Goal: Task Accomplishment & Management: Complete application form

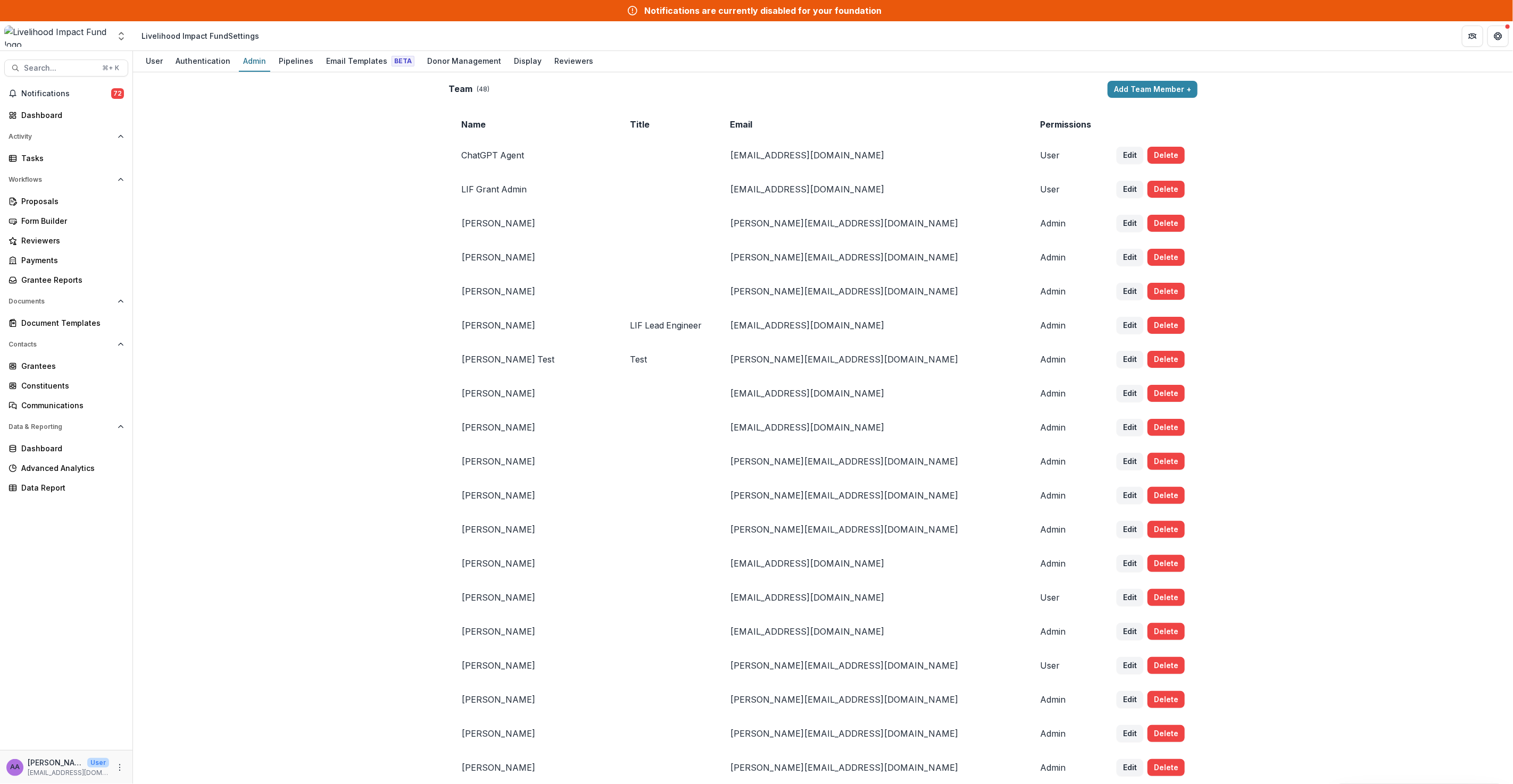
click at [636, 10] on icon at bounding box center [632, 11] width 11 height 13
click at [39, 121] on link "Dashboard" at bounding box center [66, 115] width 124 height 18
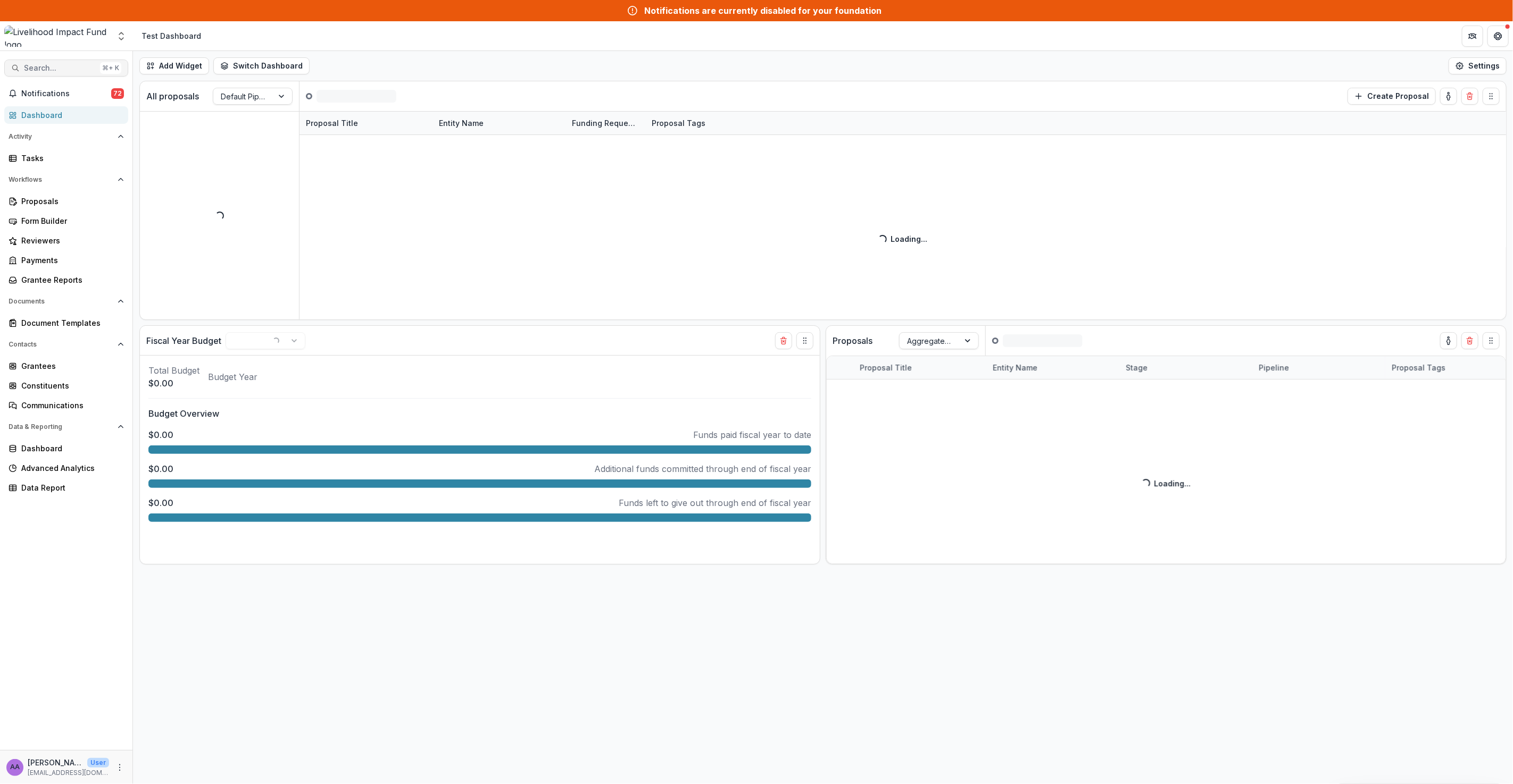
click at [66, 66] on span "Search..." at bounding box center [60, 68] width 72 height 9
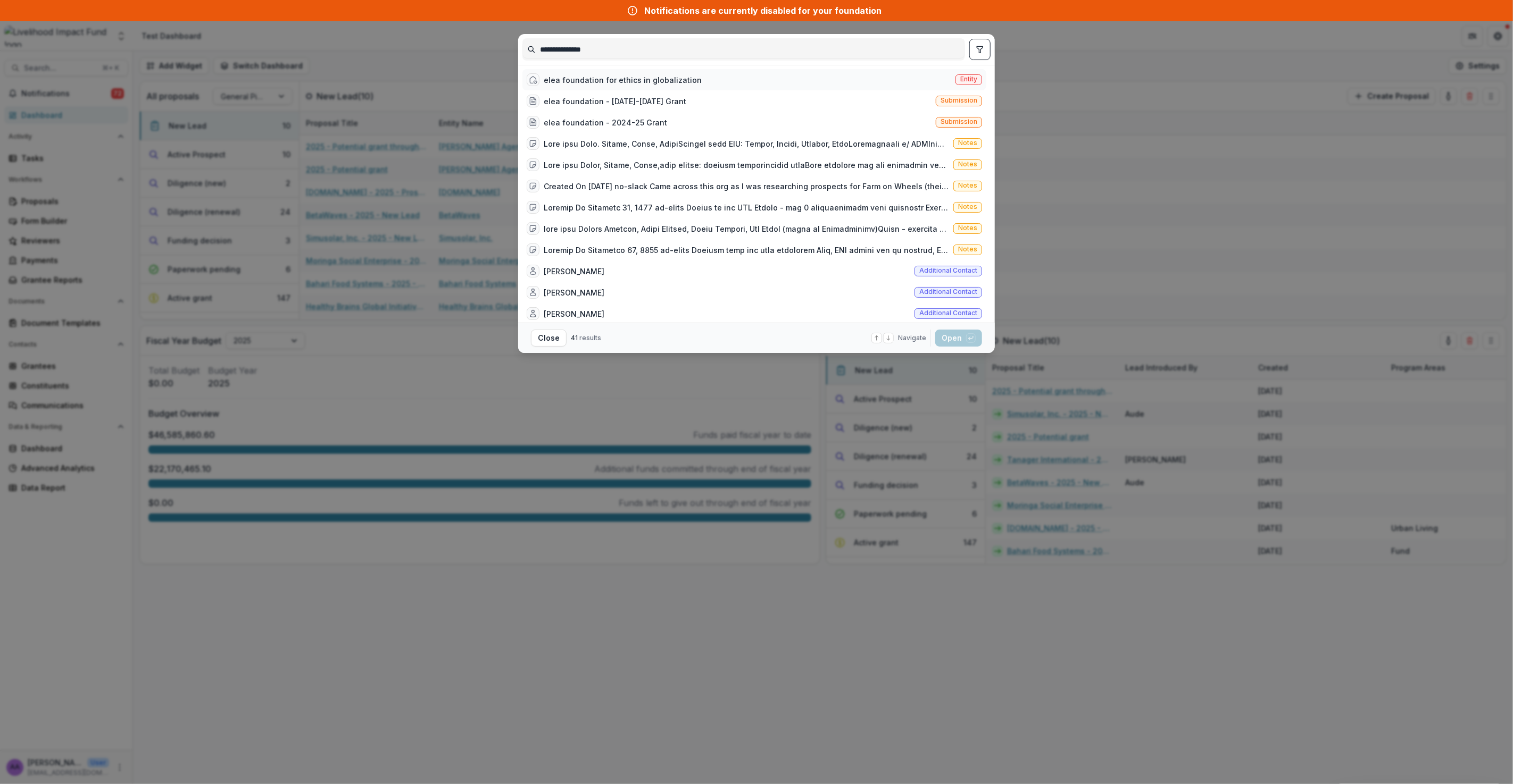
type input "**********"
click at [703, 83] on div "elea foundation for ethics in globalization Entity" at bounding box center [754, 80] width 464 height 21
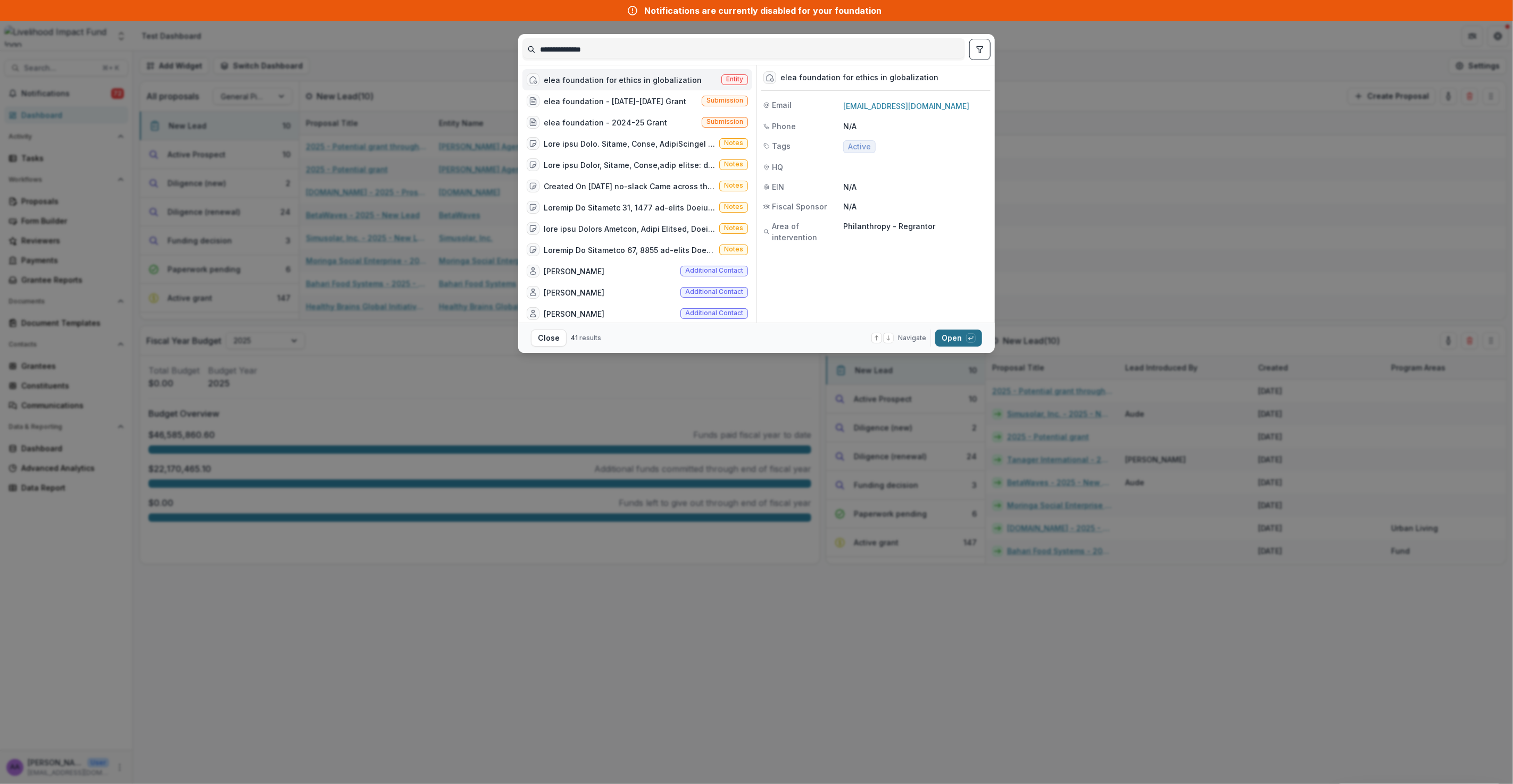
click at [951, 336] on button "Open with enter key" at bounding box center [958, 338] width 47 height 17
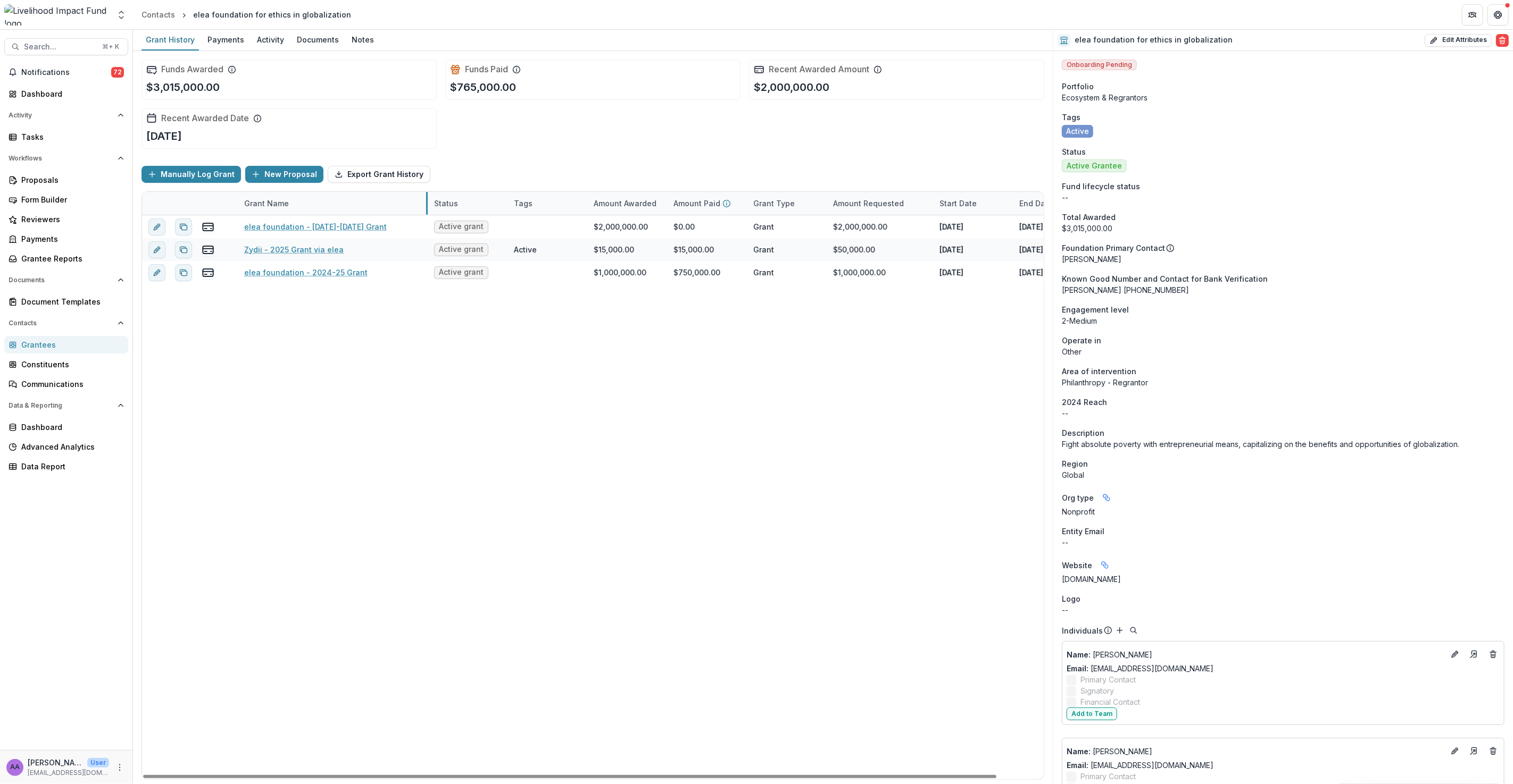
drag, startPoint x: 370, startPoint y: 199, endPoint x: 426, endPoint y: 199, distance: 56.0
click at [286, 170] on button "New Proposal" at bounding box center [284, 174] width 78 height 17
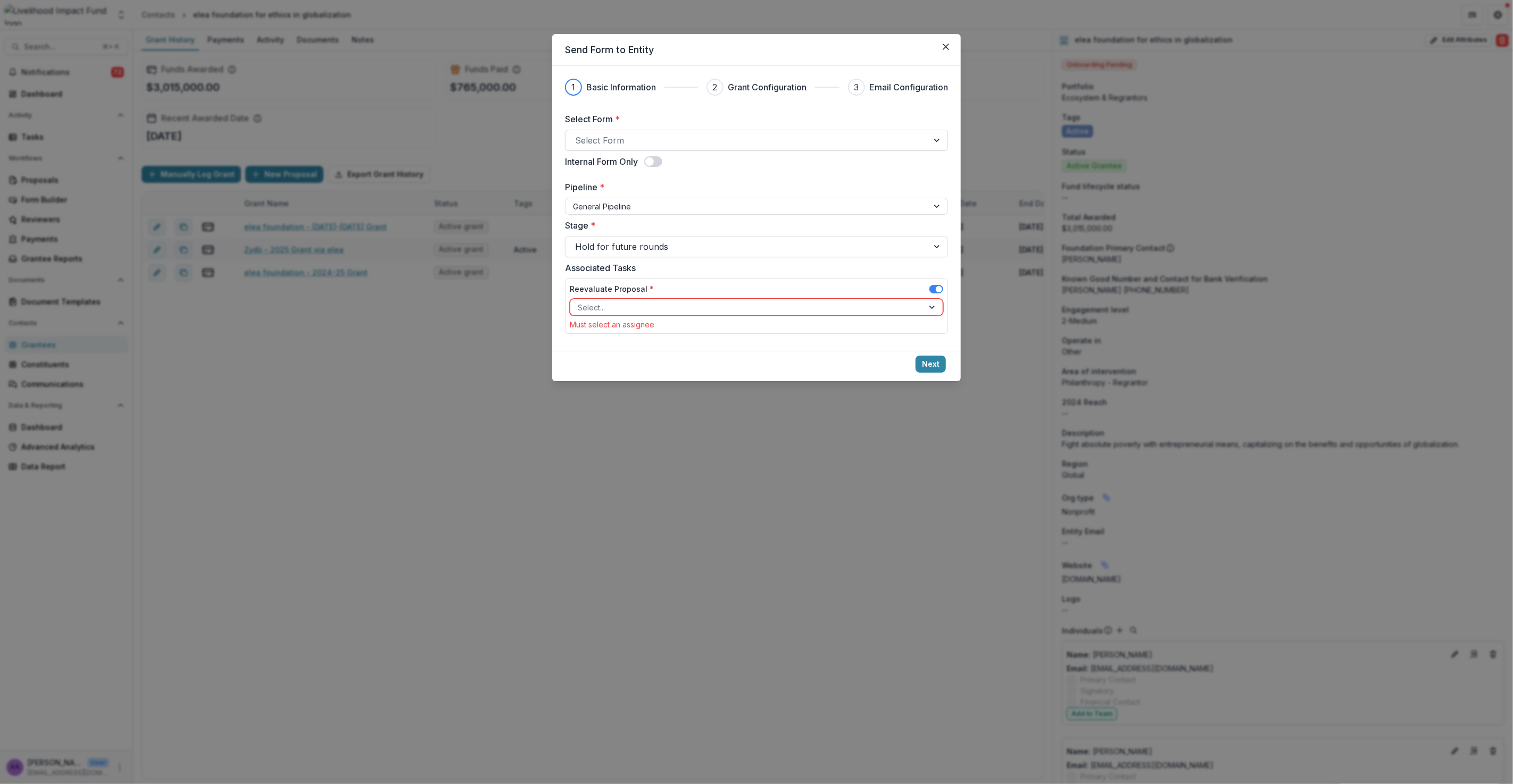
click at [692, 132] on div "Select Form" at bounding box center [746, 140] width 363 height 17
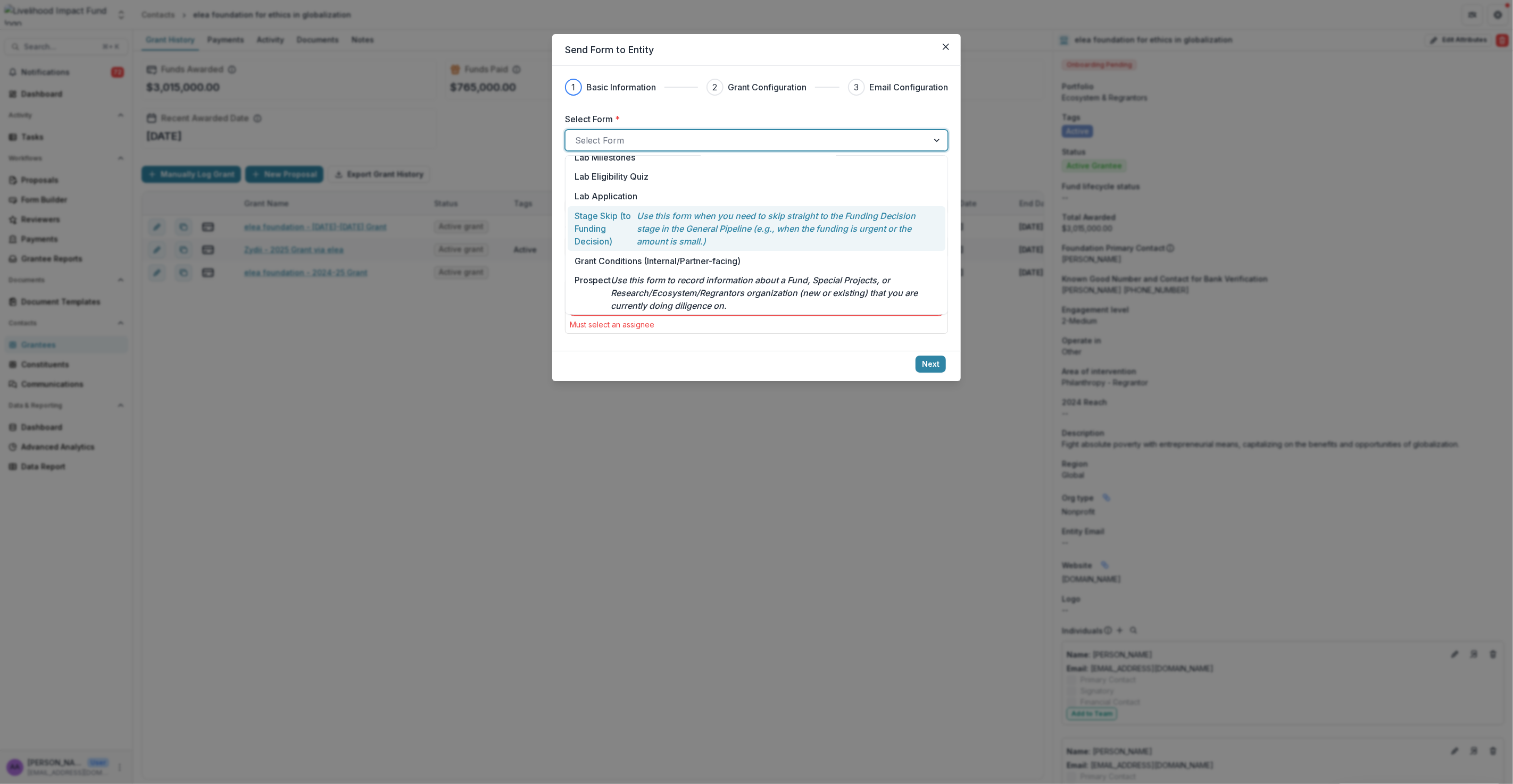
scroll to position [97, 0]
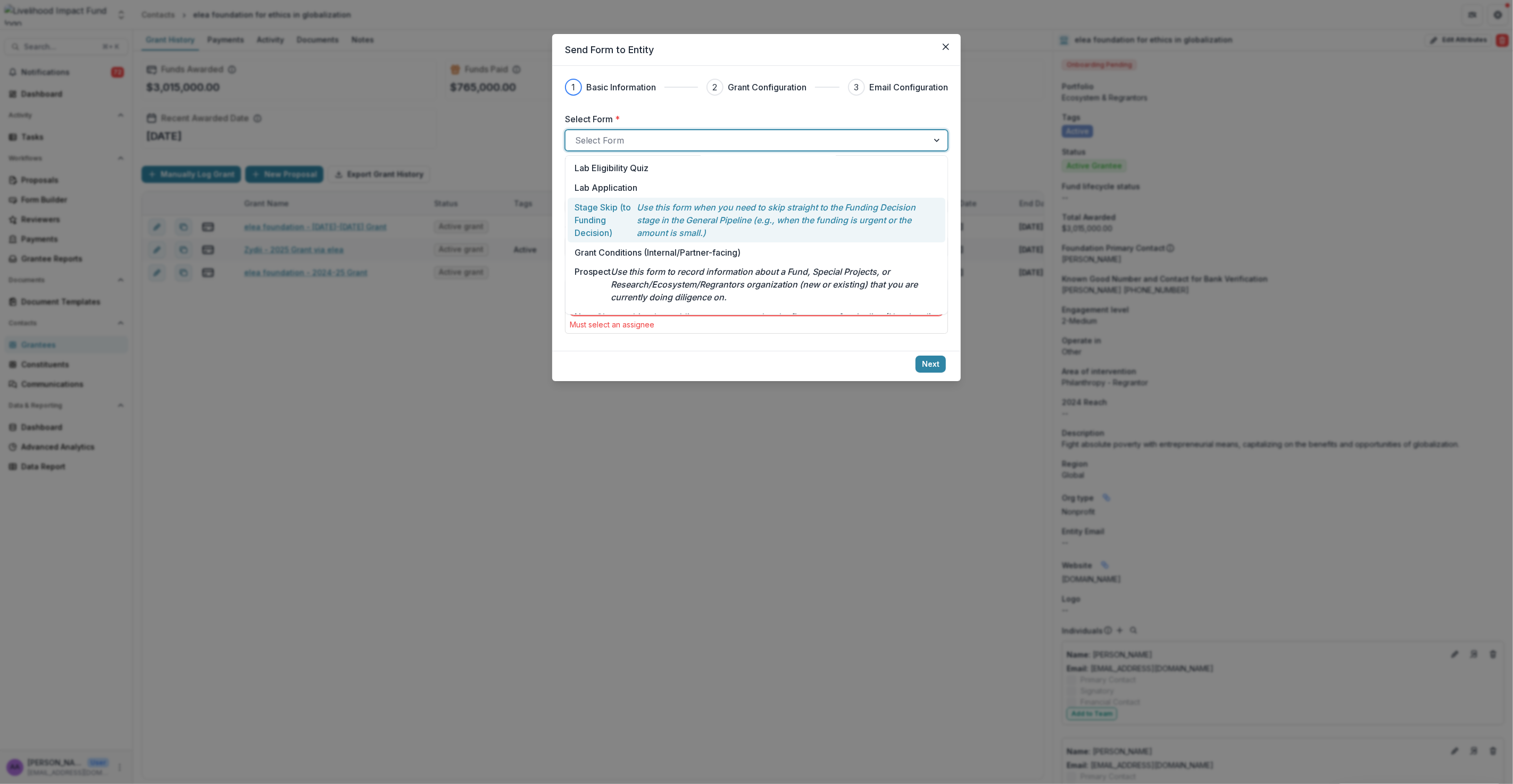
click at [613, 216] on p "Stage Skip (to Funding Decision)" at bounding box center [605, 220] width 62 height 38
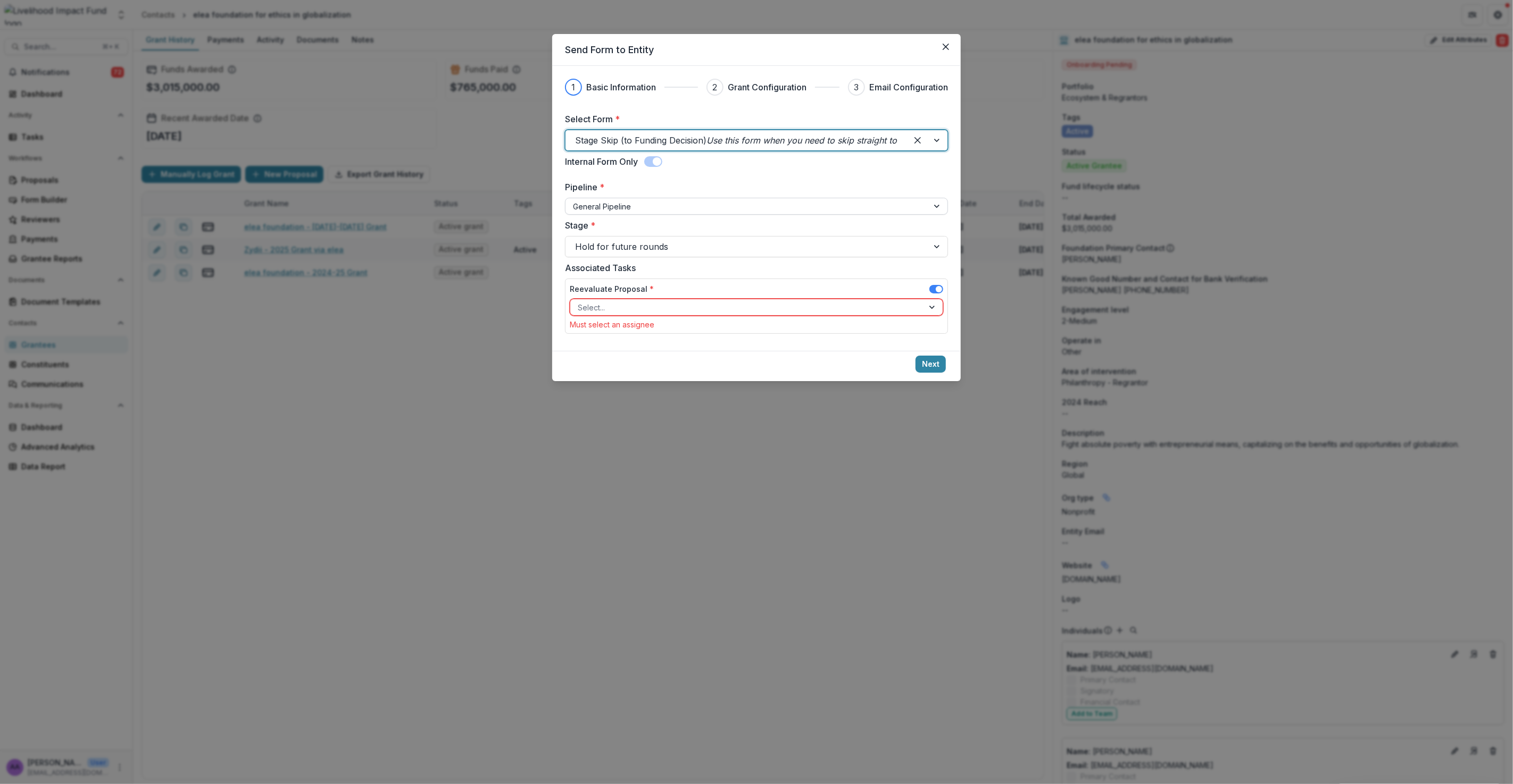
click at [615, 209] on div at bounding box center [747, 206] width 348 height 13
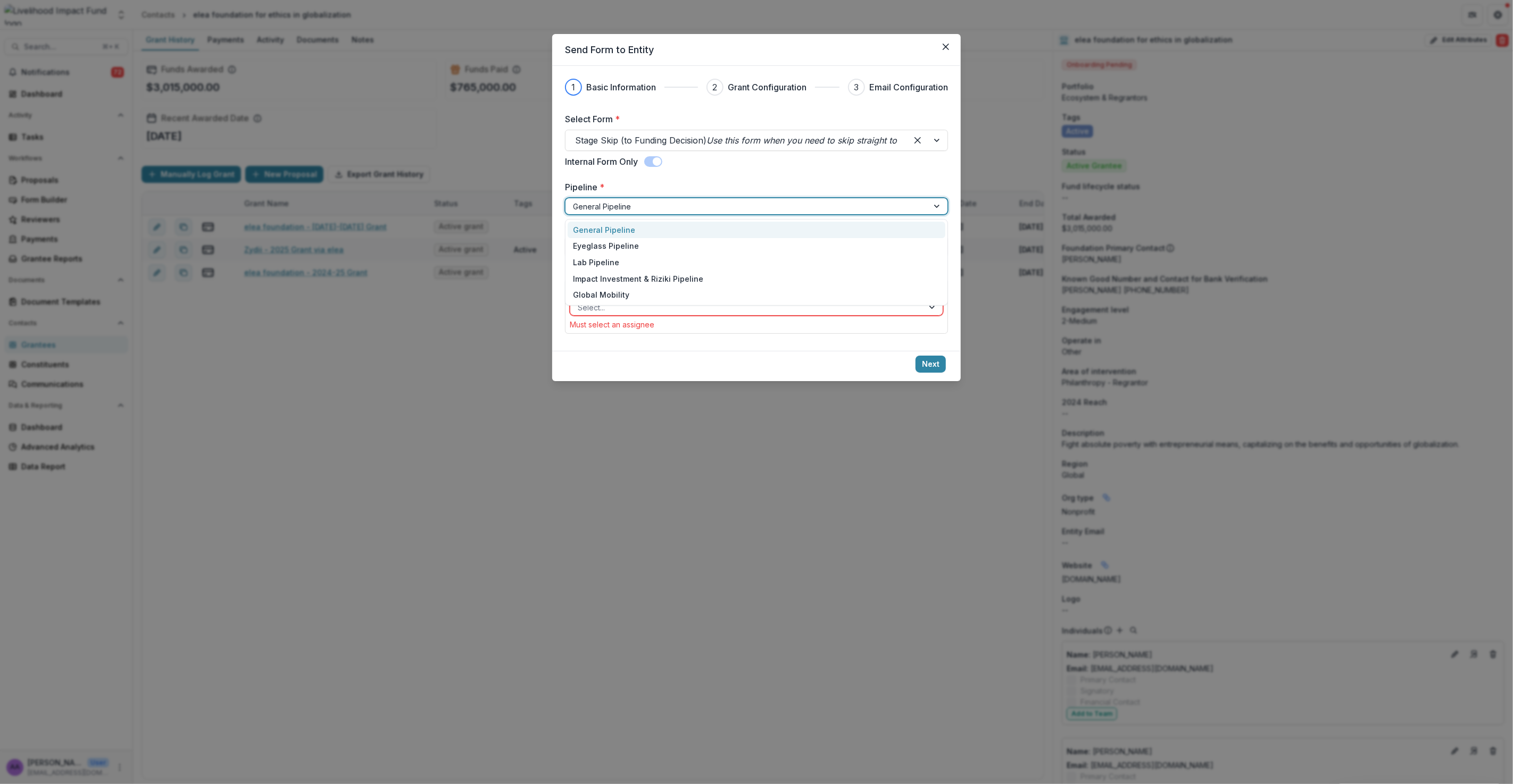
click at [622, 225] on div "General Pipeline" at bounding box center [756, 230] width 378 height 16
click at [619, 248] on div at bounding box center [747, 247] width 344 height 15
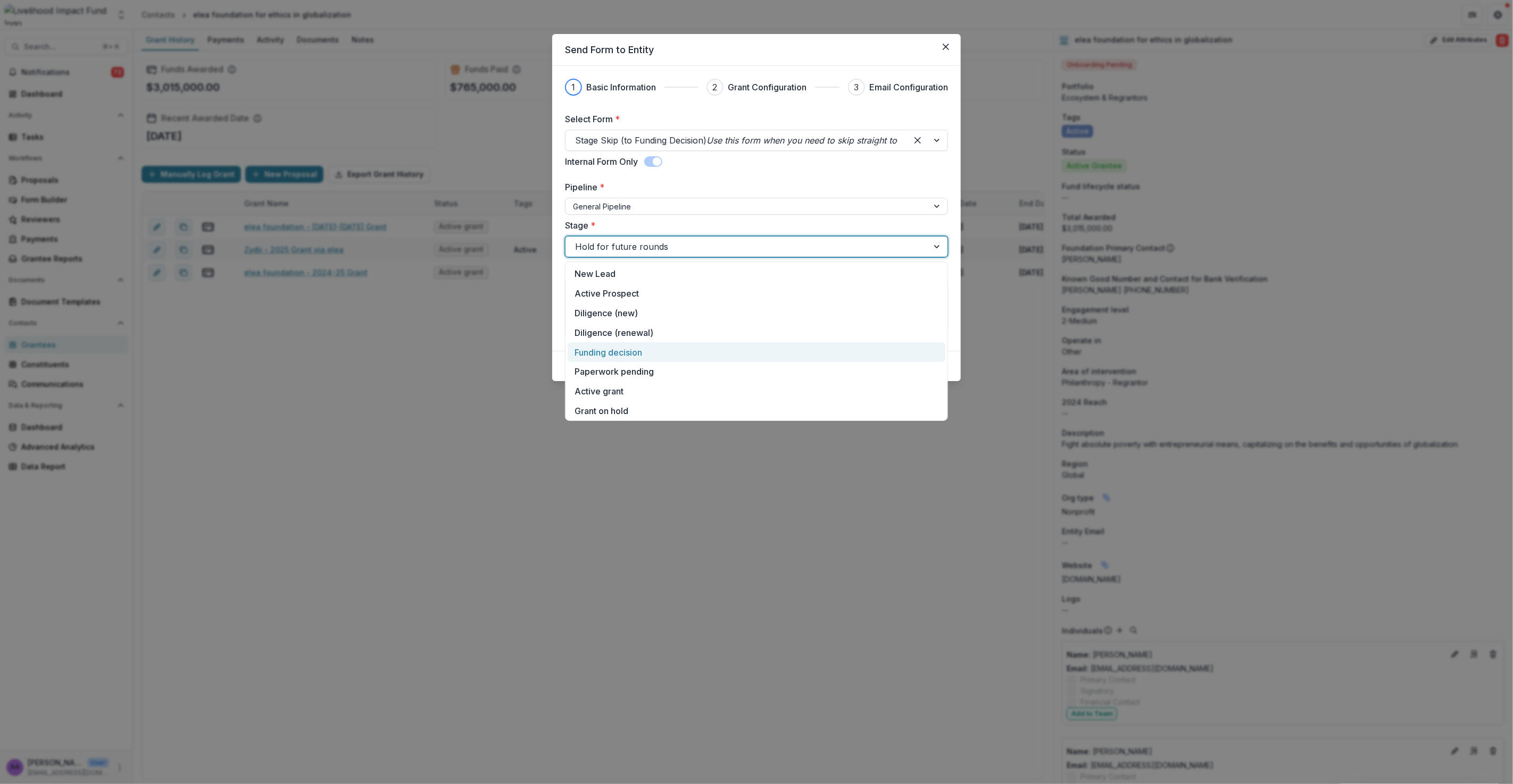
click at [612, 350] on div "Funding decision" at bounding box center [756, 352] width 378 height 20
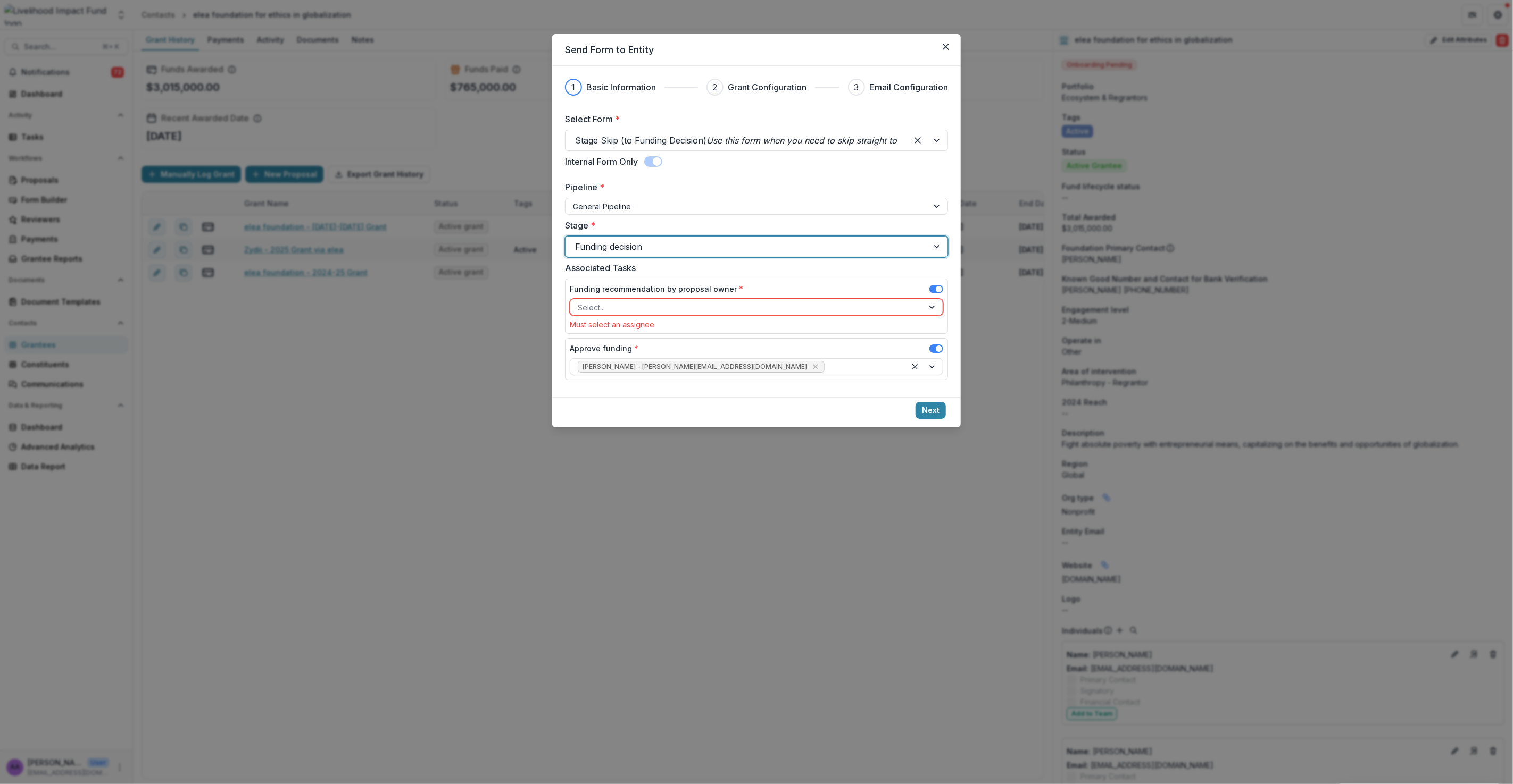
click at [616, 313] on div at bounding box center [747, 307] width 338 height 13
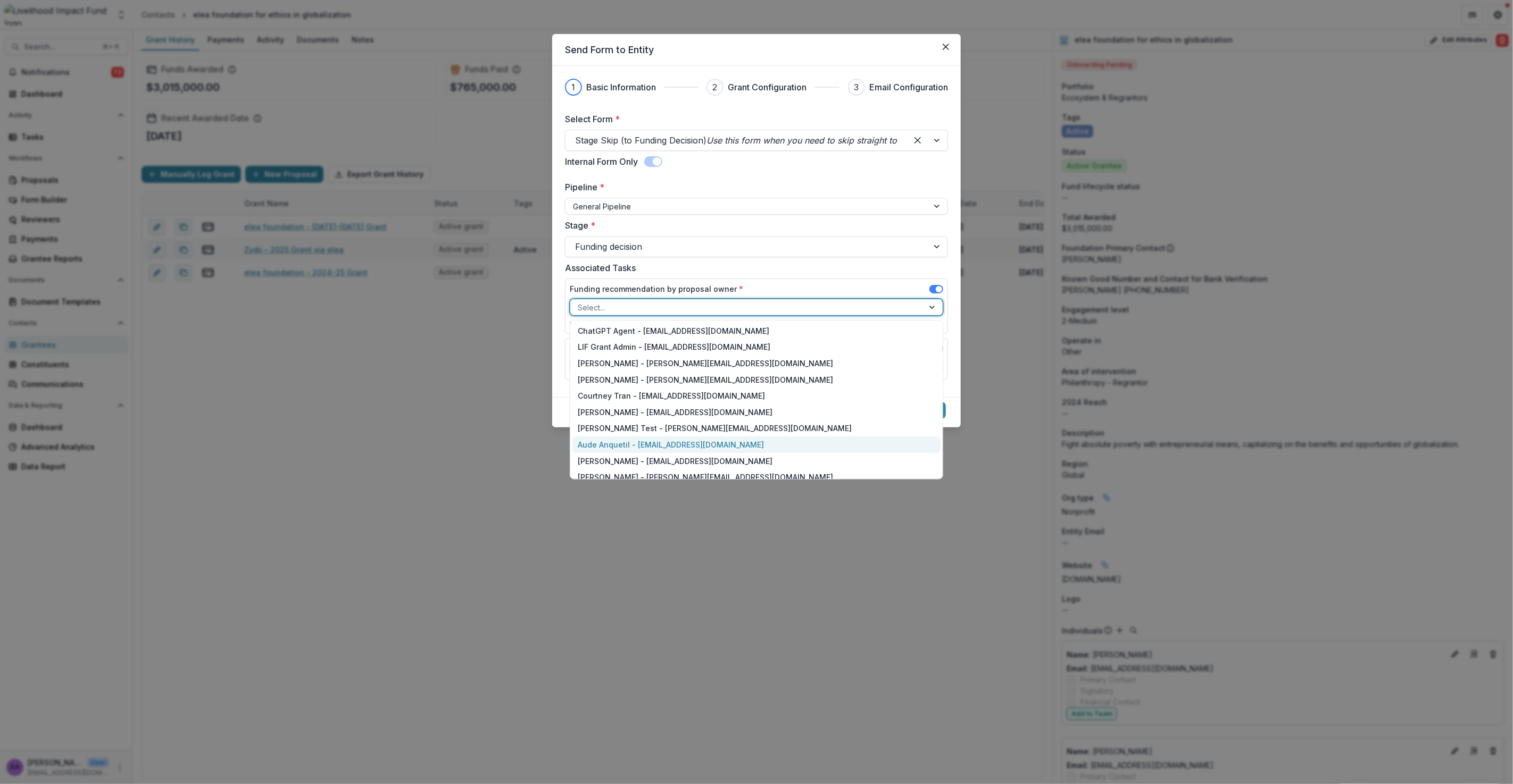
click at [602, 441] on div "Aude Anquetil - [EMAIL_ADDRESS][DOMAIN_NAME]" at bounding box center [756, 444] width 368 height 16
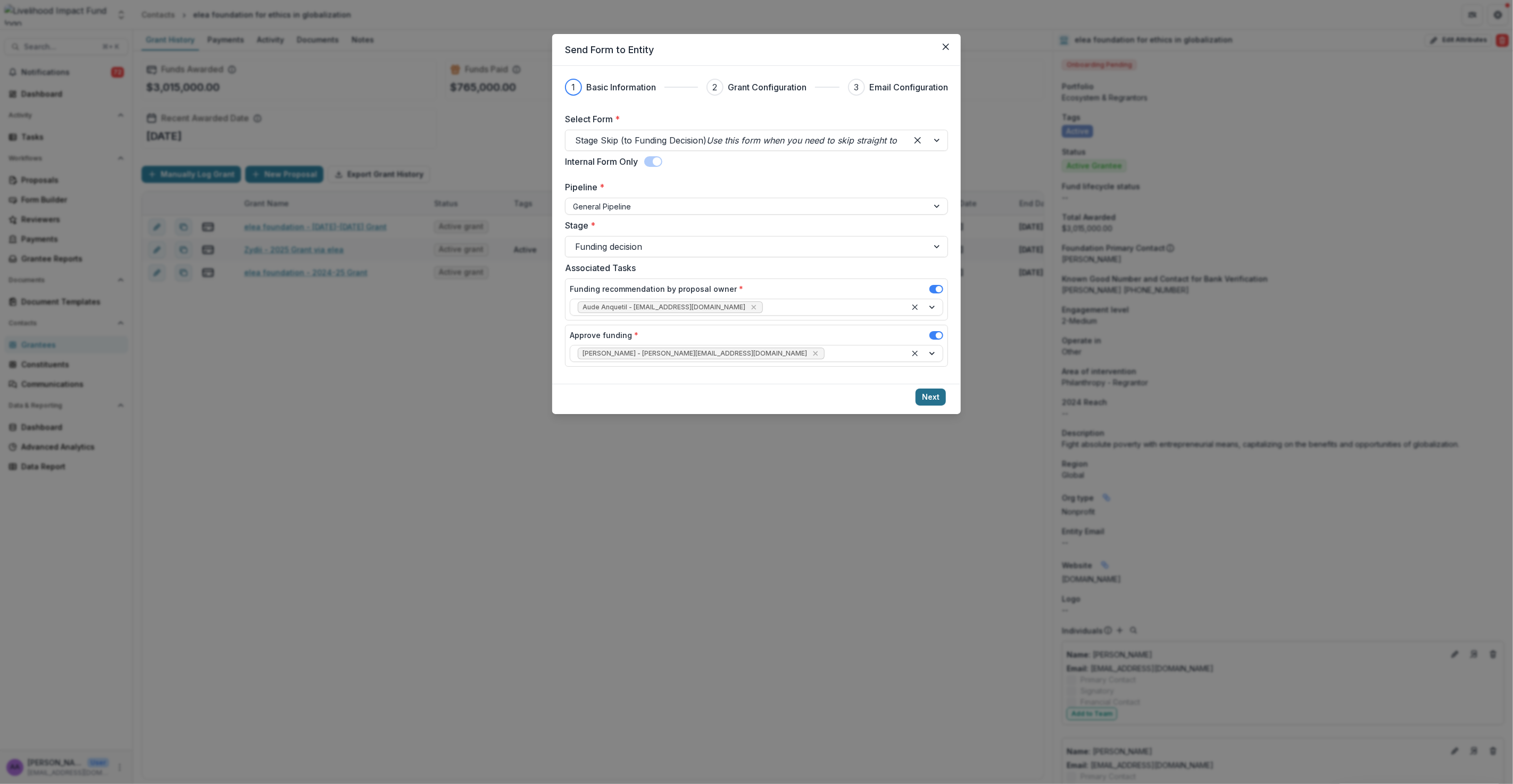
click at [929, 397] on button "Next" at bounding box center [930, 397] width 30 height 17
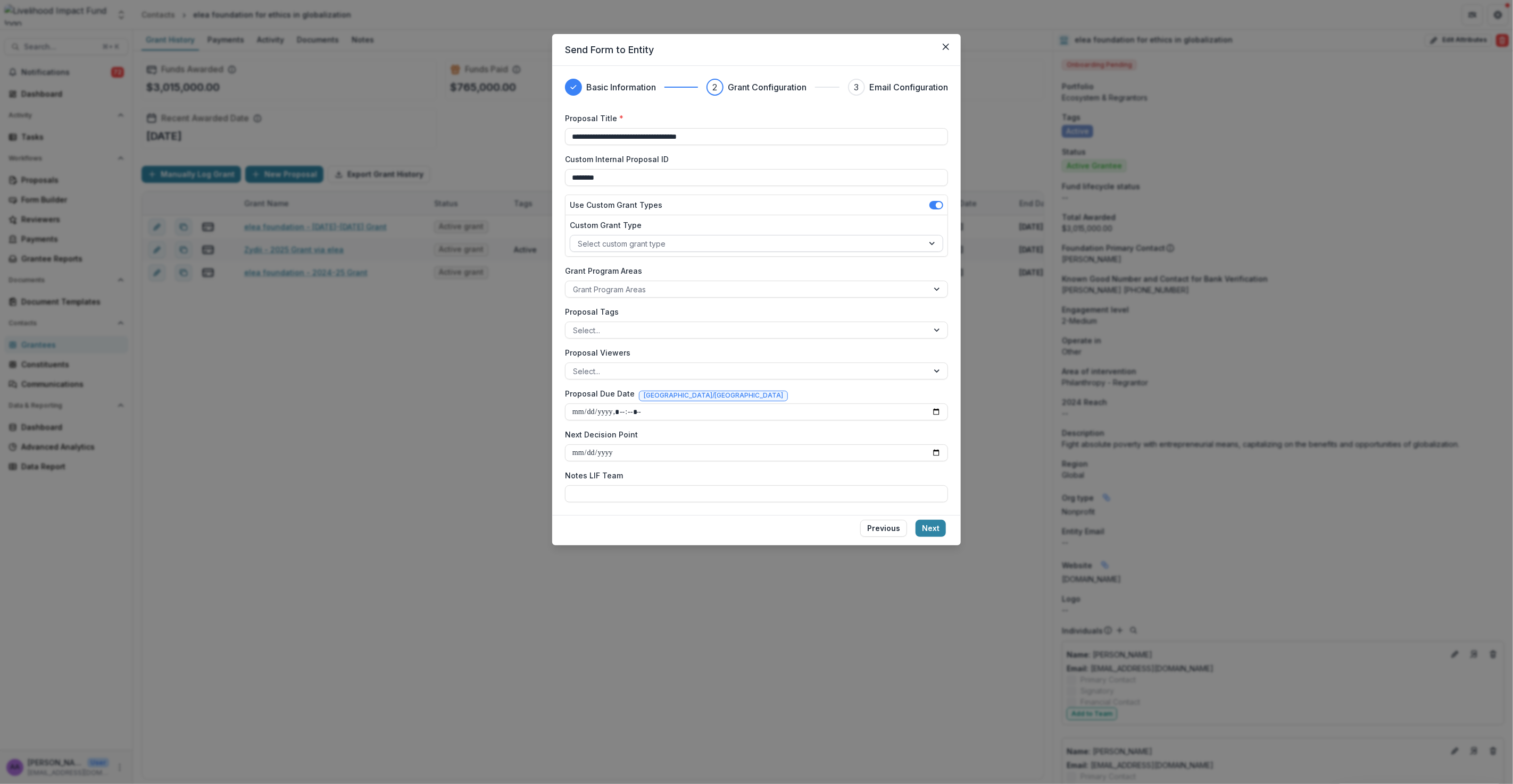
click at [653, 236] on div "Select custom grant type" at bounding box center [746, 244] width 353 height 15
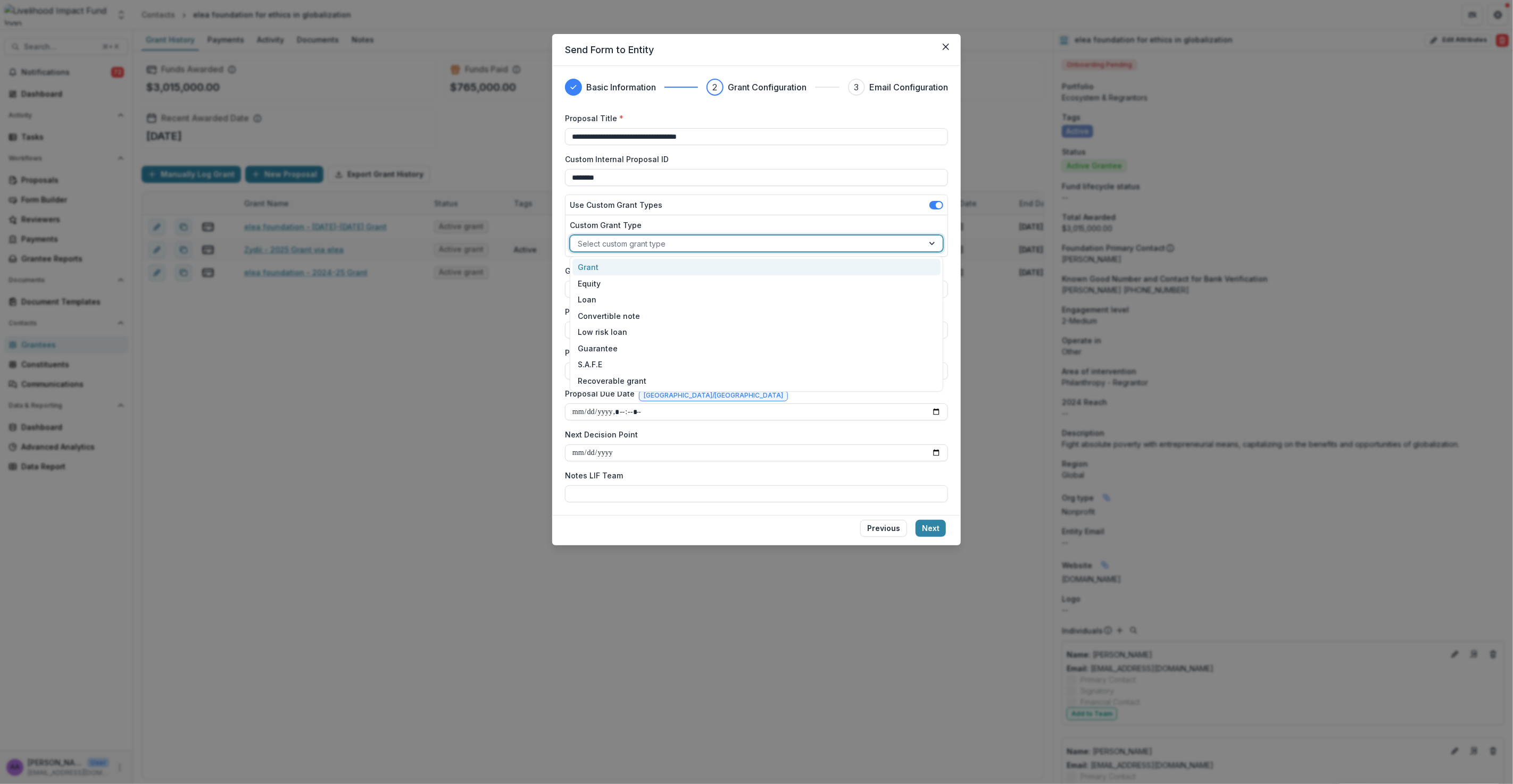
click at [609, 268] on div "Grant" at bounding box center [756, 267] width 368 height 16
click at [601, 291] on div at bounding box center [747, 290] width 348 height 13
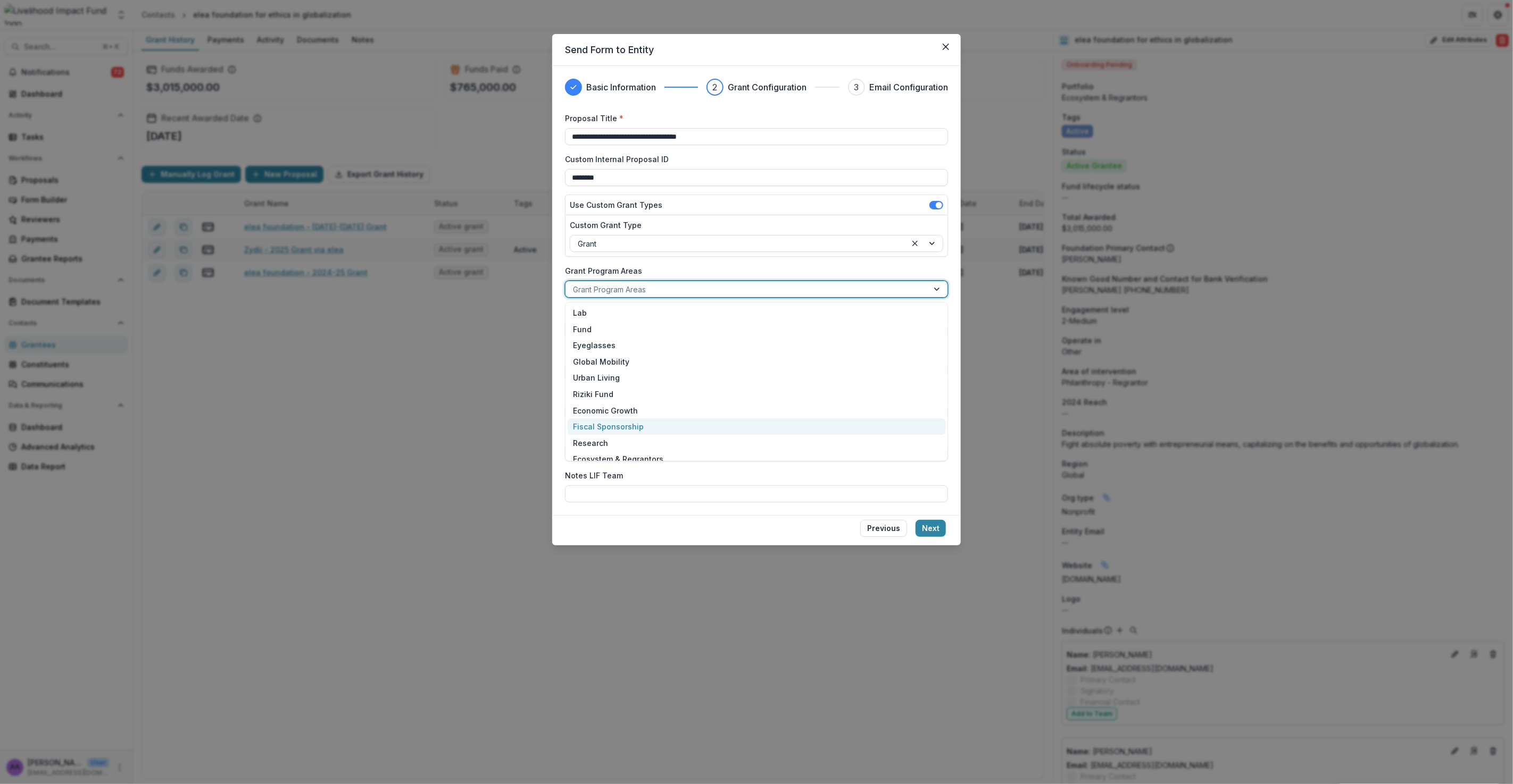
scroll to position [18, 0]
click at [661, 438] on div "Ecosystem & Regrantors" at bounding box center [756, 442] width 378 height 16
click at [593, 329] on div at bounding box center [747, 330] width 348 height 13
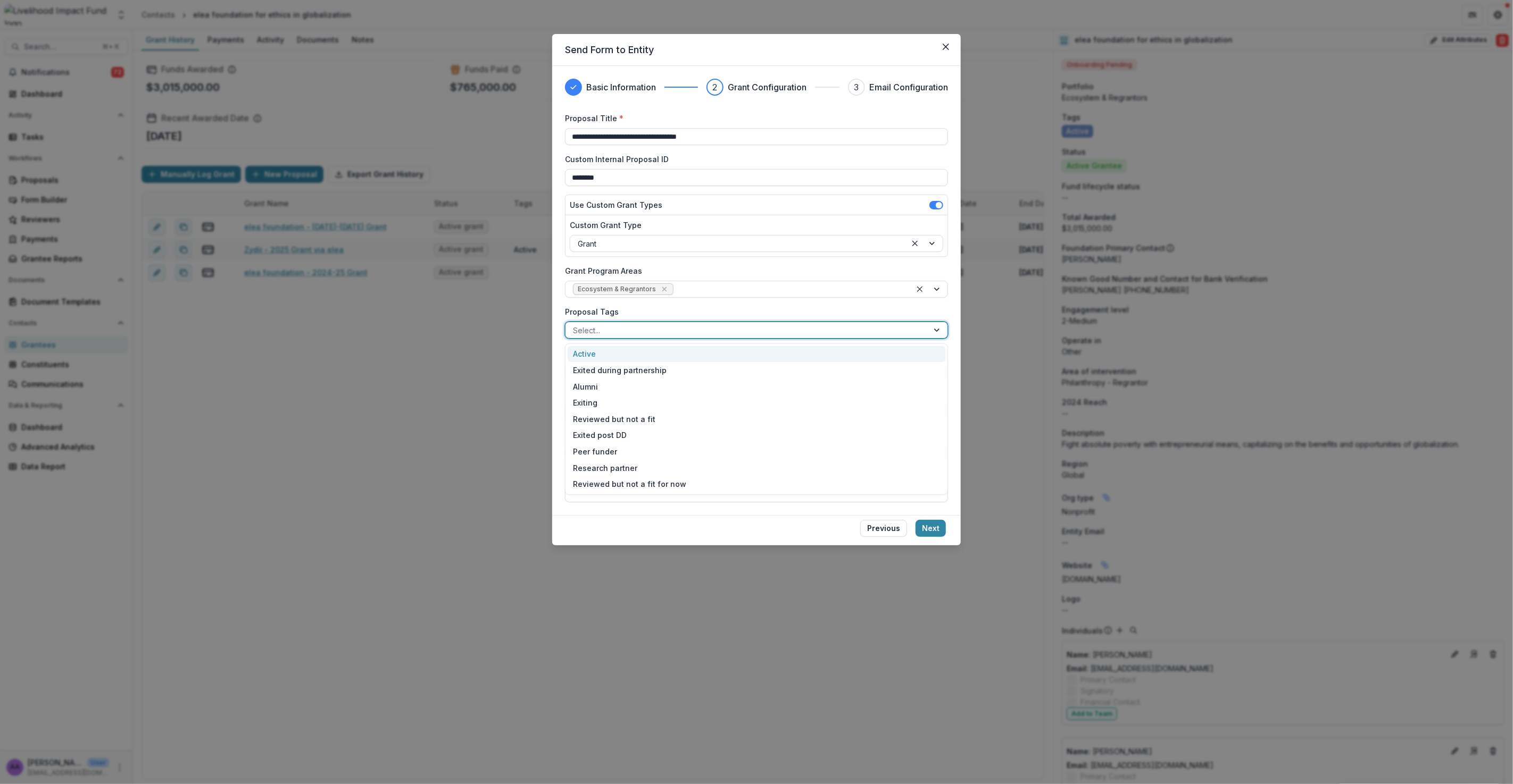
click at [610, 356] on div "Active" at bounding box center [756, 354] width 378 height 16
click at [604, 330] on icon "Remove Active" at bounding box center [606, 330] width 8 height 8
click at [936, 528] on button "Next" at bounding box center [930, 528] width 30 height 17
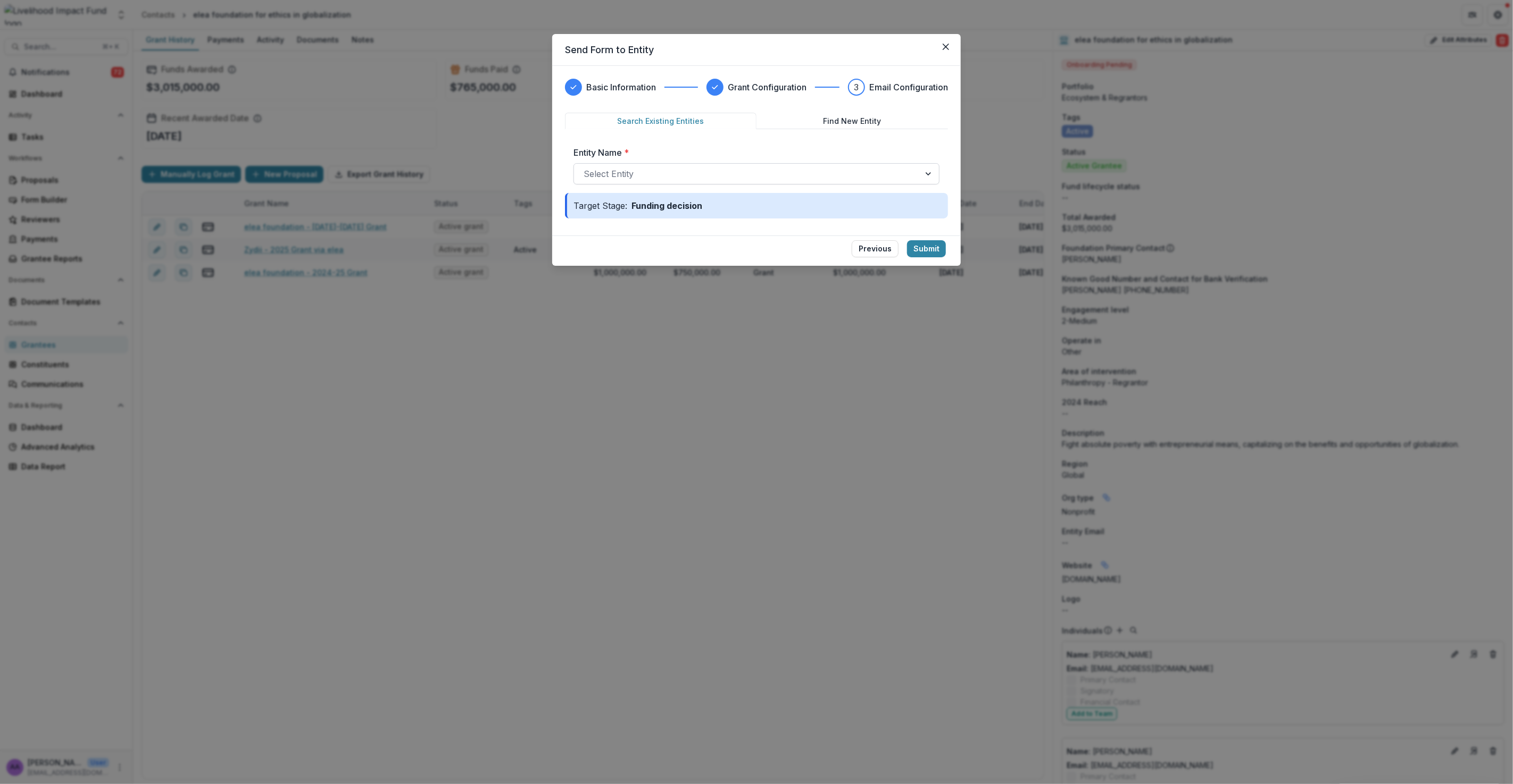
click at [662, 180] on div at bounding box center [746, 173] width 326 height 15
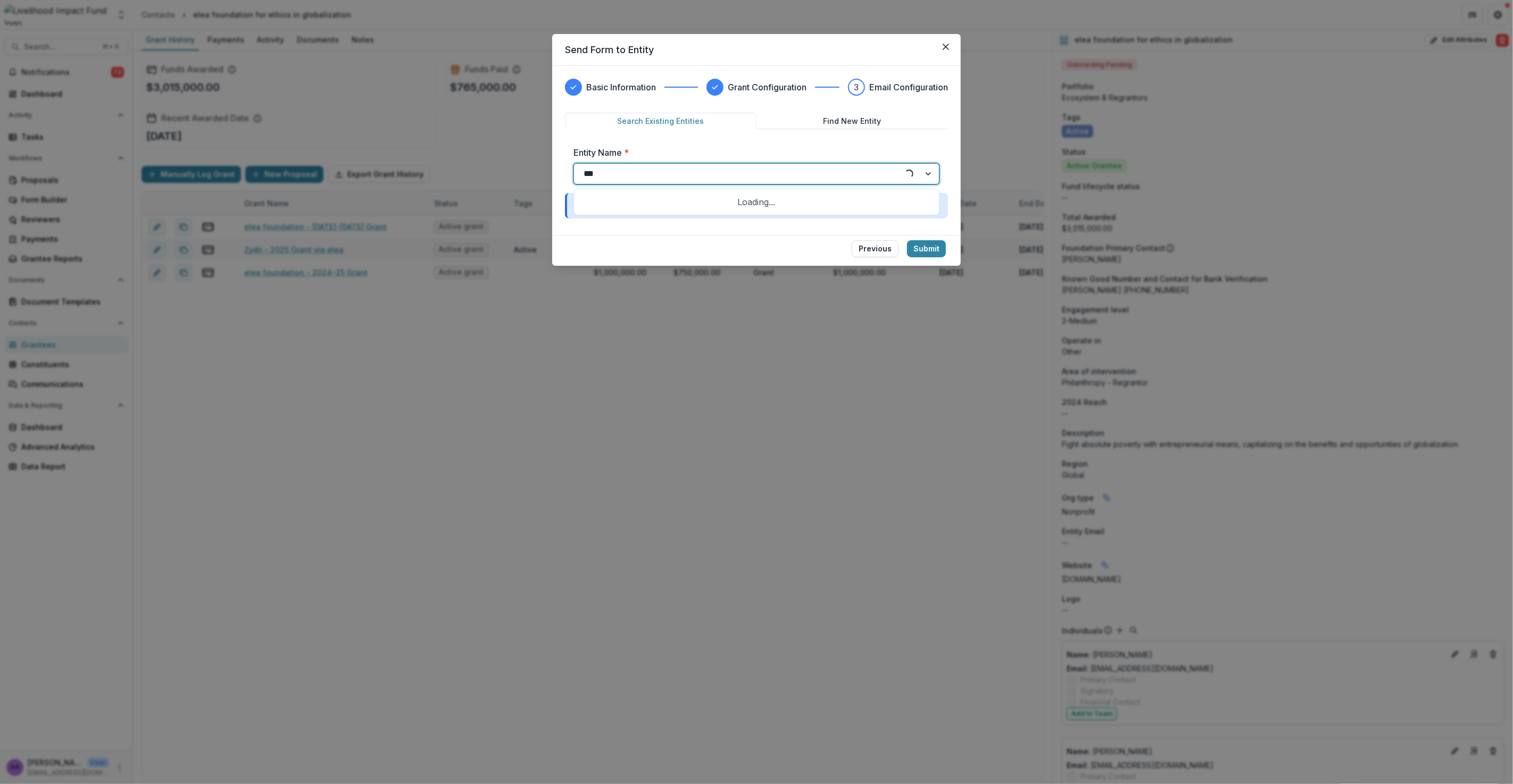
type input "****"
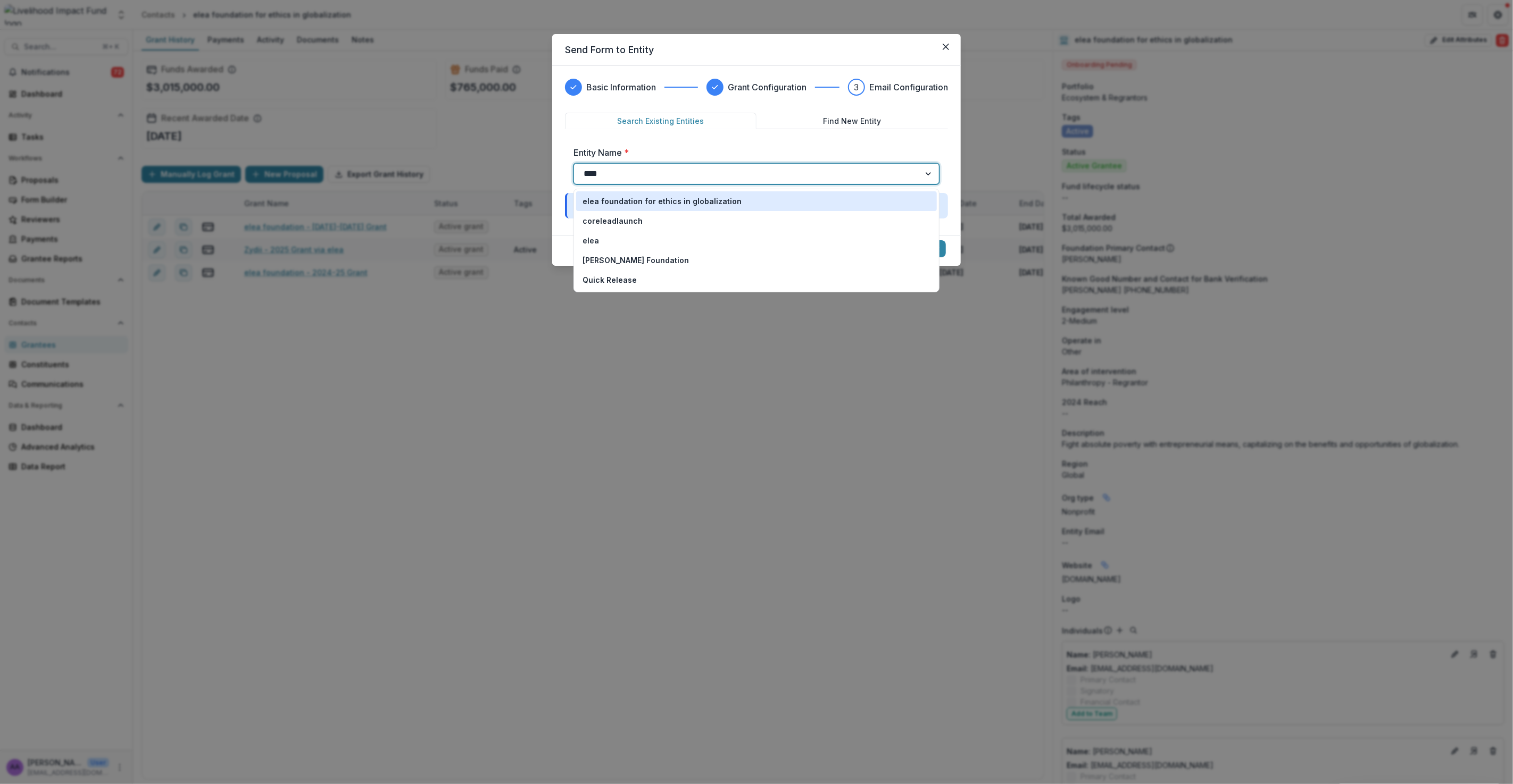
click at [672, 204] on p "elea foundation for ethics in globalization" at bounding box center [662, 201] width 159 height 11
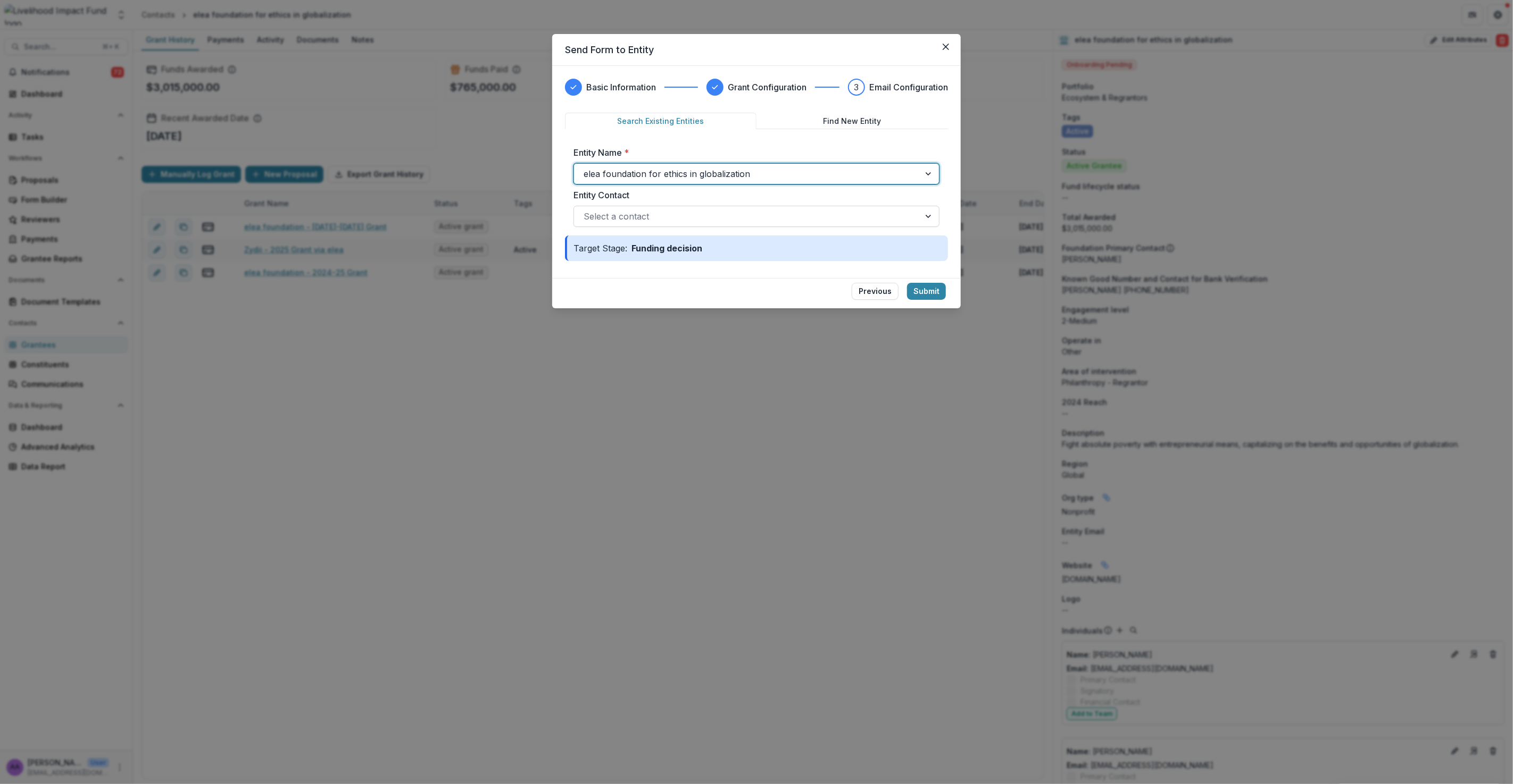
click at [817, 225] on div "Select a contact" at bounding box center [756, 216] width 366 height 21
click at [961, 198] on div "Send Form to Entity Basic Information Grant Configuration 3 Email Configuration…" at bounding box center [756, 392] width 1513 height 784
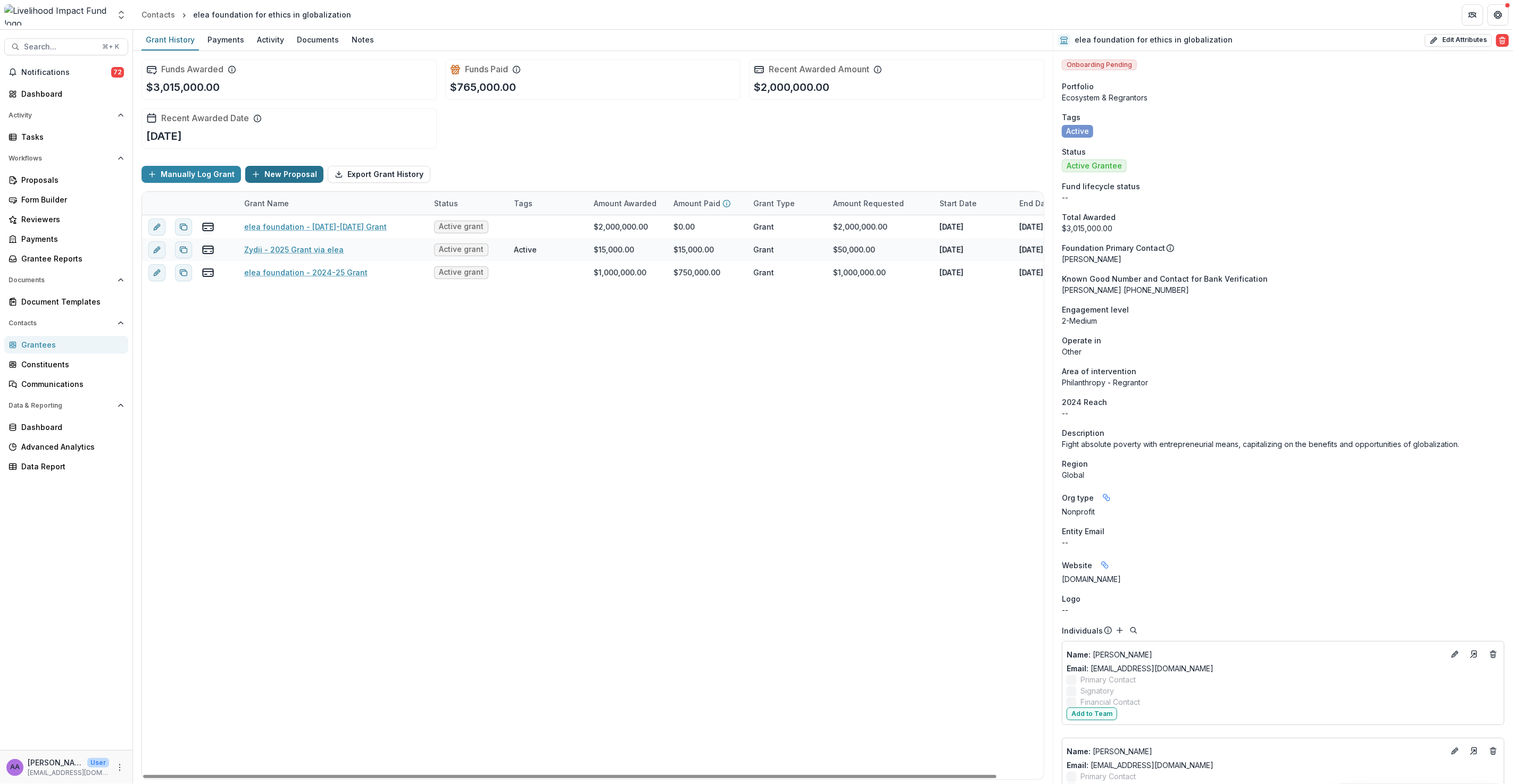
click at [292, 176] on button "New Proposal" at bounding box center [284, 174] width 78 height 17
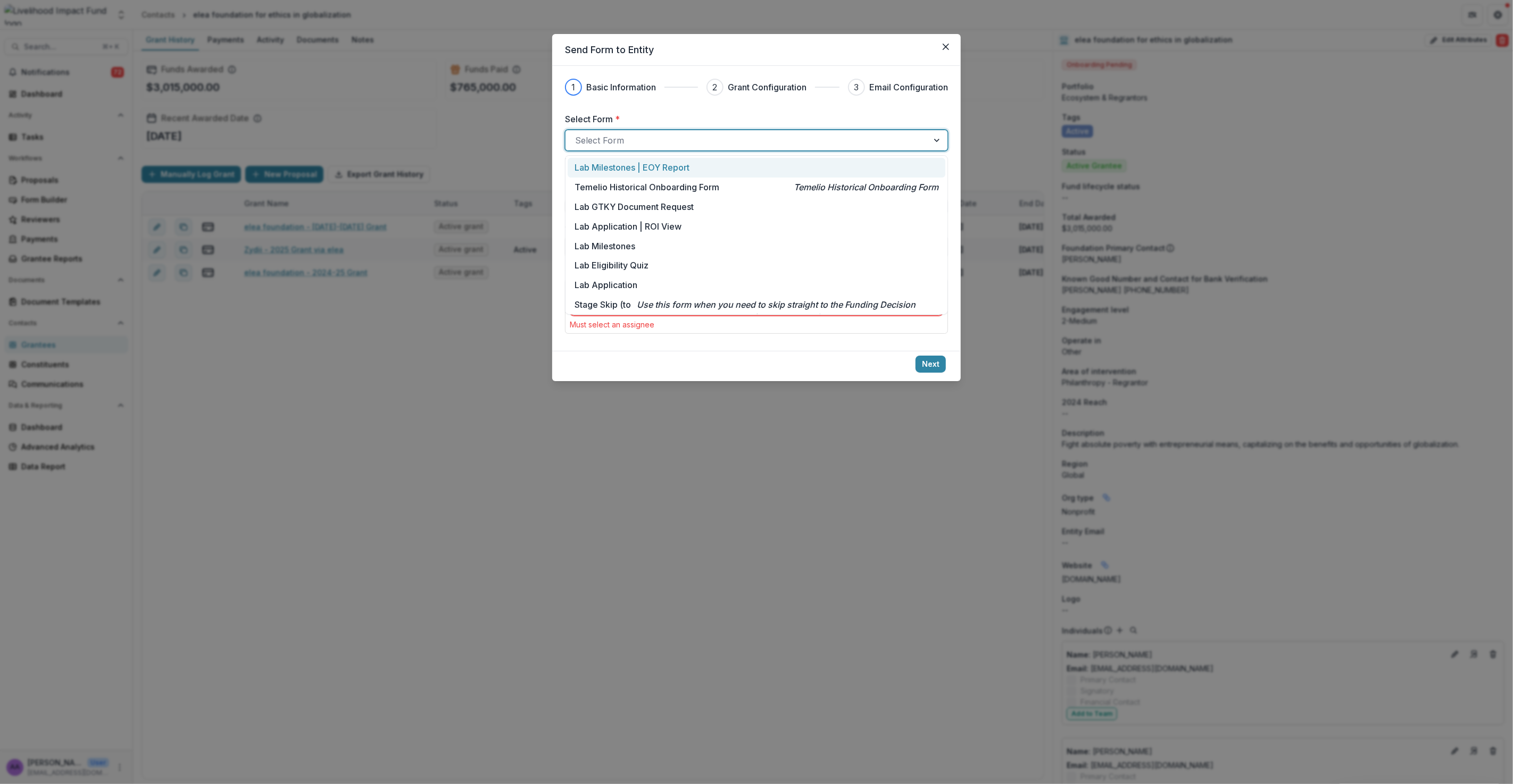
click at [631, 137] on div at bounding box center [747, 140] width 344 height 15
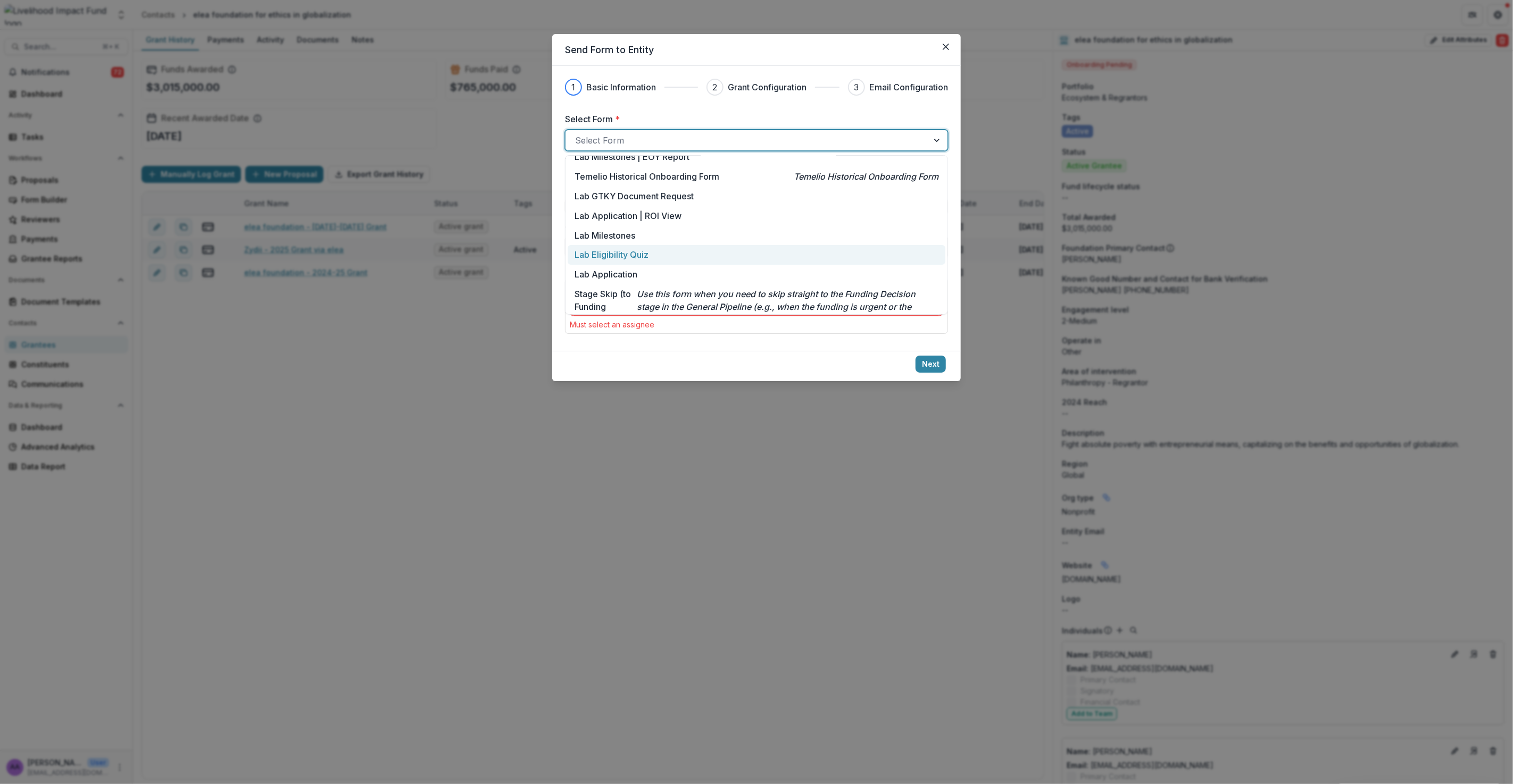
scroll to position [23, 0]
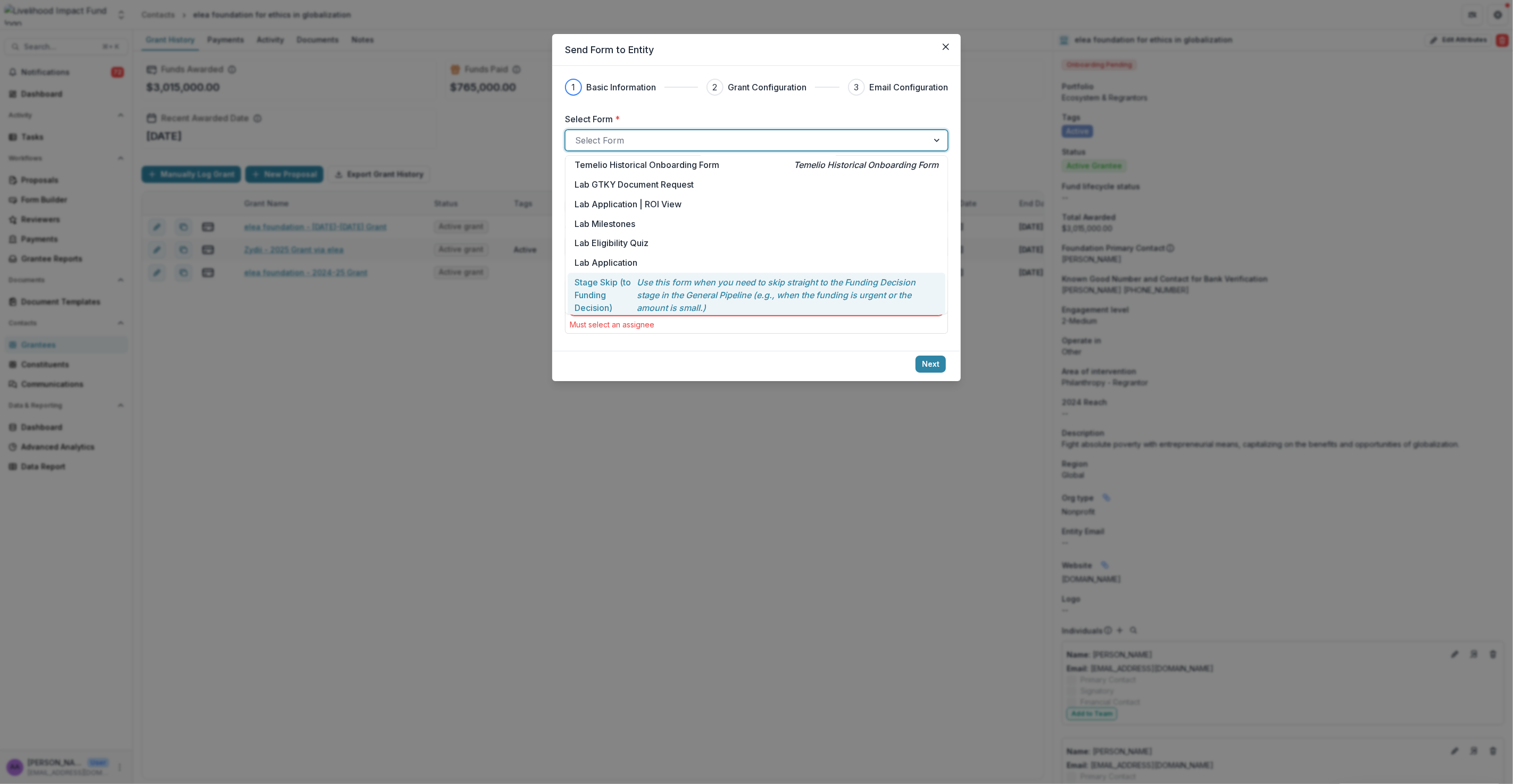
click at [644, 290] on p "Use this form when you need to skip straight to the Funding Decision stage in t…" at bounding box center [787, 295] width 302 height 38
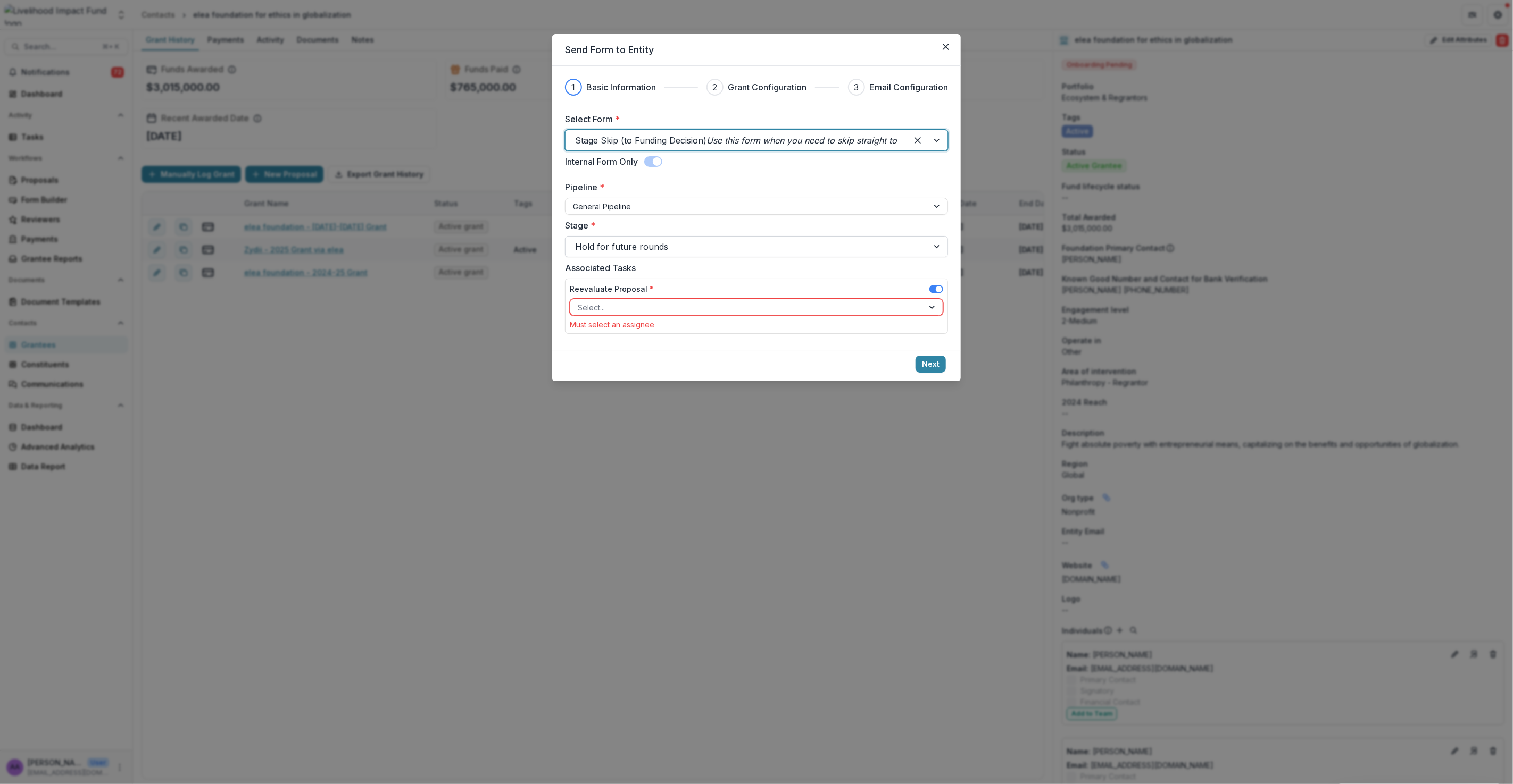
click at [638, 246] on div at bounding box center [747, 247] width 344 height 15
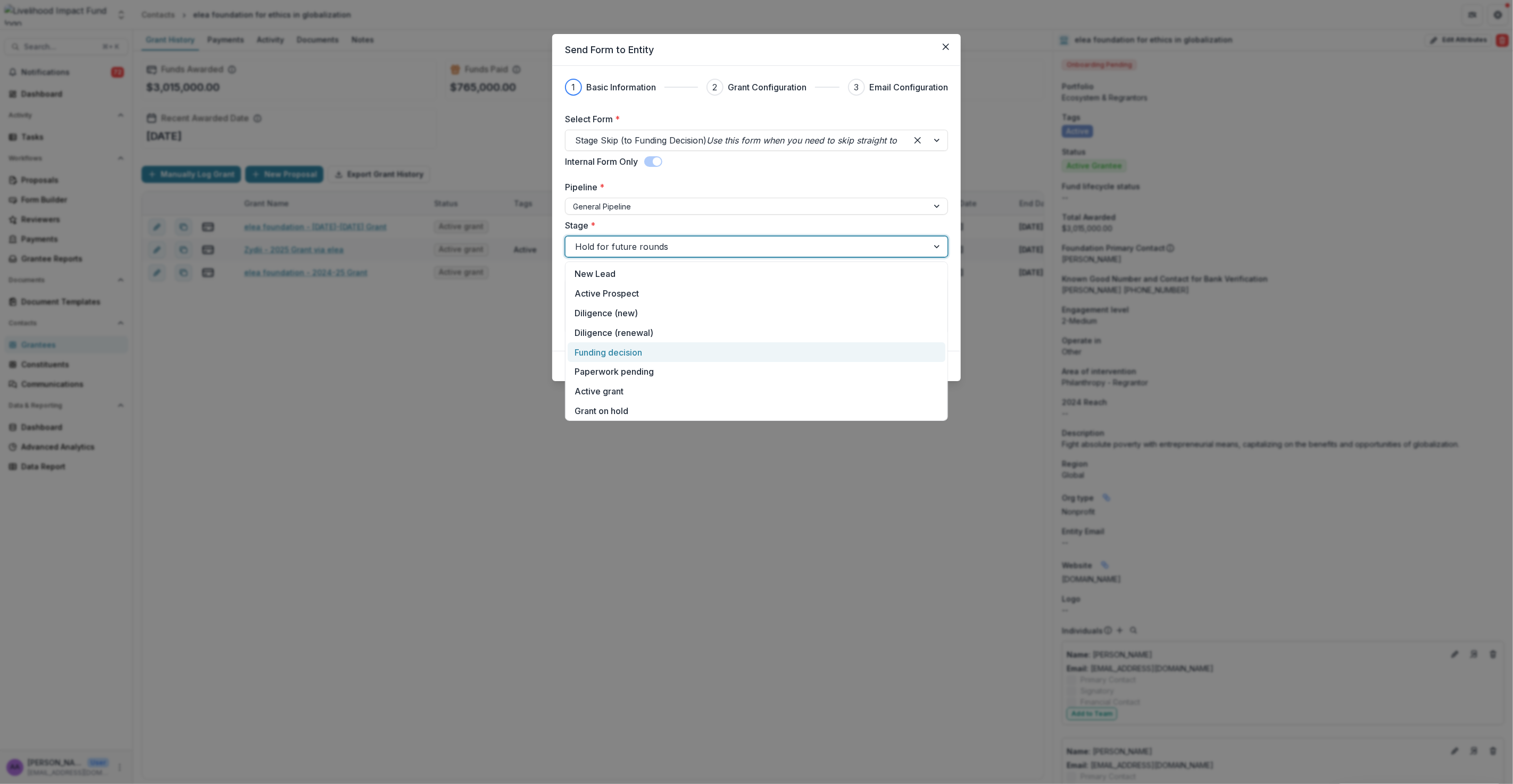
click at [619, 348] on div "Funding decision" at bounding box center [756, 352] width 378 height 20
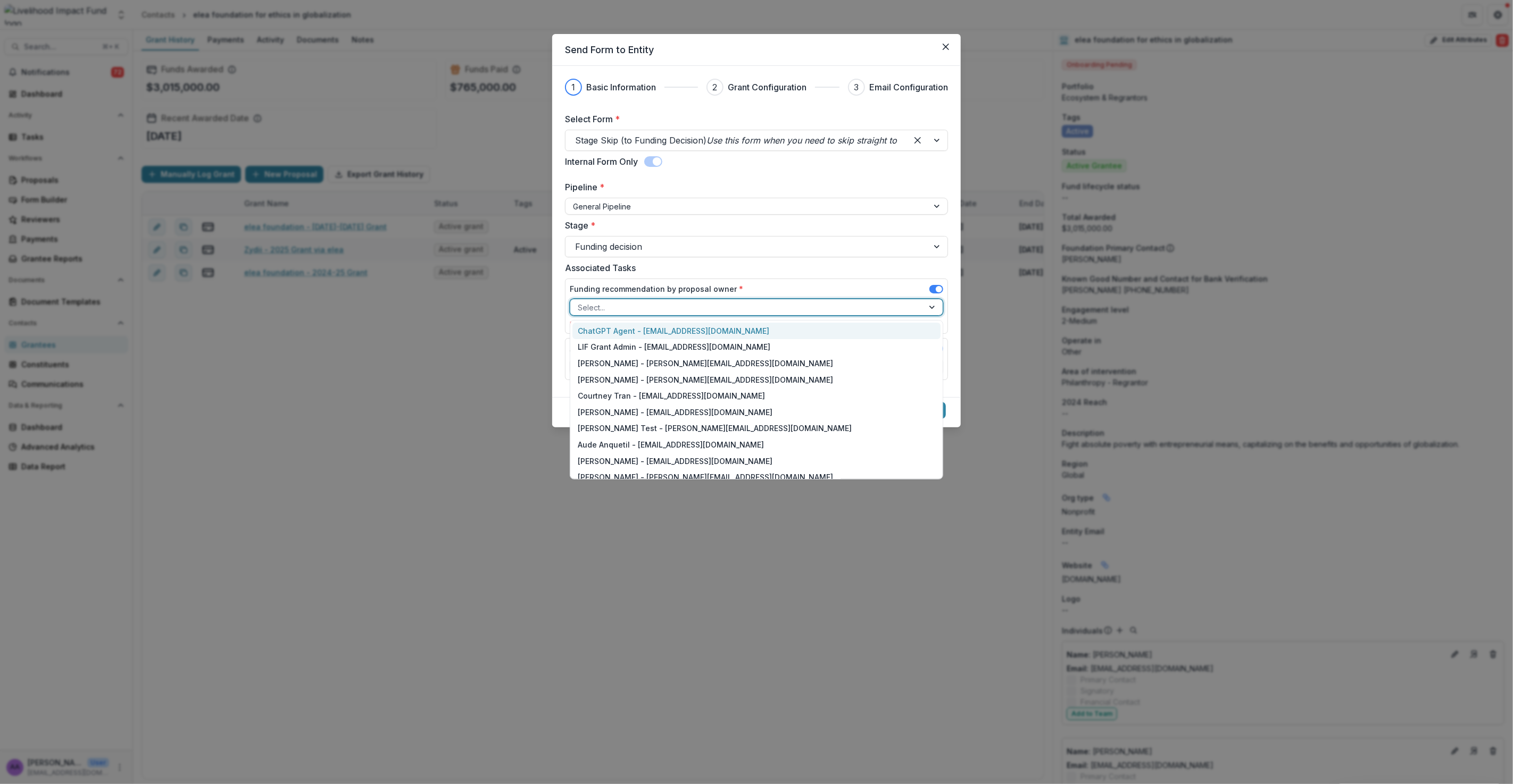
click at [602, 306] on div at bounding box center [747, 307] width 338 height 13
click at [629, 444] on div "Aude Anquetil - [EMAIL_ADDRESS][DOMAIN_NAME]" at bounding box center [756, 444] width 368 height 16
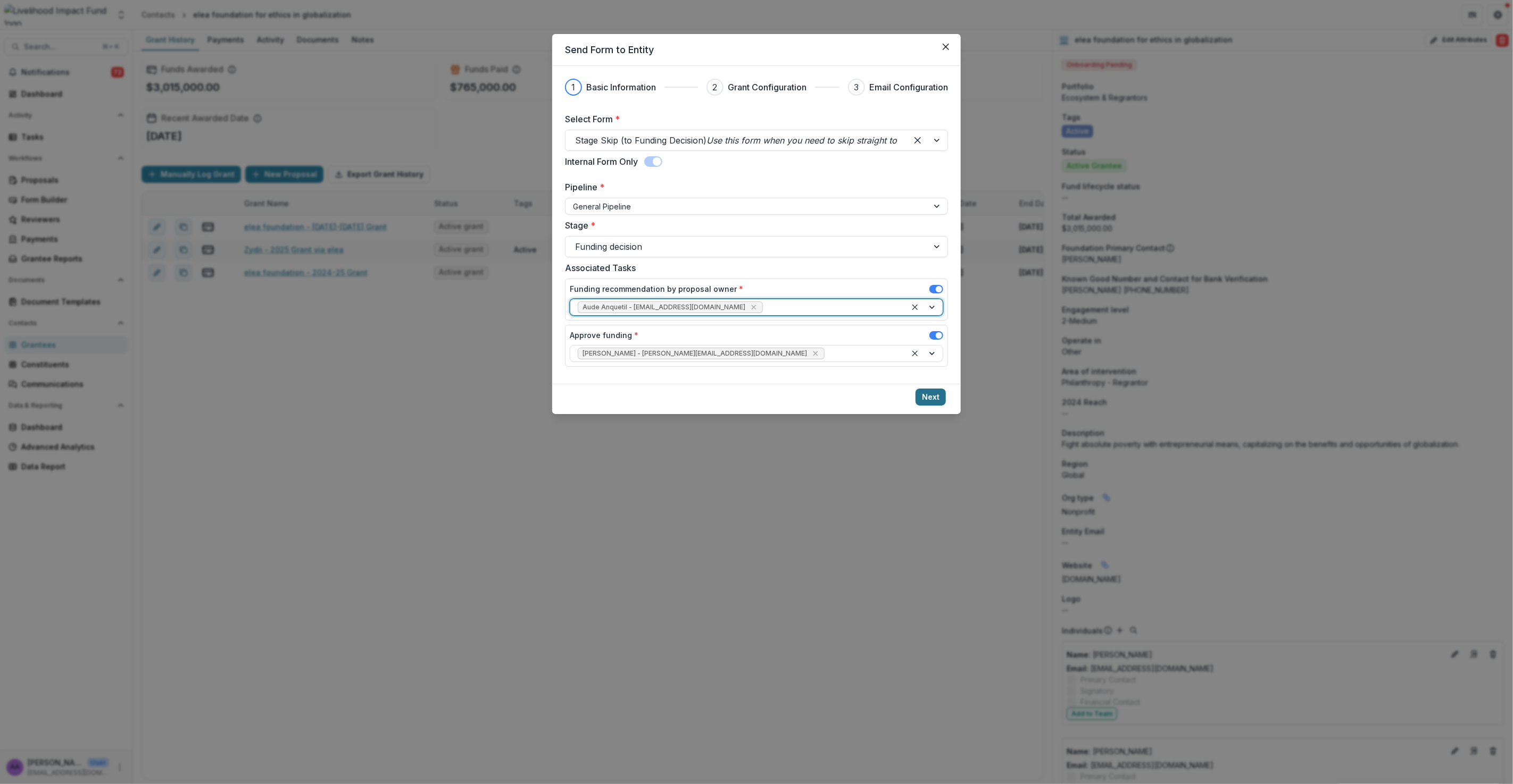
click at [934, 400] on button "Next" at bounding box center [930, 397] width 30 height 17
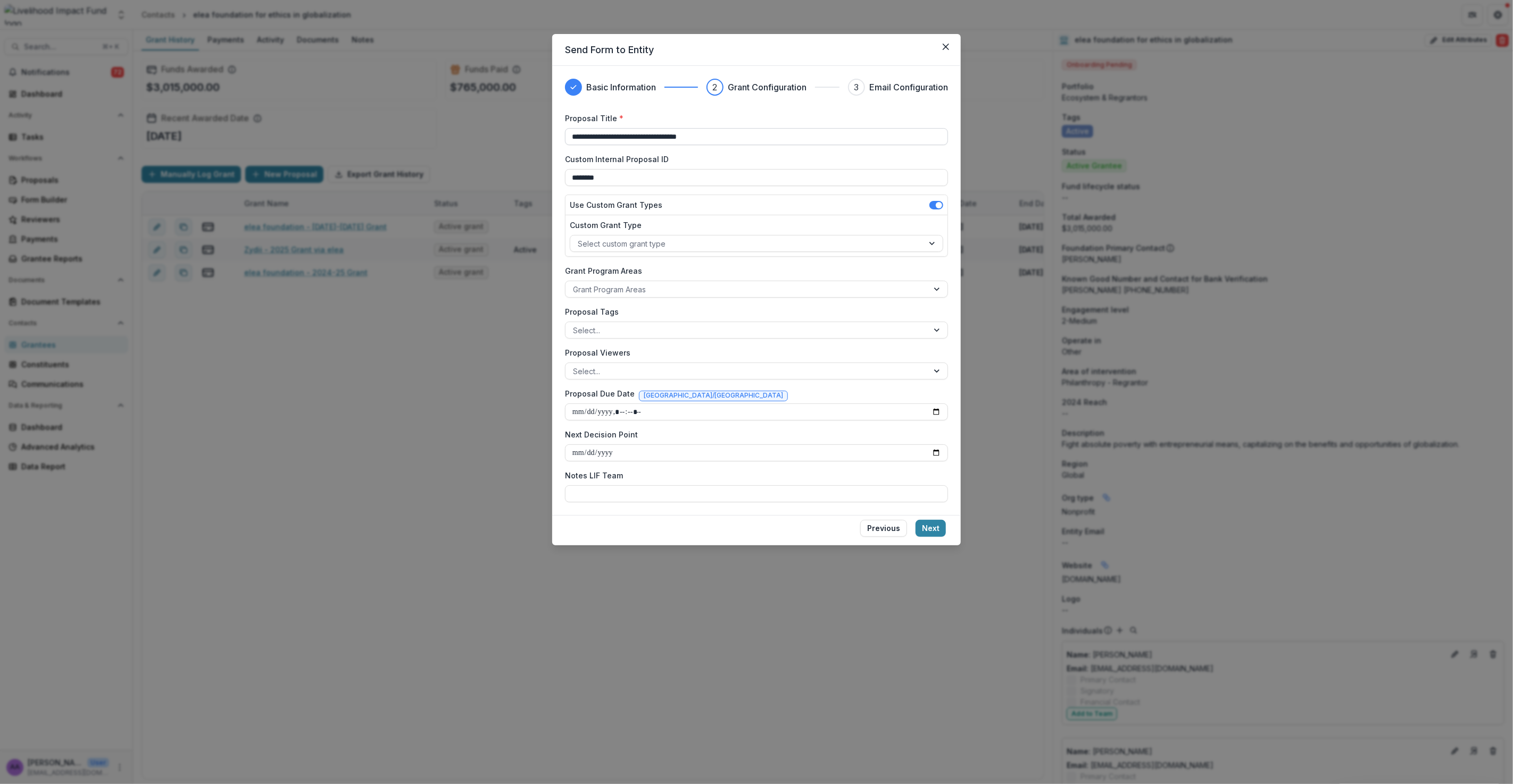
drag, startPoint x: 672, startPoint y: 135, endPoint x: 598, endPoint y: 135, distance: 74.0
click at [598, 135] on input "**********" at bounding box center [756, 137] width 383 height 17
type input "**********"
click at [600, 239] on div at bounding box center [747, 244] width 338 height 13
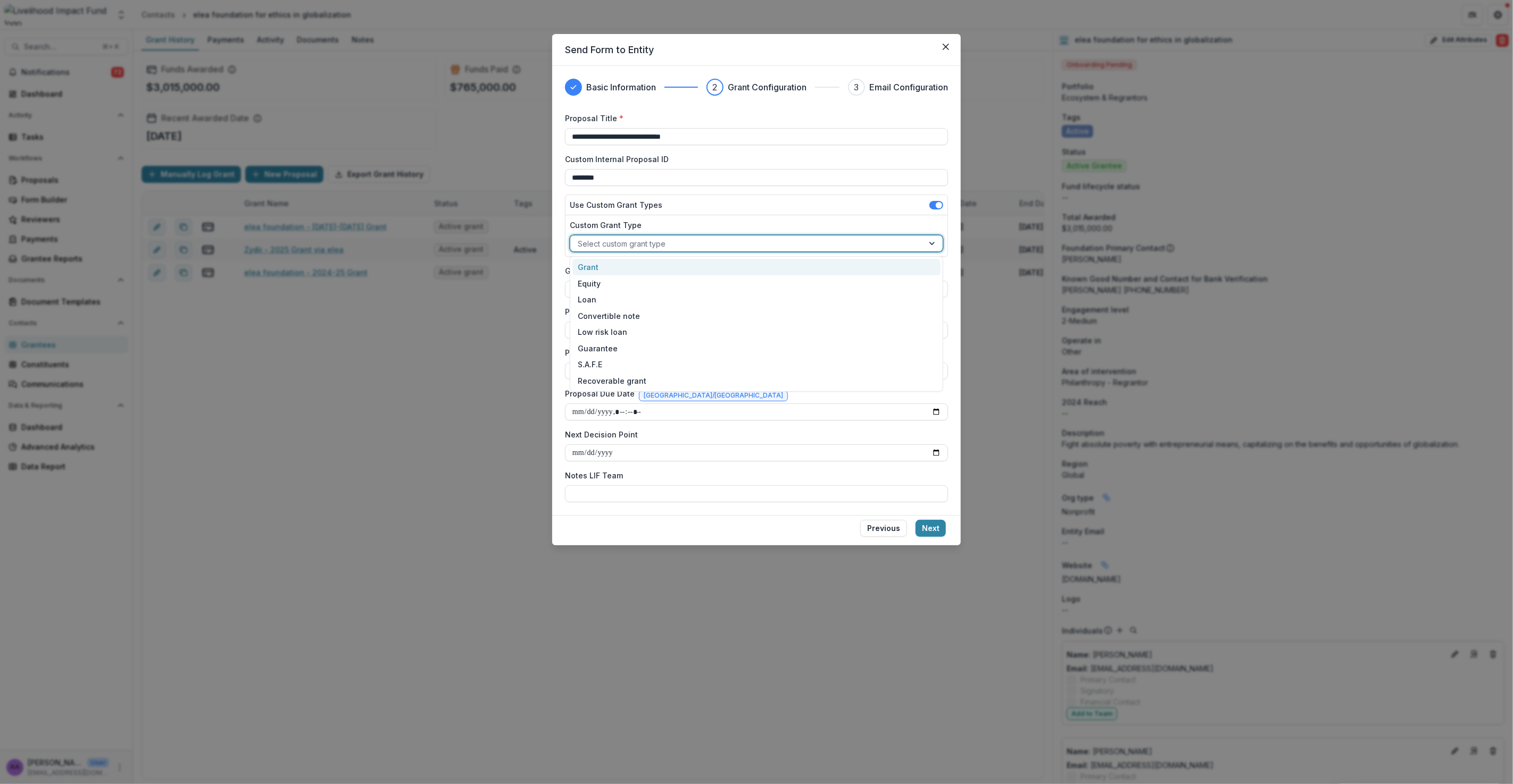
click at [596, 269] on div "Grant" at bounding box center [756, 267] width 368 height 16
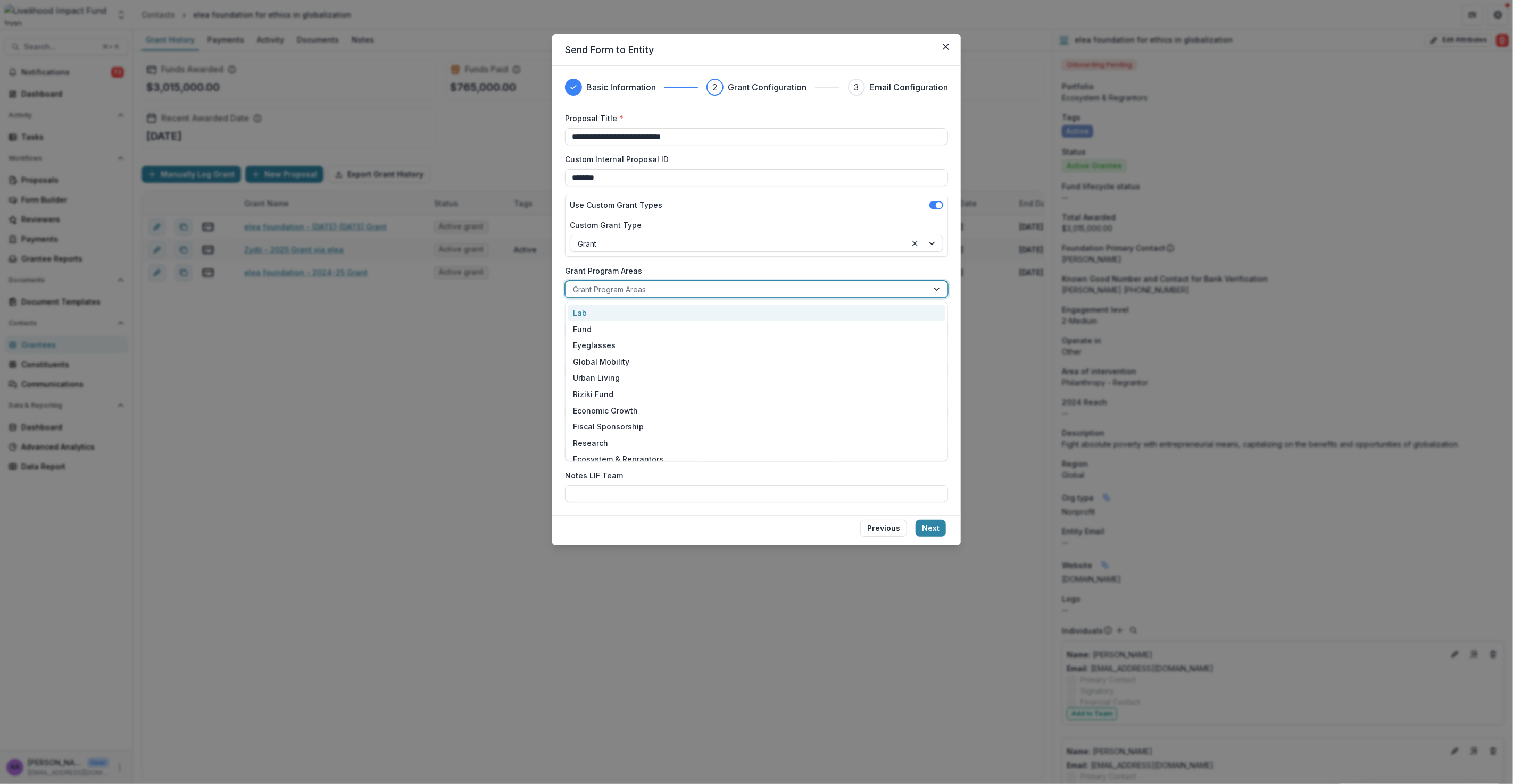
click at [602, 287] on div at bounding box center [747, 290] width 348 height 13
click at [612, 459] on div "Ecosystem & Regrantors" at bounding box center [756, 459] width 378 height 16
click at [921, 528] on button "Next" at bounding box center [930, 528] width 30 height 17
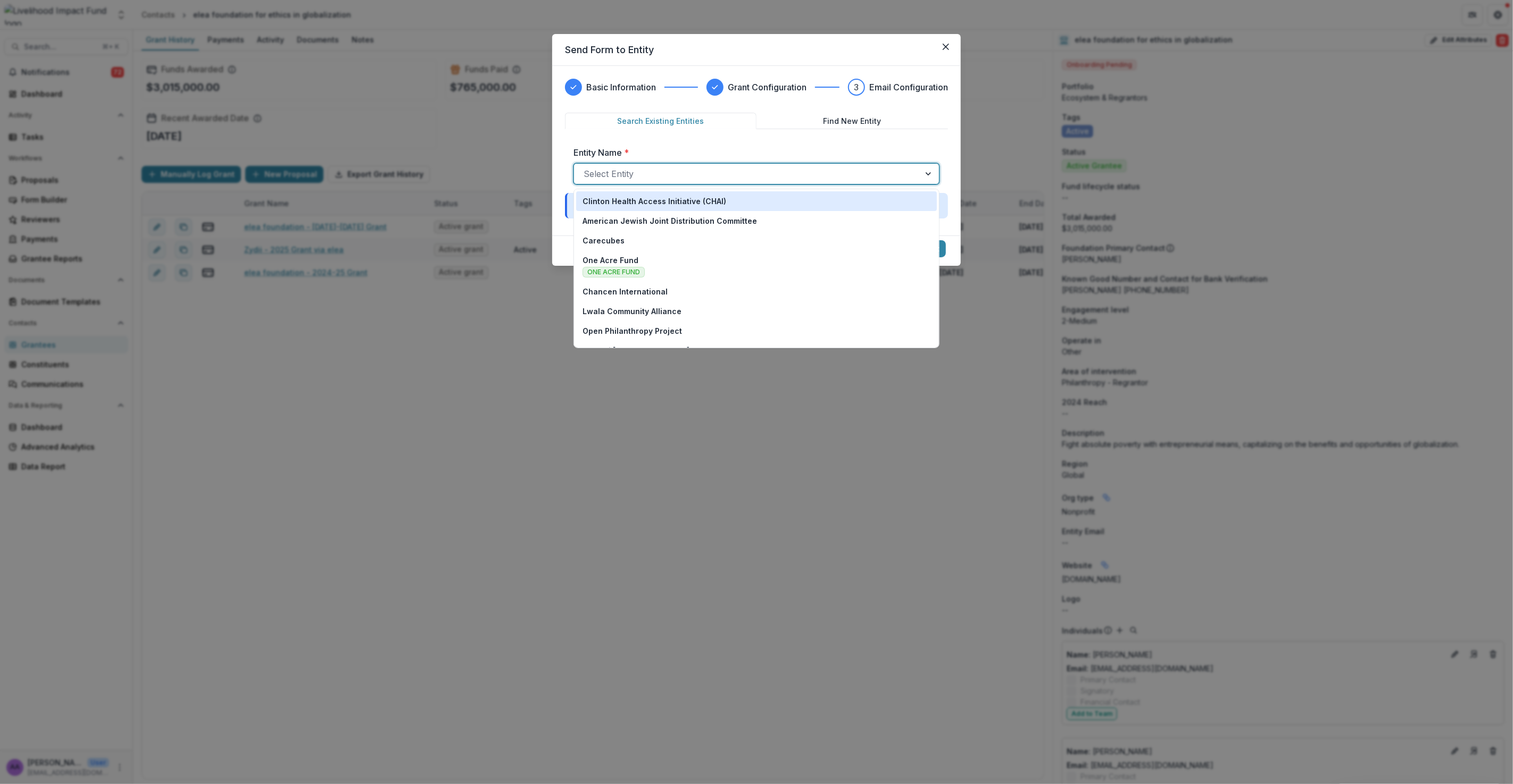
click at [649, 177] on div at bounding box center [746, 173] width 326 height 15
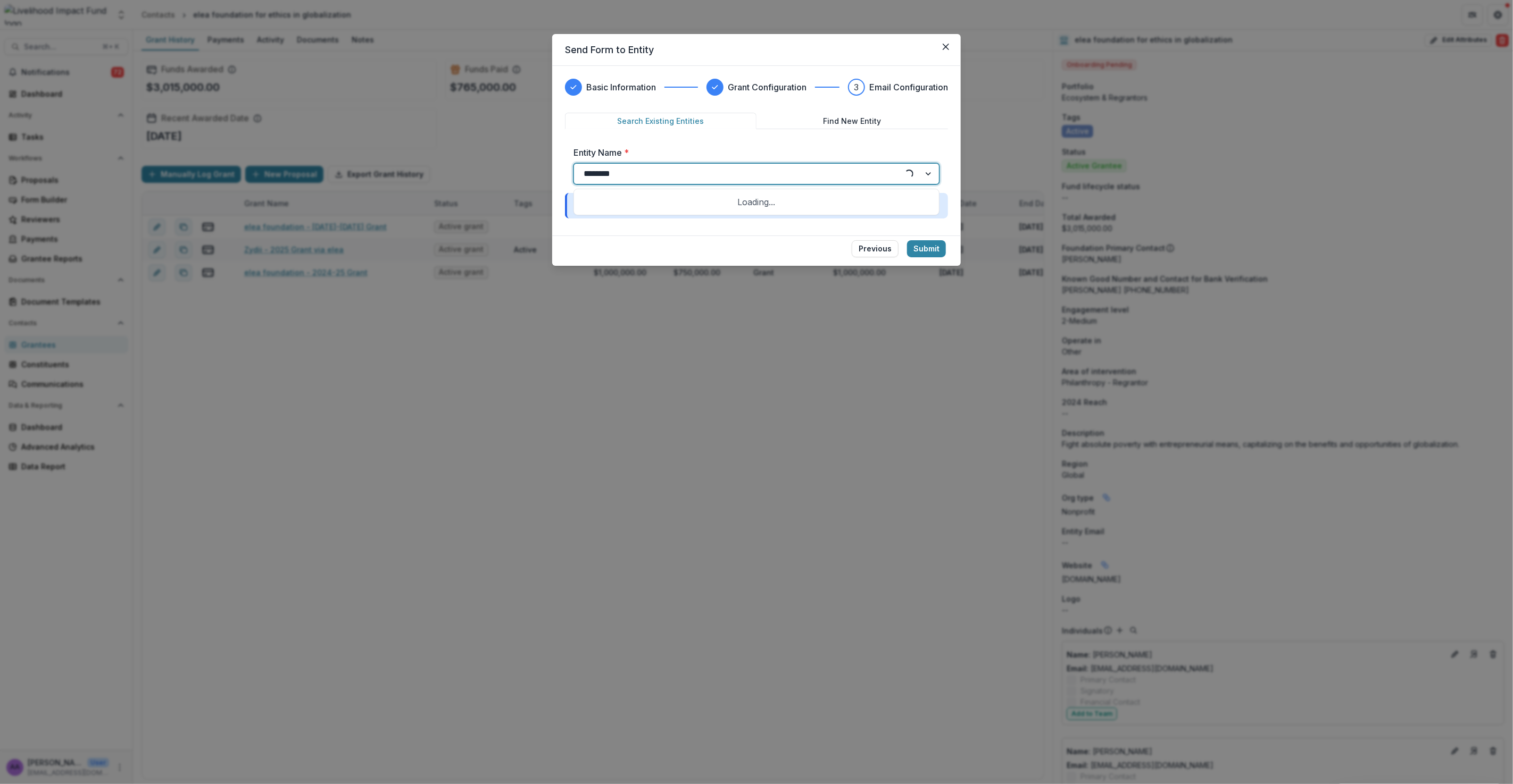
type input "*********"
click at [631, 205] on p "elea foundation for ethics in globalization" at bounding box center [662, 201] width 159 height 11
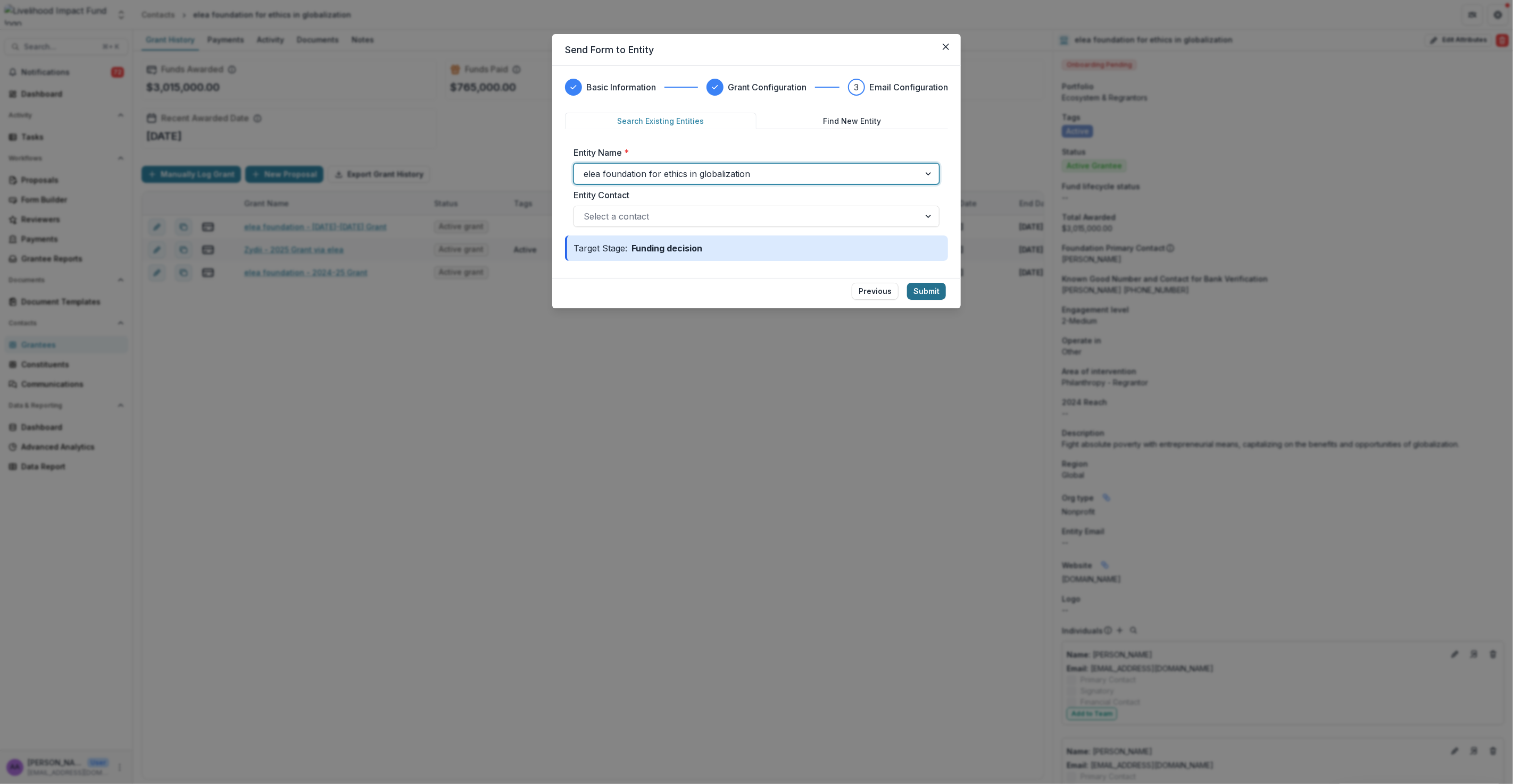
click at [925, 290] on button "Submit" at bounding box center [926, 292] width 39 height 17
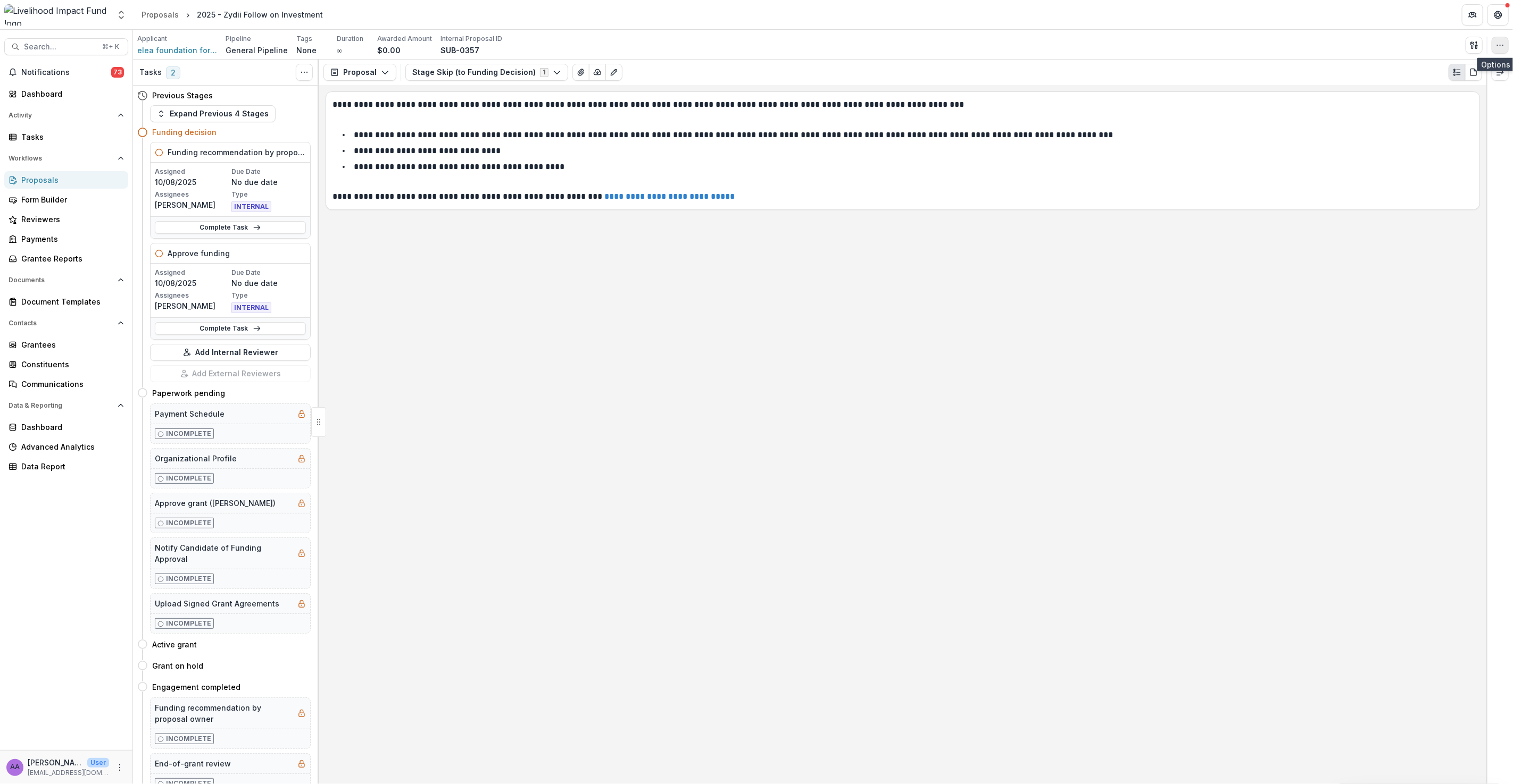
click at [1495, 46] on button "button" at bounding box center [1500, 45] width 17 height 17
click at [1431, 70] on button "Edit Attributes" at bounding box center [1449, 69] width 114 height 18
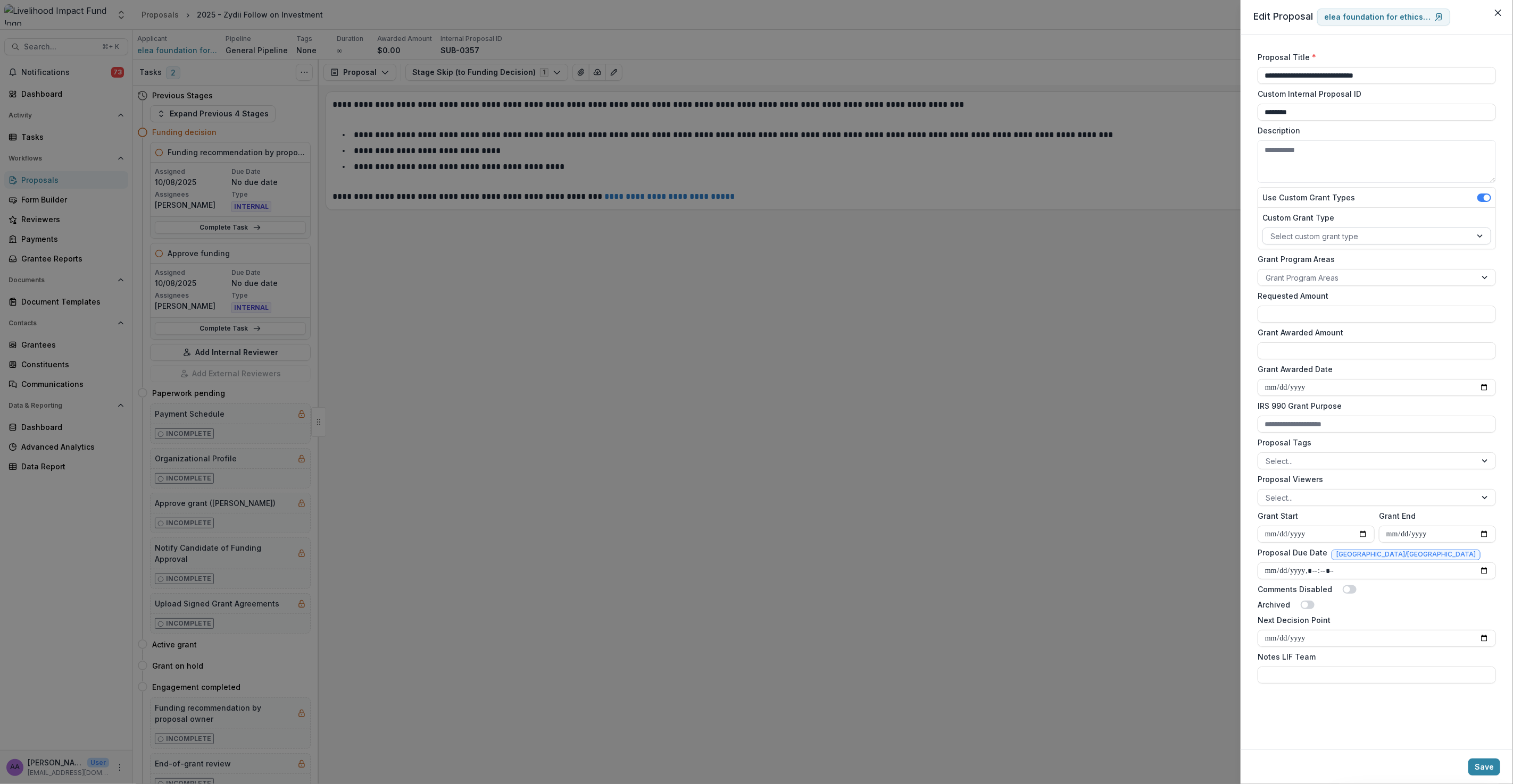
click at [1302, 235] on div at bounding box center [1366, 236] width 194 height 13
click at [1286, 261] on div "Grant" at bounding box center [1377, 259] width 223 height 16
click at [1285, 282] on div at bounding box center [1367, 278] width 203 height 13
click at [1311, 445] on div "Ecosystem & Regrantors" at bounding box center [1376, 447] width 233 height 16
click at [1285, 318] on input "Requested Amount" at bounding box center [1376, 314] width 238 height 17
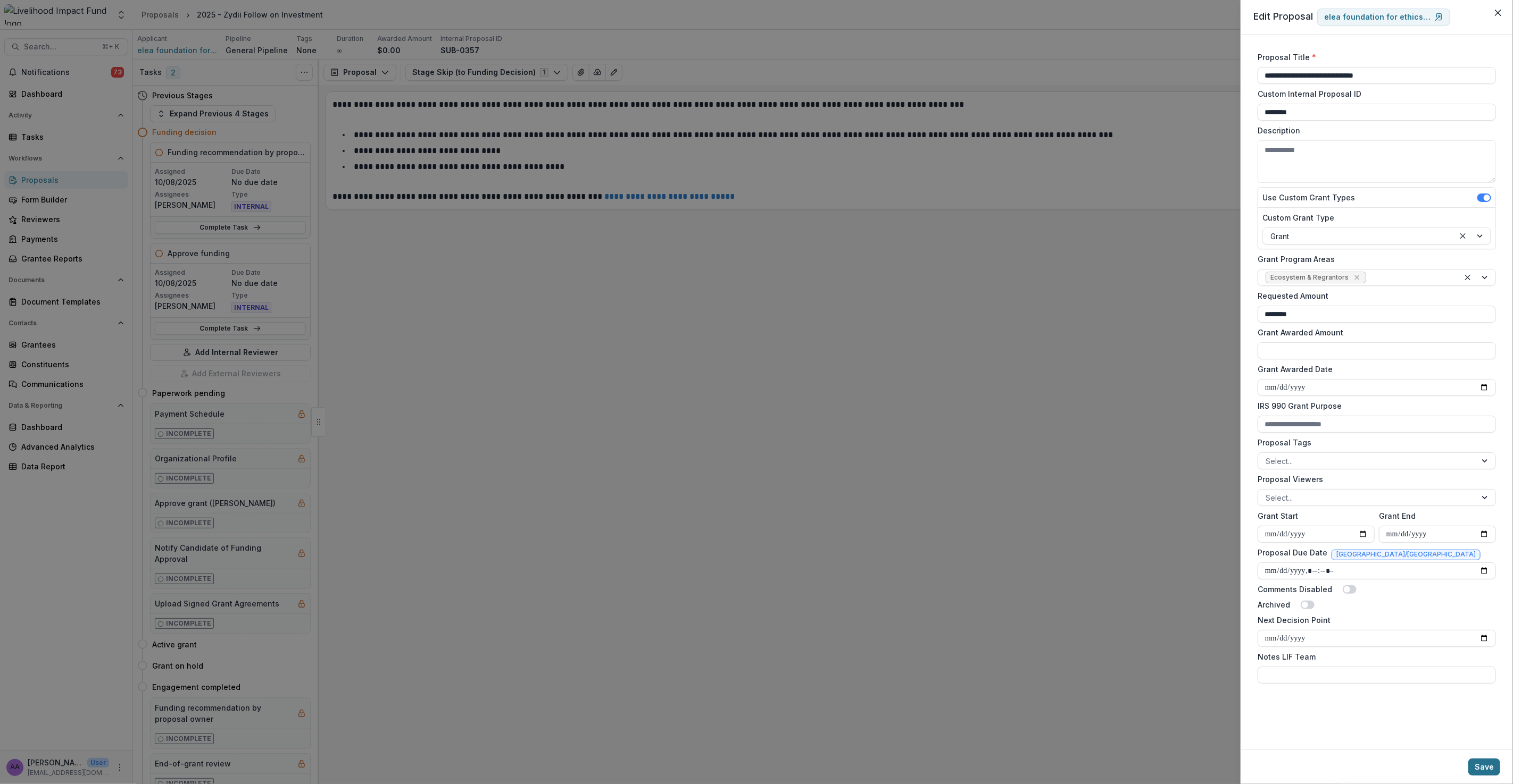
type input "********"
click at [1485, 775] on button "Save" at bounding box center [1483, 767] width 32 height 17
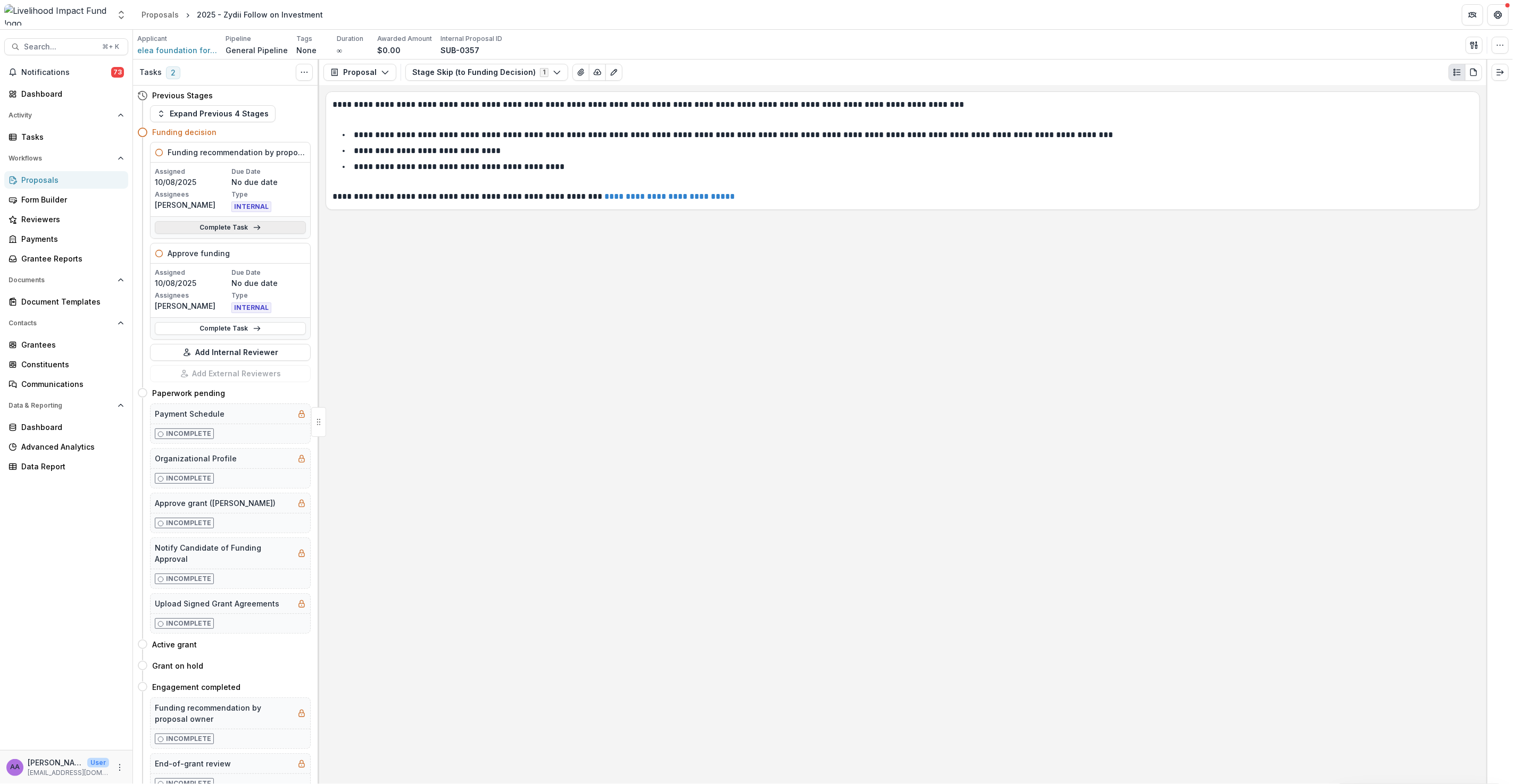
click at [270, 224] on link "Complete Task" at bounding box center [230, 228] width 151 height 13
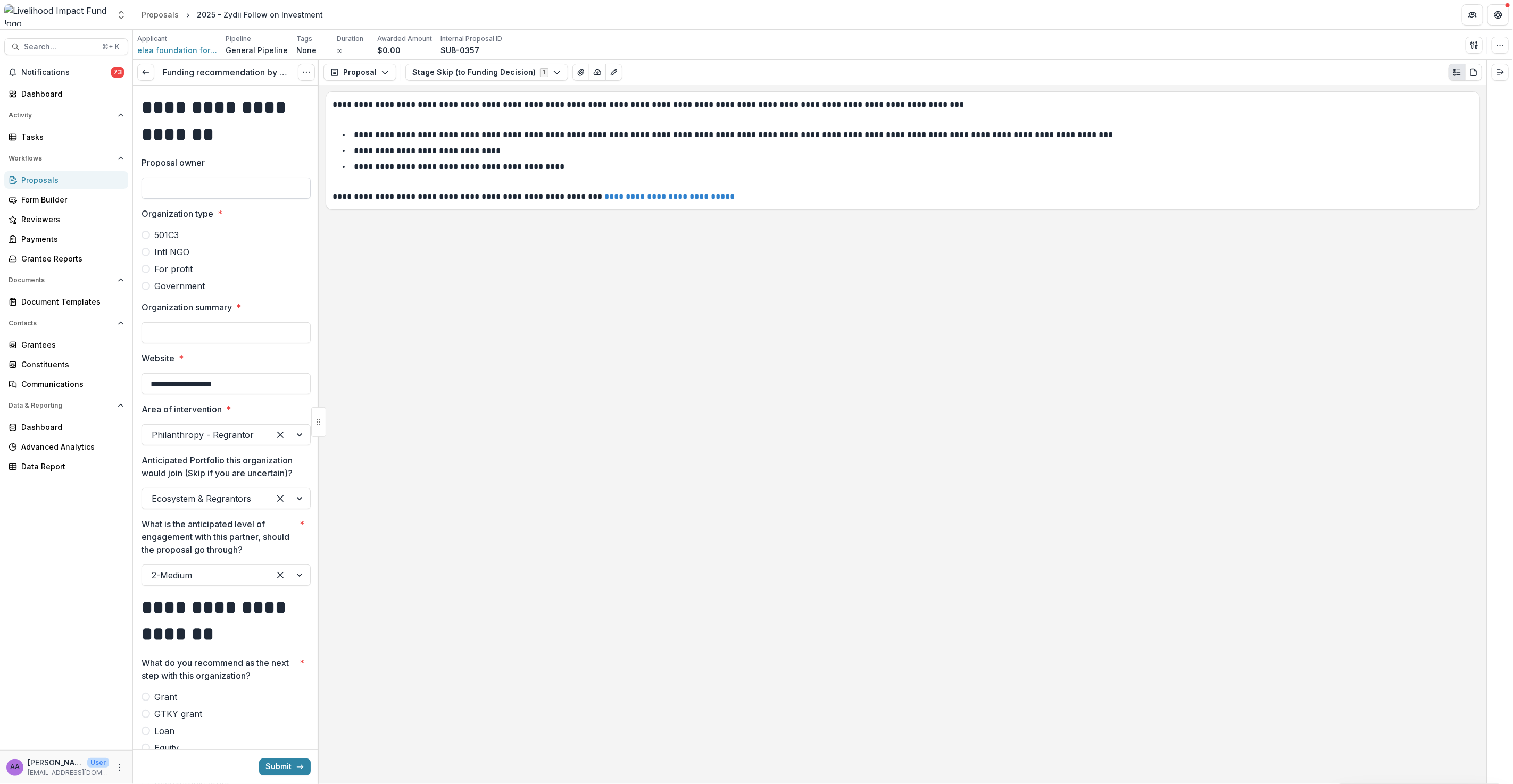
click at [239, 189] on input "Proposal owner" at bounding box center [226, 188] width 169 height 21
type input "****"
click at [144, 253] on span at bounding box center [146, 252] width 8 height 8
click at [179, 333] on input "Organization summary *" at bounding box center [226, 332] width 169 height 21
click at [193, 331] on input "Organization summary *" at bounding box center [226, 332] width 169 height 21
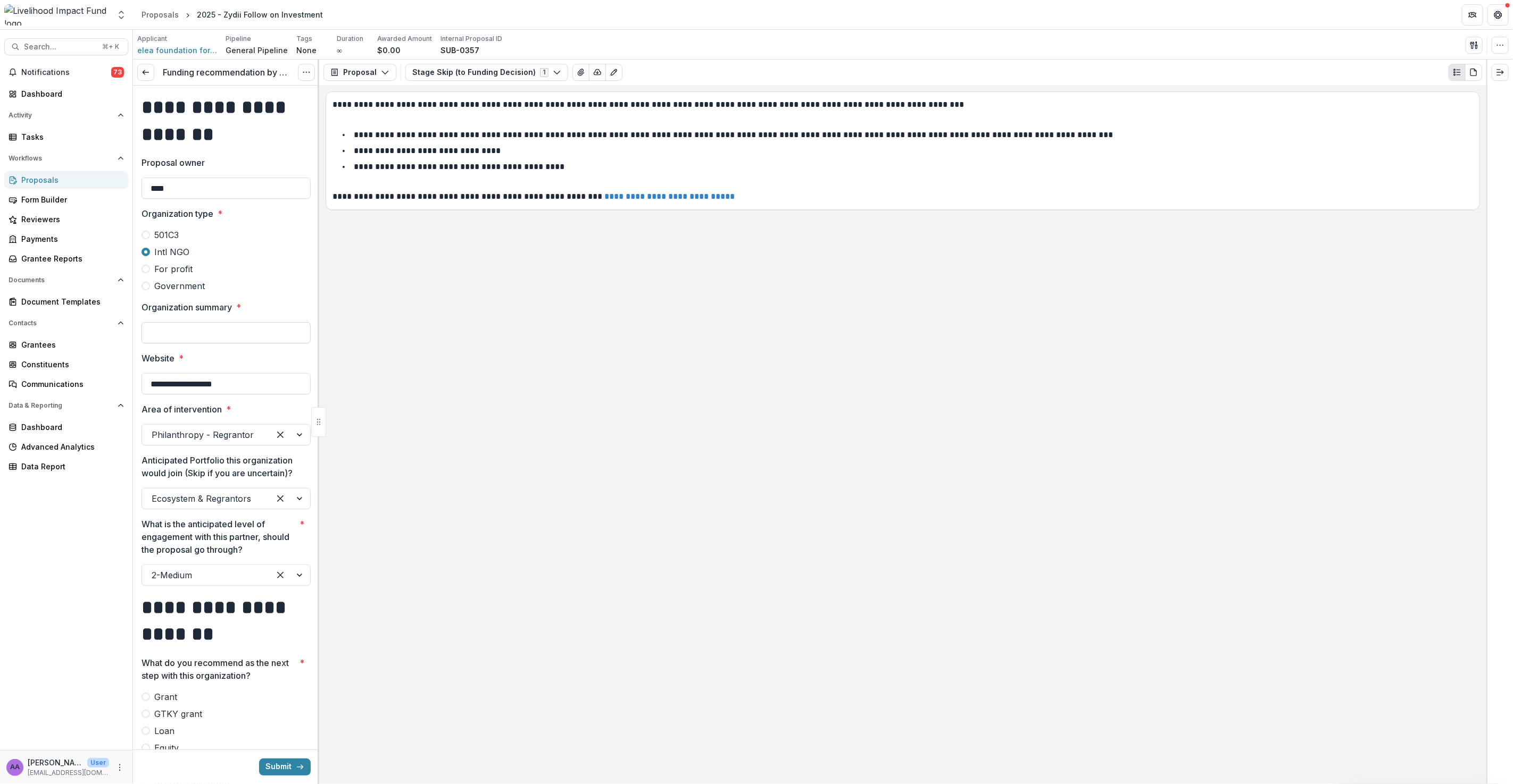
paste input "**********"
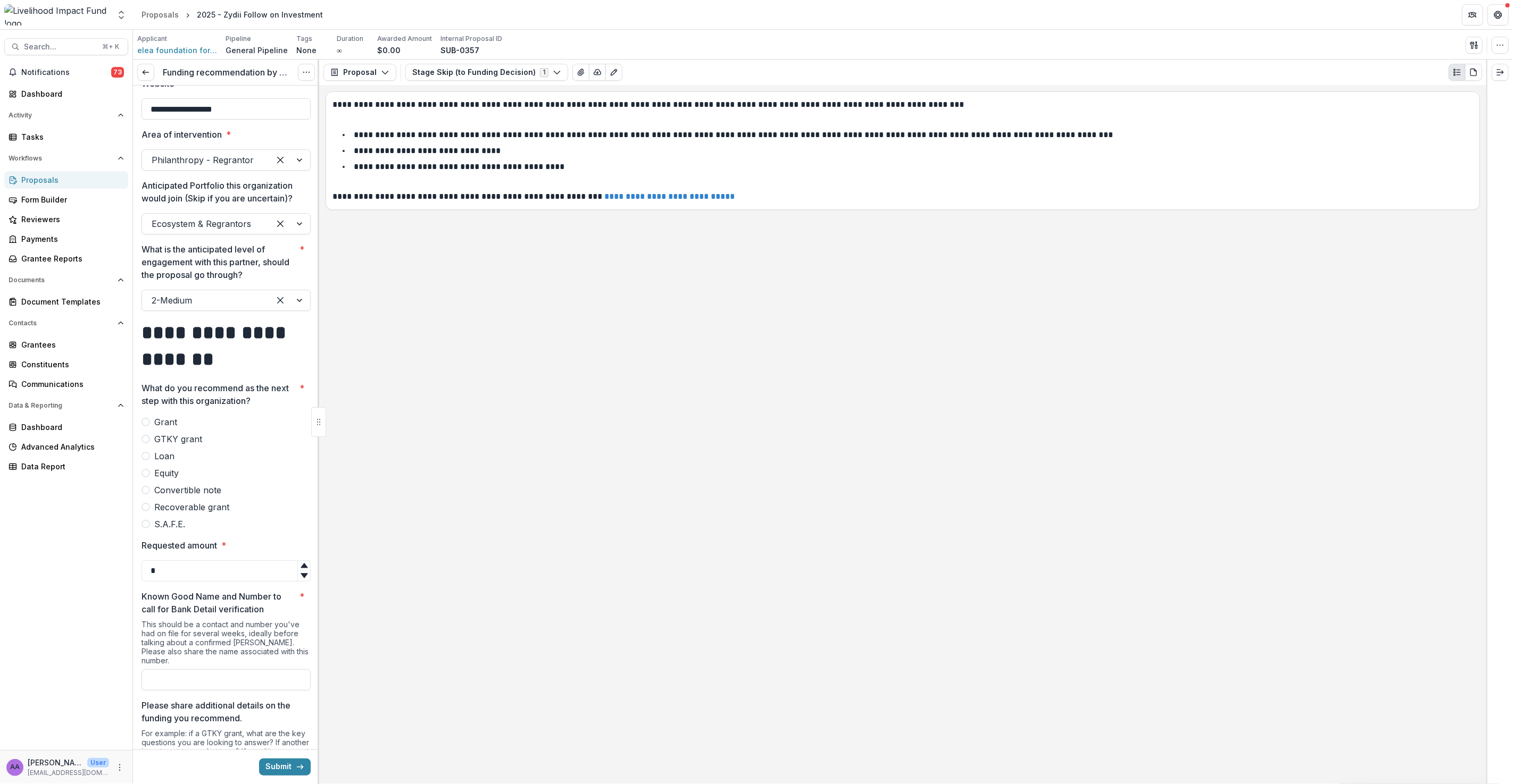
scroll to position [355, 0]
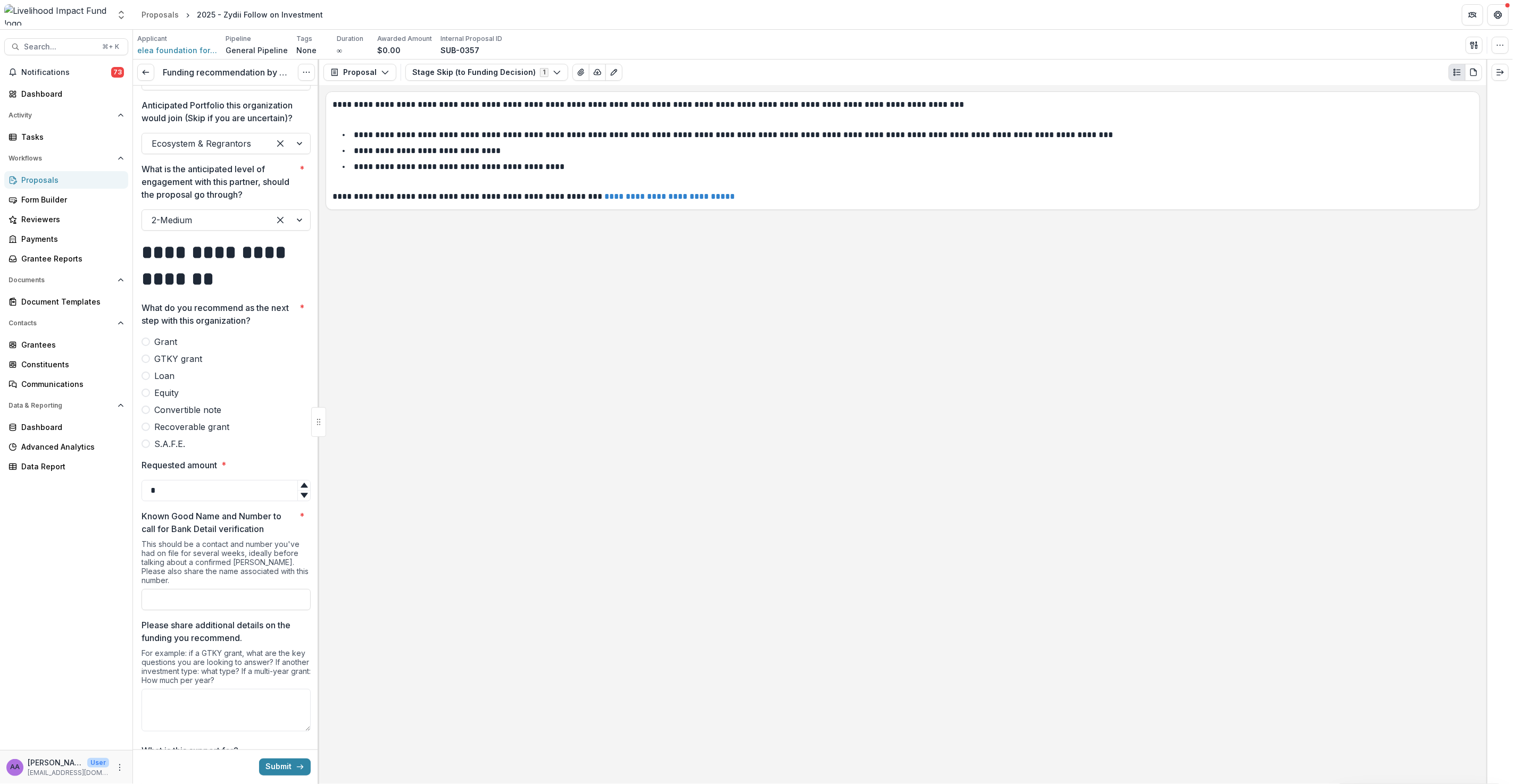
type input "**********"
click at [149, 344] on label "Grant" at bounding box center [226, 342] width 169 height 13
click at [194, 490] on input "*" at bounding box center [226, 491] width 169 height 21
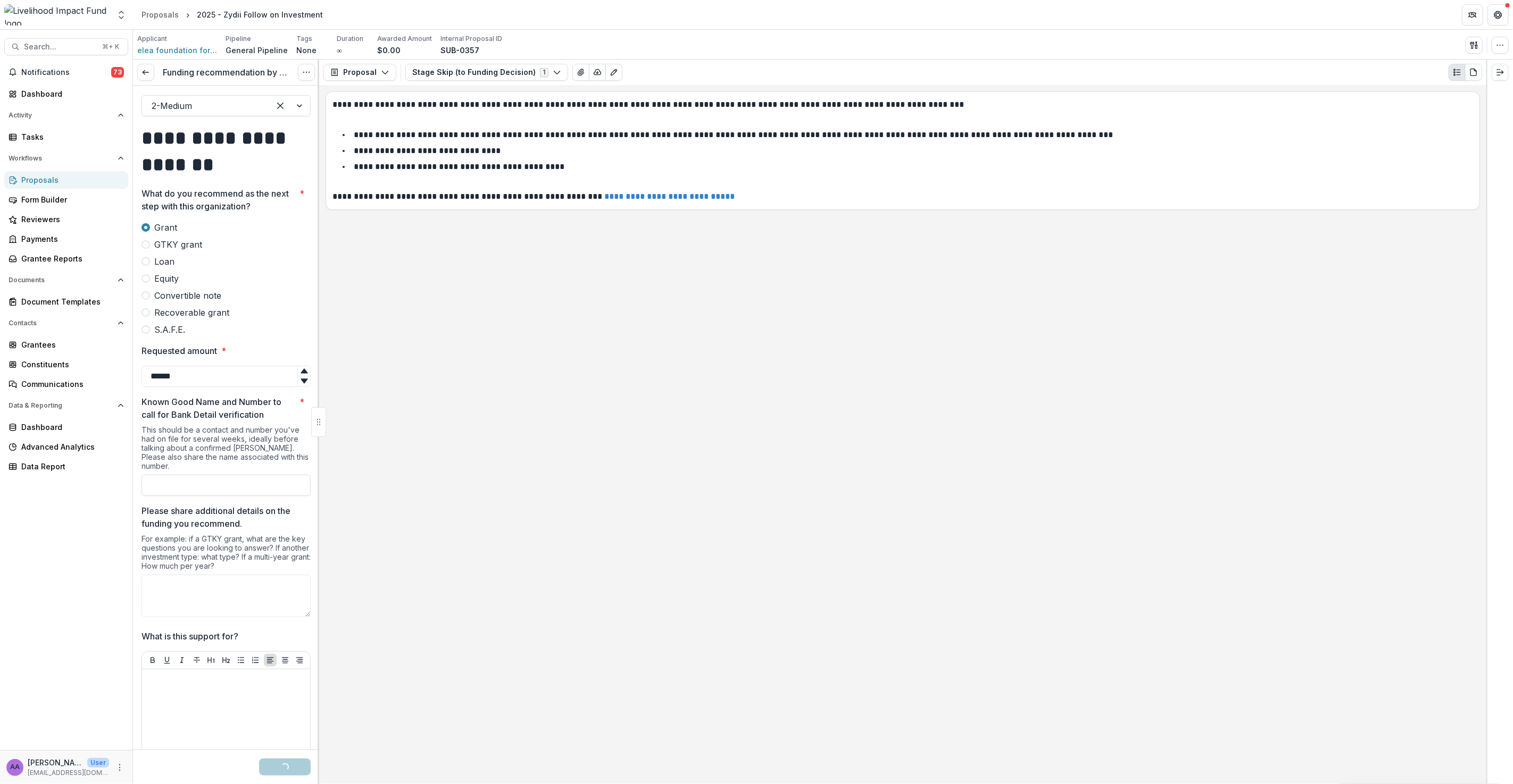
scroll to position [540, 0]
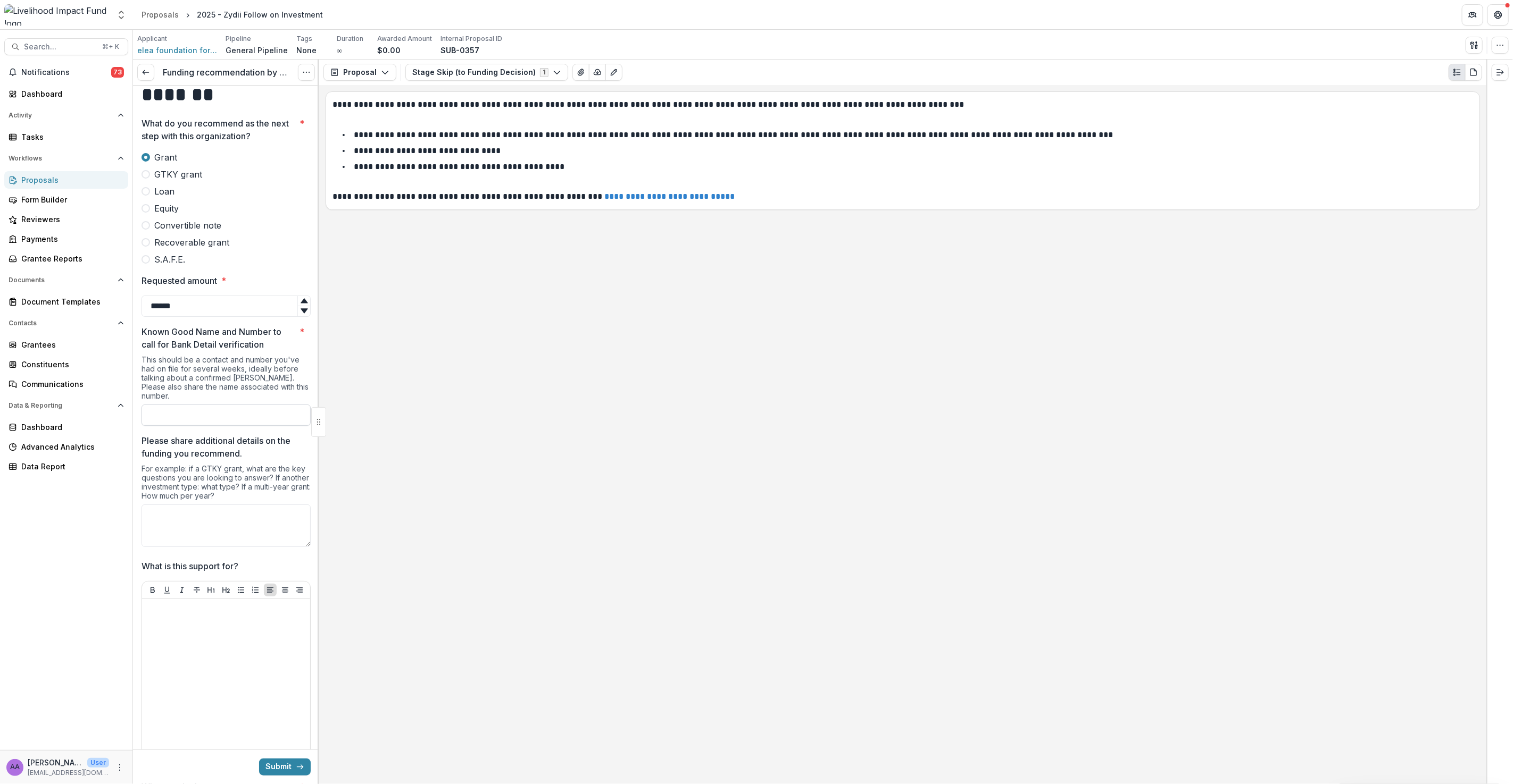
type input "******"
click at [173, 406] on input "Known Good Name and Number to call for Bank Detail verification *" at bounding box center [226, 415] width 169 height 21
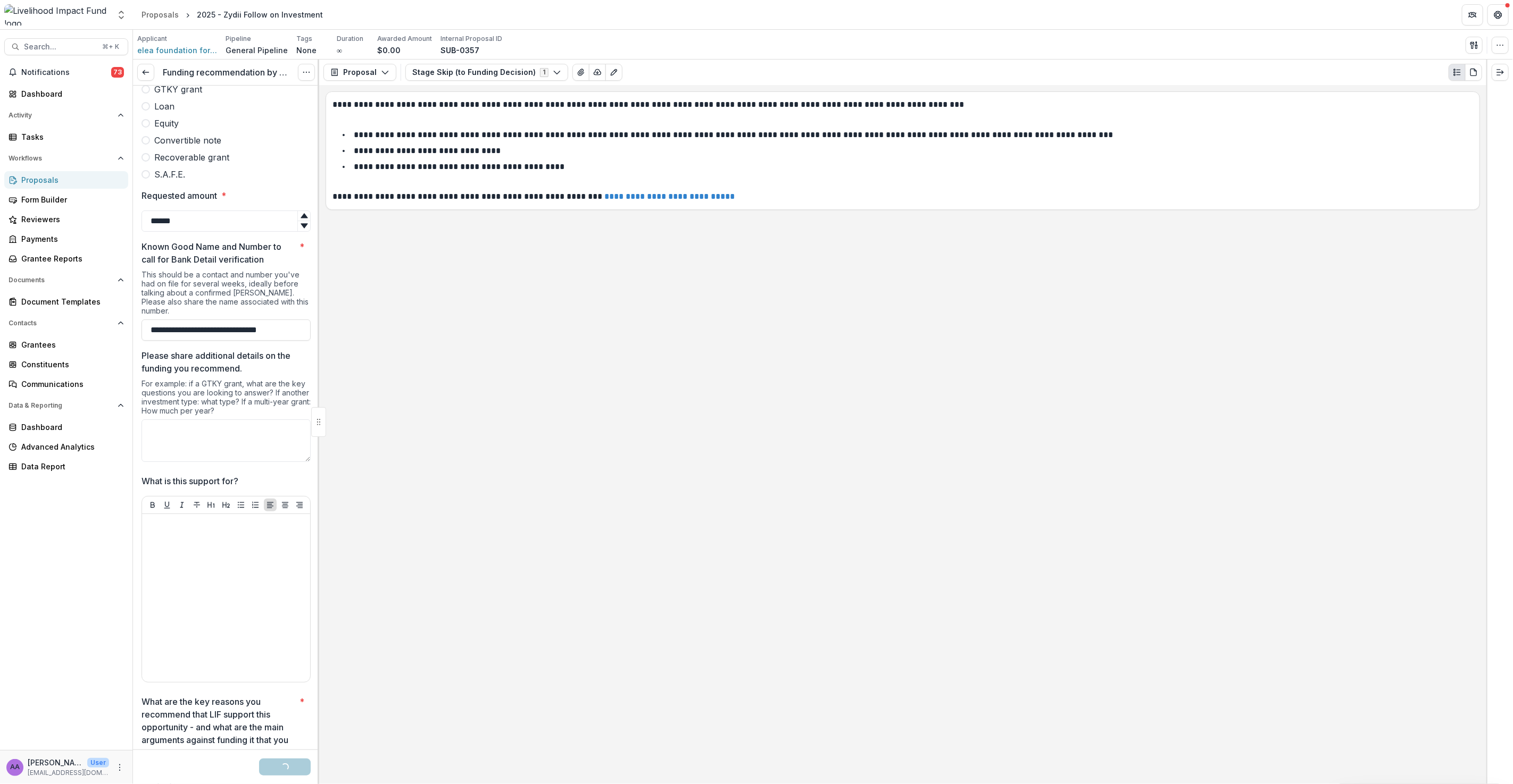
scroll to position [703, 0]
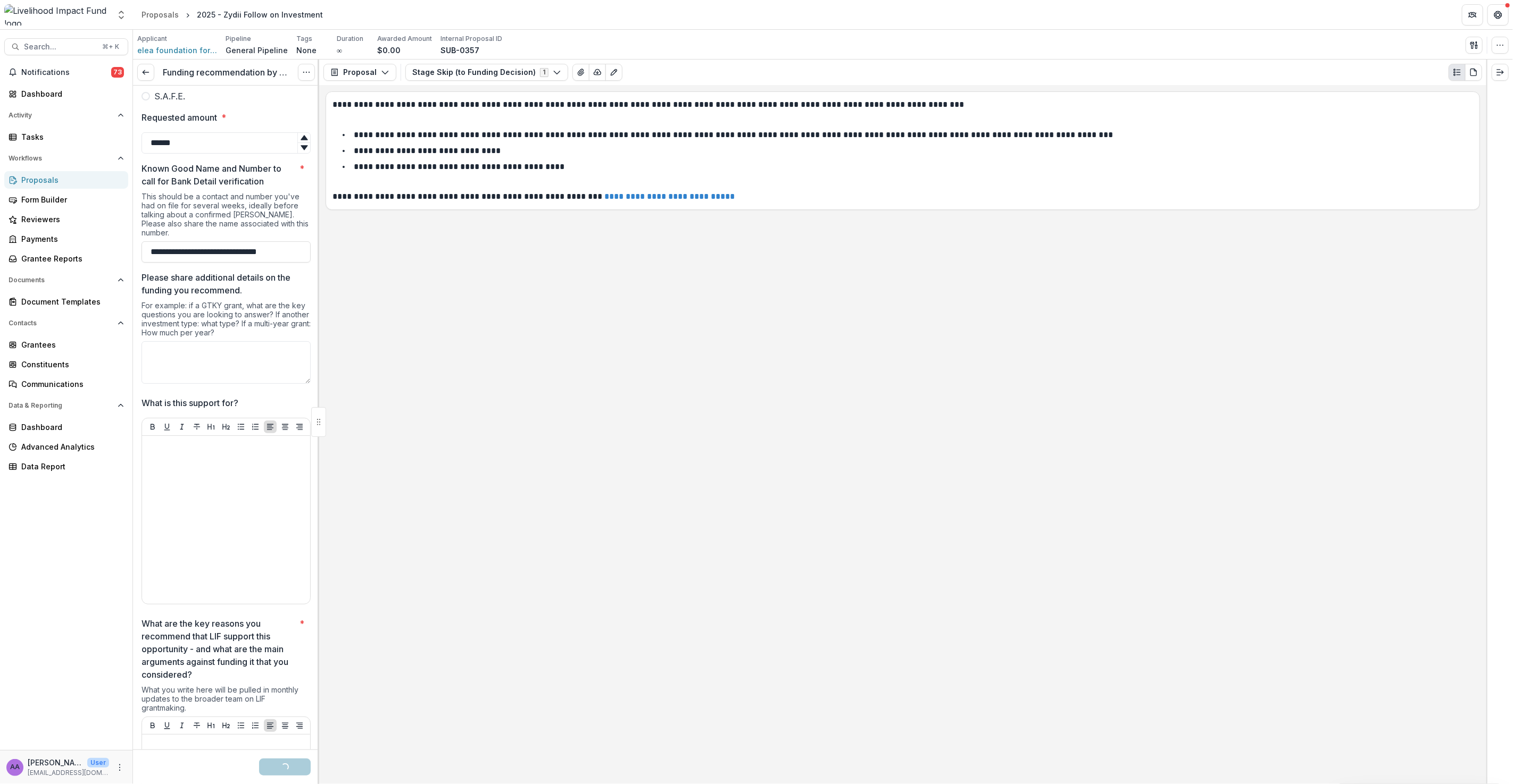
type input "**********"
click at [172, 463] on div at bounding box center [226, 520] width 159 height 159
click at [181, 462] on div at bounding box center [226, 520] width 159 height 159
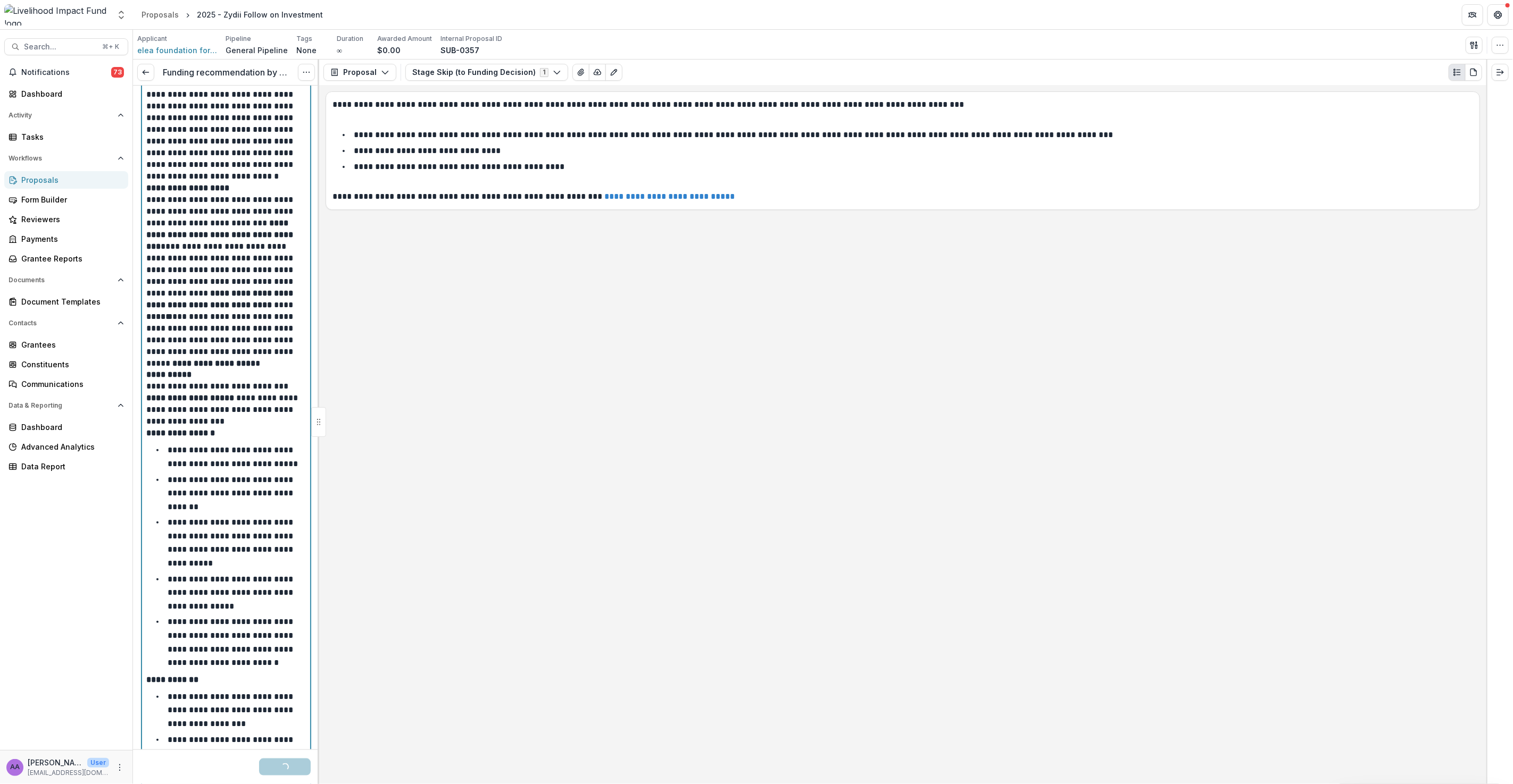
scroll to position [842, 0]
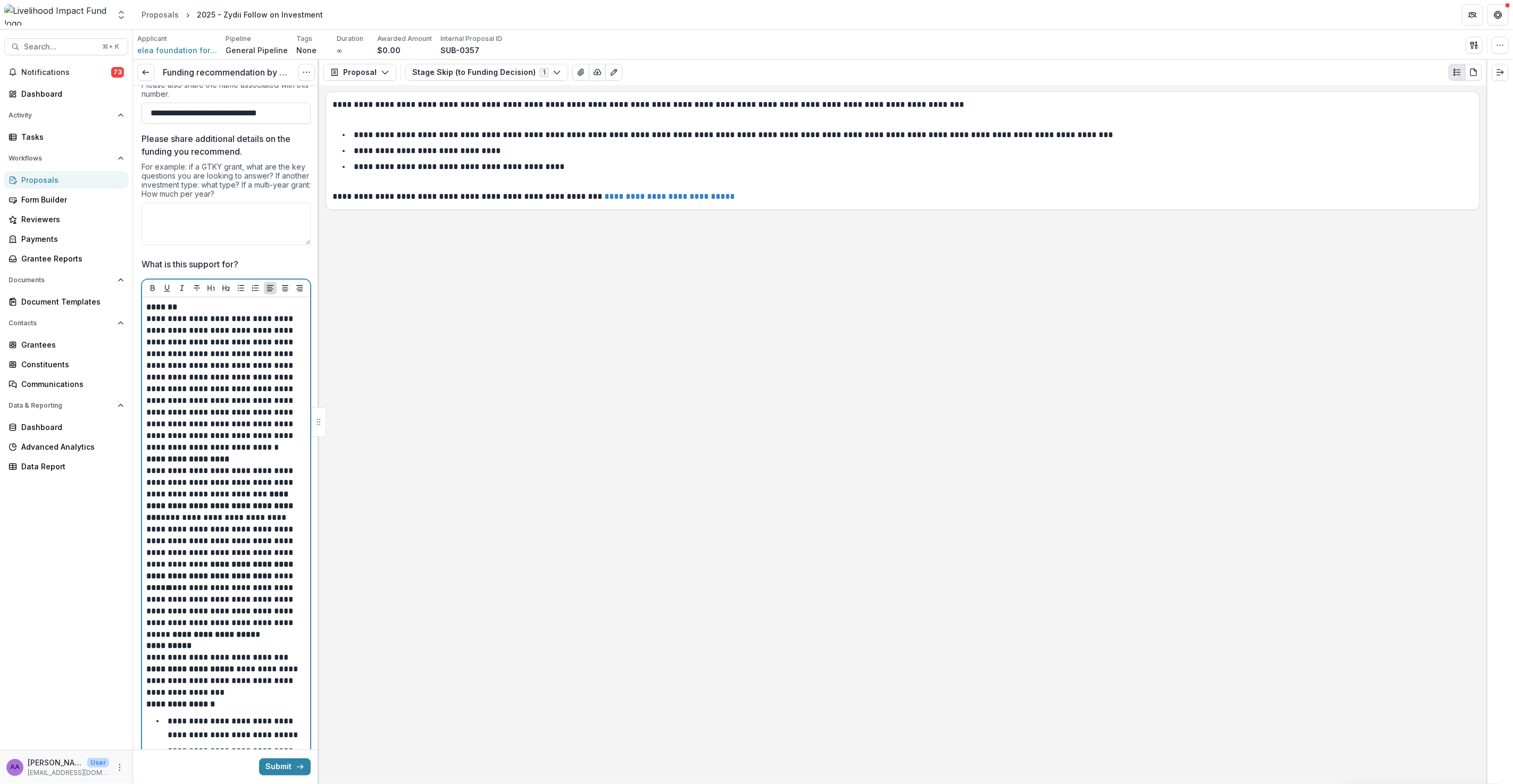
click at [288, 433] on p "**********" at bounding box center [225, 378] width 156 height 152
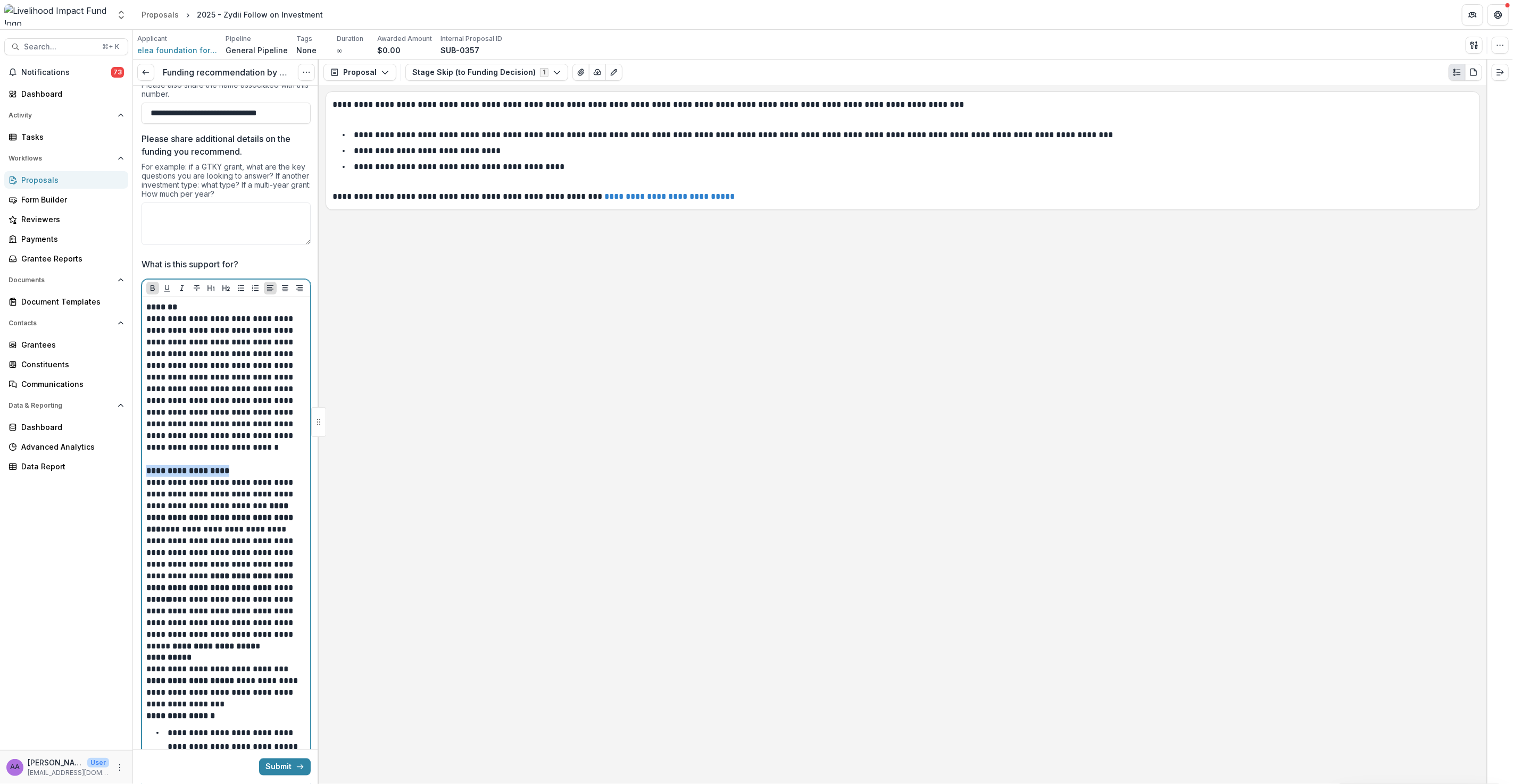
drag, startPoint x: 237, startPoint y: 458, endPoint x: 149, endPoint y: 459, distance: 88.0
click at [149, 465] on p "**********" at bounding box center [225, 529] width 156 height 129
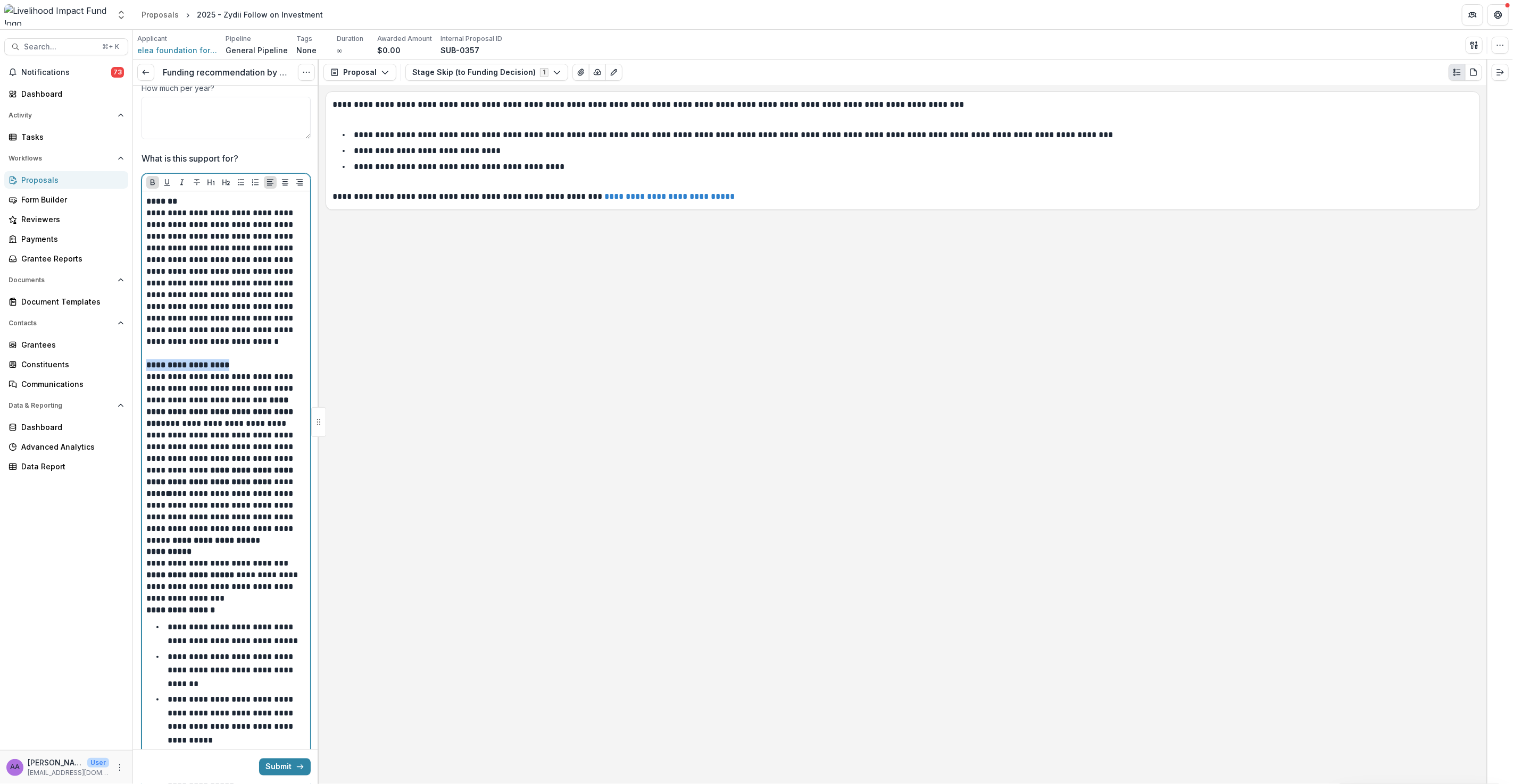
scroll to position [993, 0]
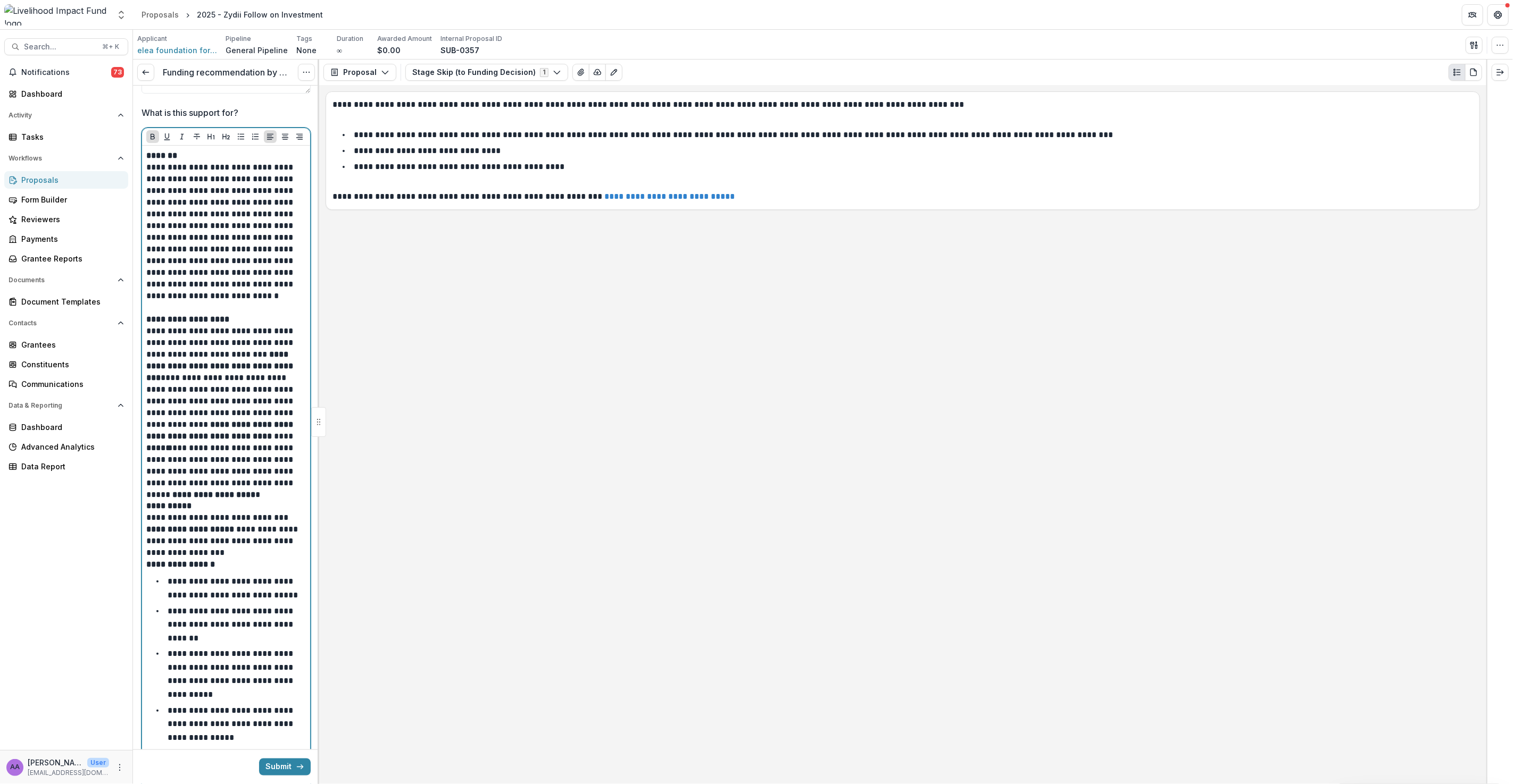
click at [148, 502] on strong "**********" at bounding box center [169, 505] width 45 height 8
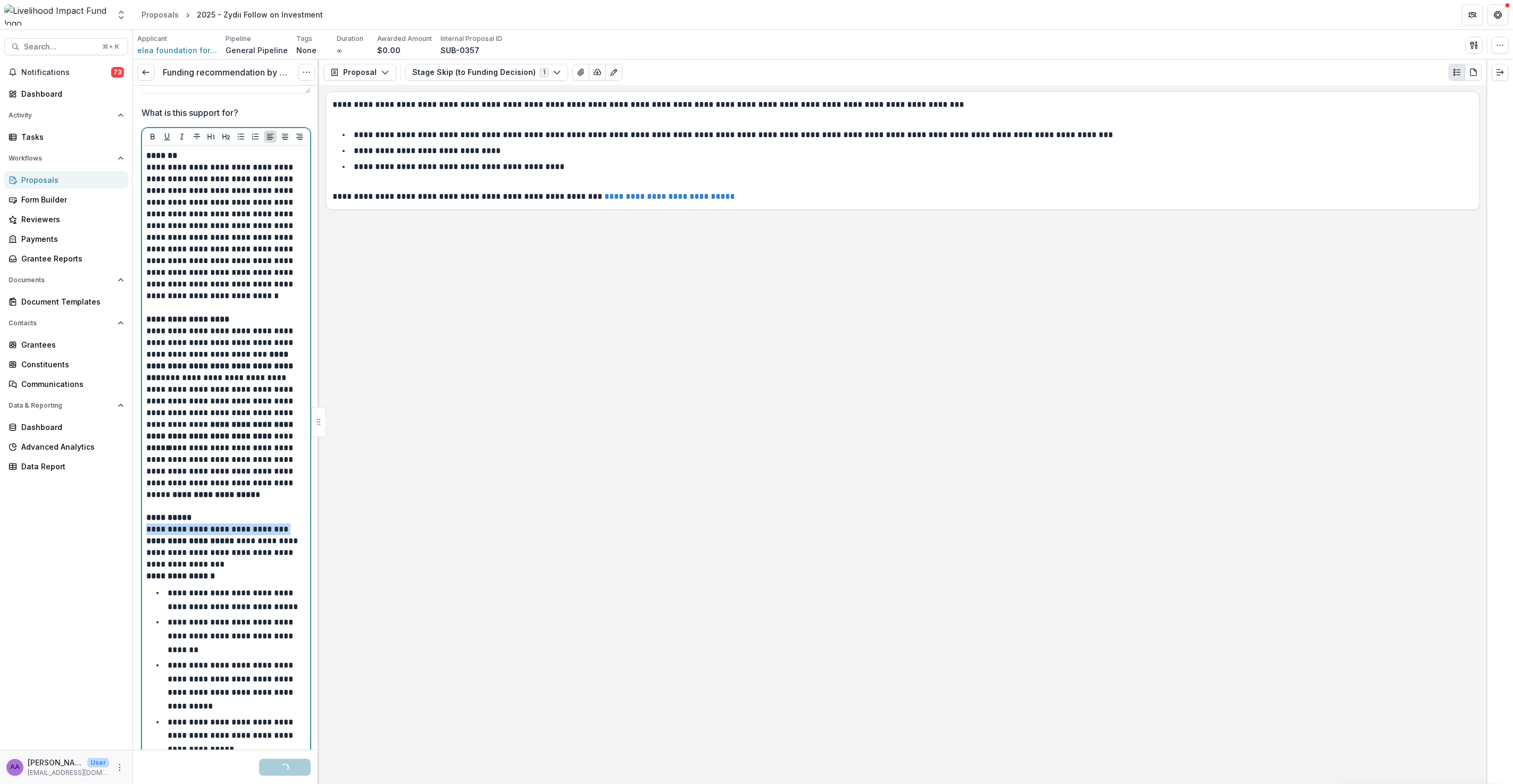
drag, startPoint x: 225, startPoint y: 517, endPoint x: 142, endPoint y: 517, distance: 83.0
click at [142, 517] on div "**********" at bounding box center [226, 599] width 168 height 907
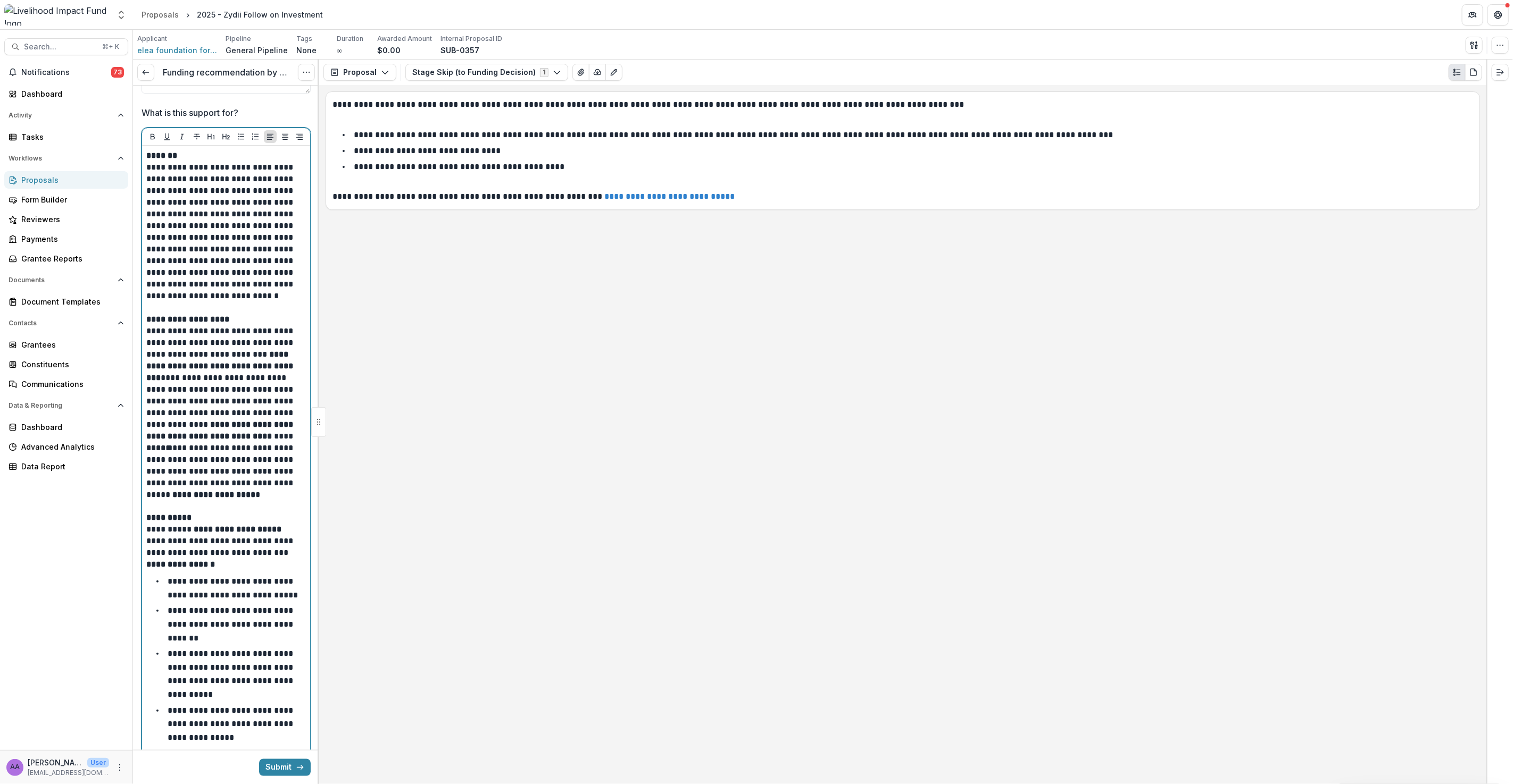
click at [290, 540] on p "**********" at bounding box center [225, 535] width 156 height 46
click at [294, 537] on p "**********" at bounding box center [225, 535] width 156 height 46
click at [294, 543] on p "**********" at bounding box center [225, 535] width 156 height 46
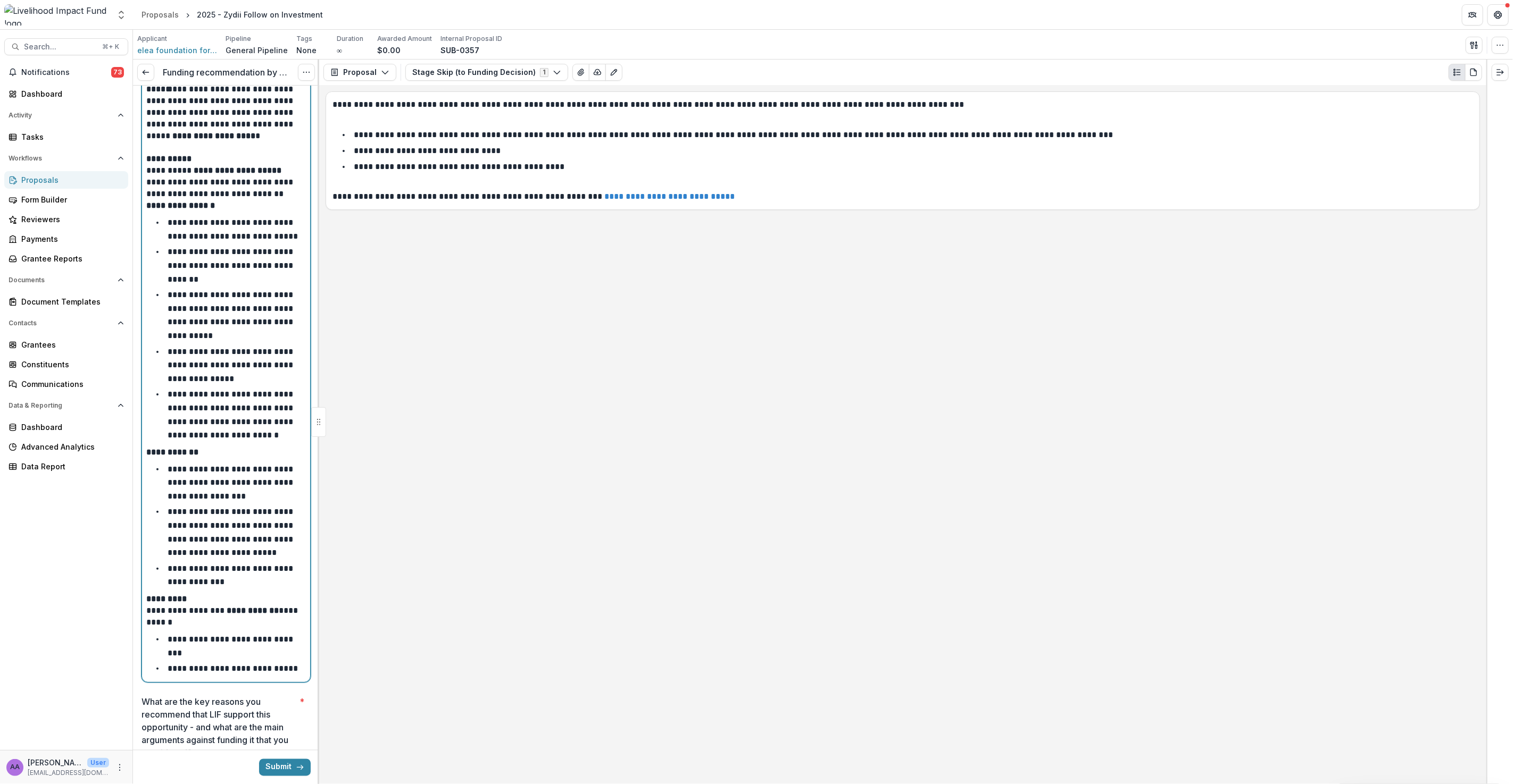
scroll to position [1314, 0]
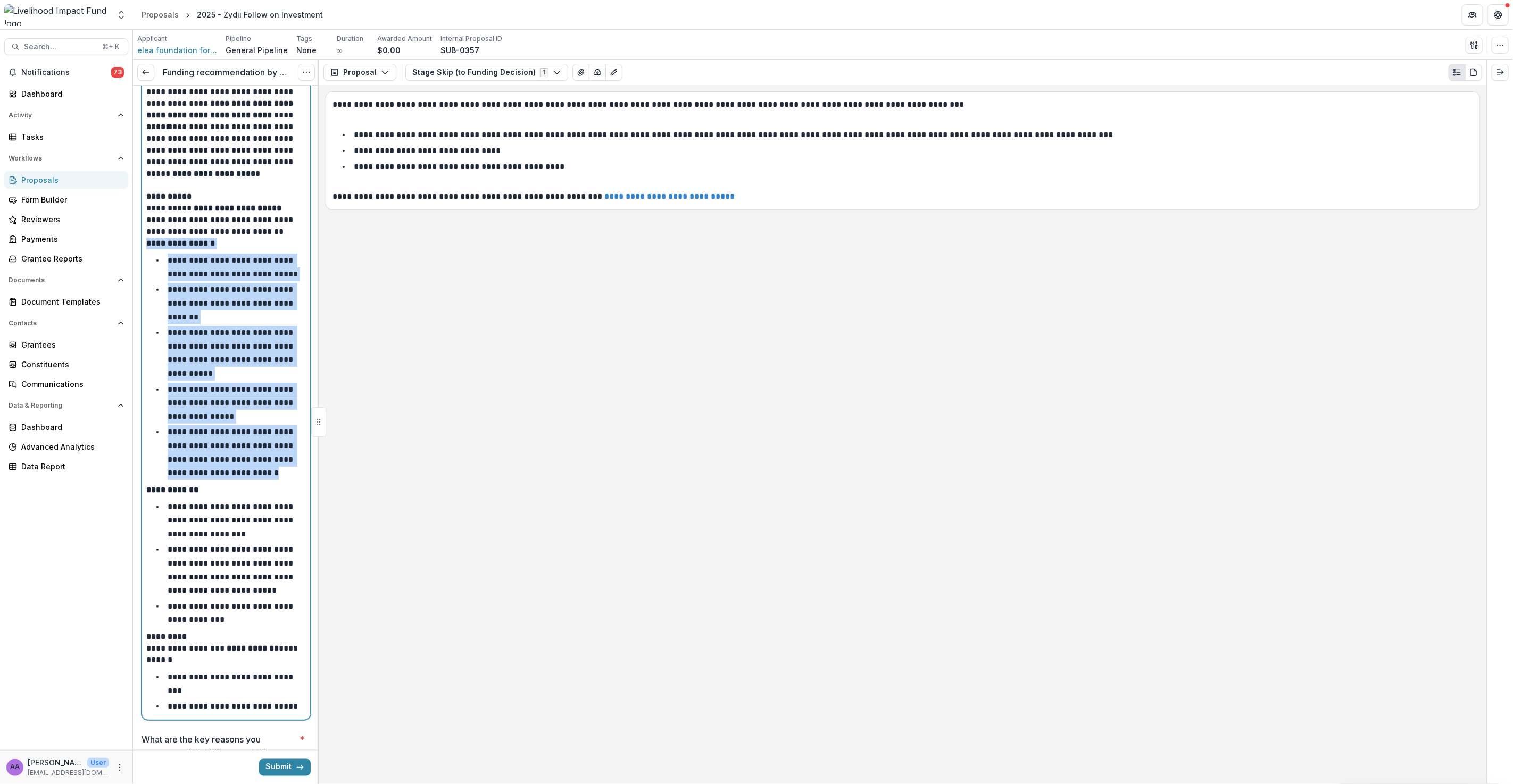
drag, startPoint x: 149, startPoint y: 231, endPoint x: 259, endPoint y: 457, distance: 251.3
click at [259, 457] on div "**********" at bounding box center [226, 272] width 159 height 887
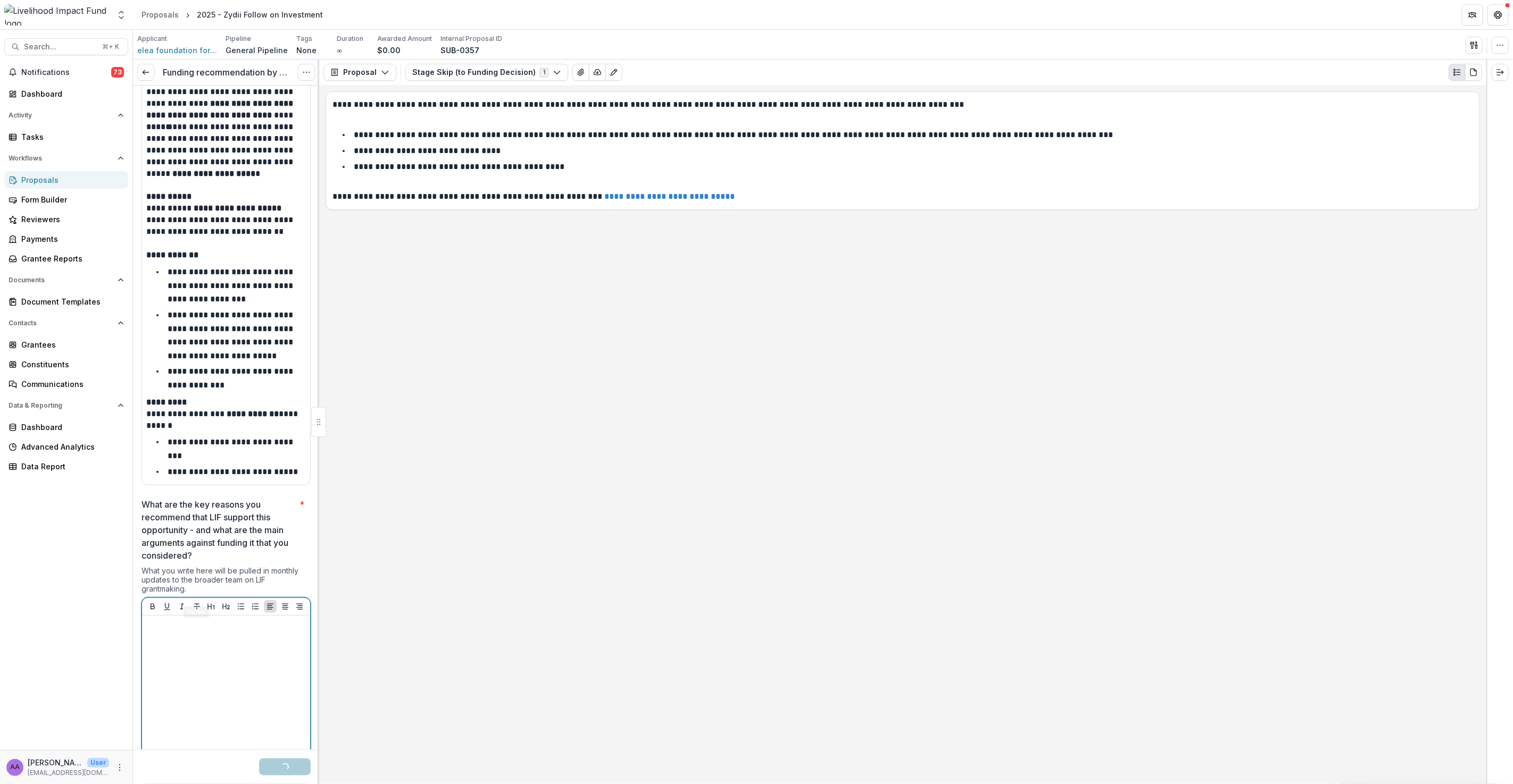
click at [183, 638] on div at bounding box center [226, 699] width 159 height 159
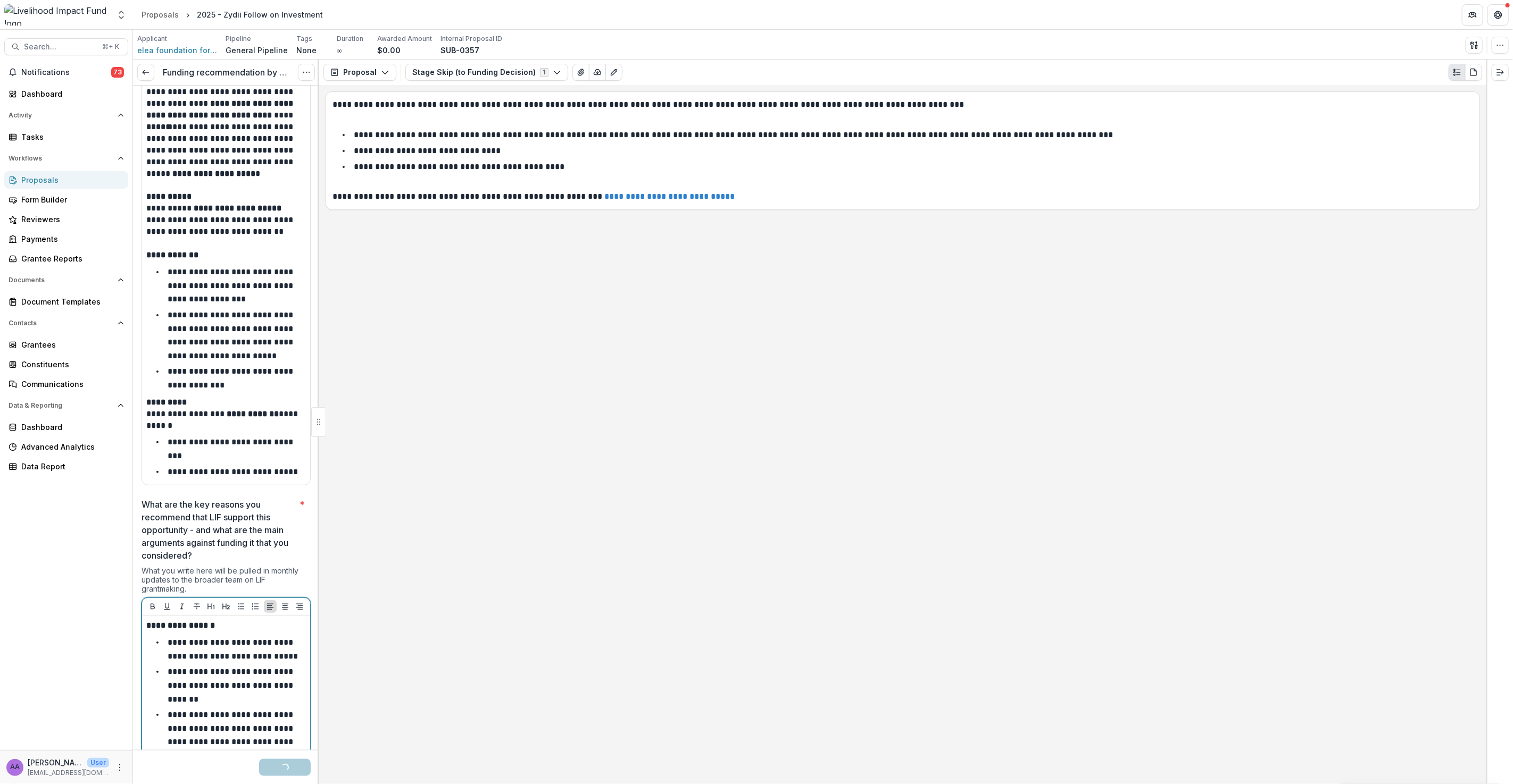
scroll to position [1382, 0]
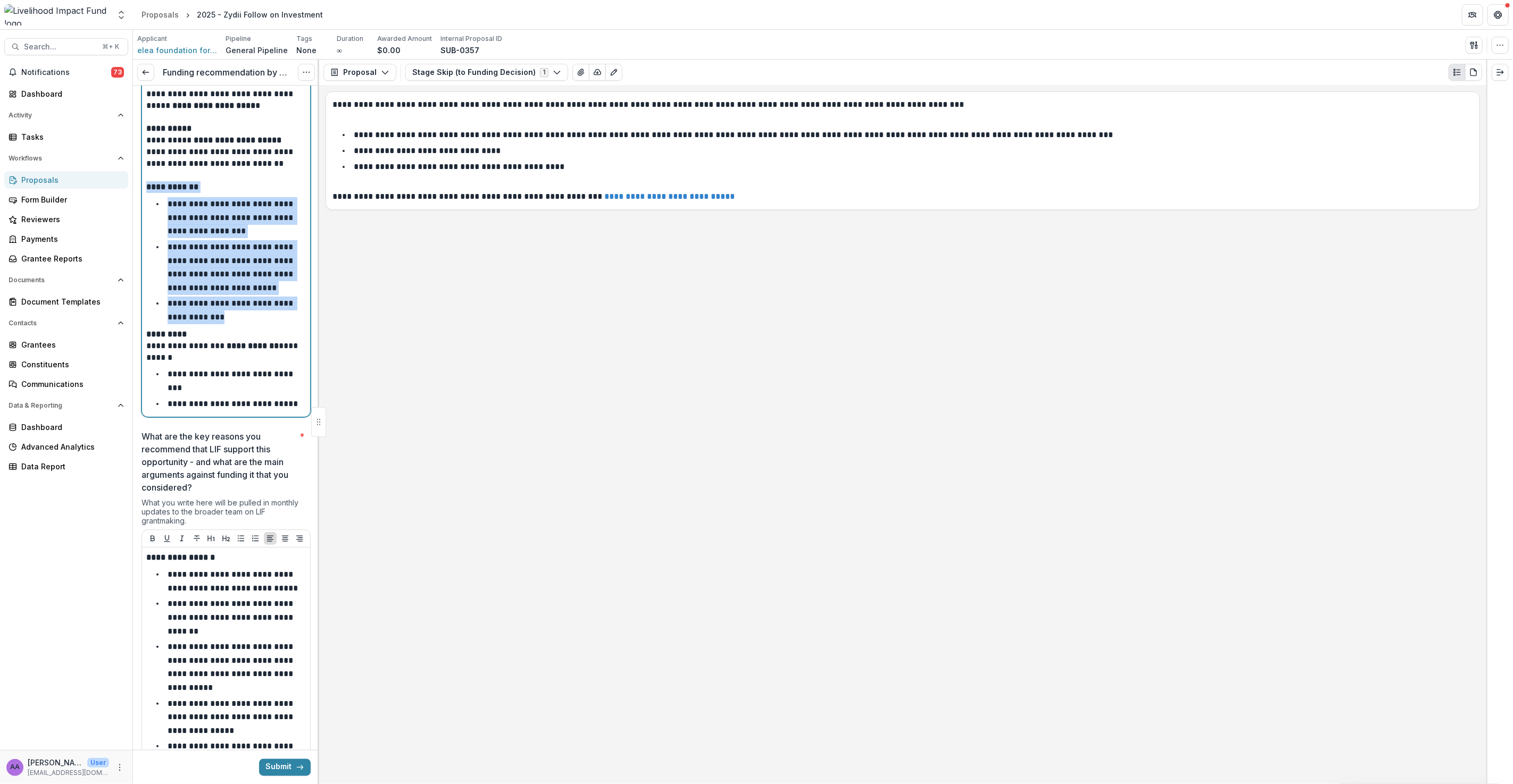
drag, startPoint x: 220, startPoint y: 303, endPoint x: 137, endPoint y: 178, distance: 150.0
click at [137, 178] on div "**********" at bounding box center [226, 49] width 186 height 2692
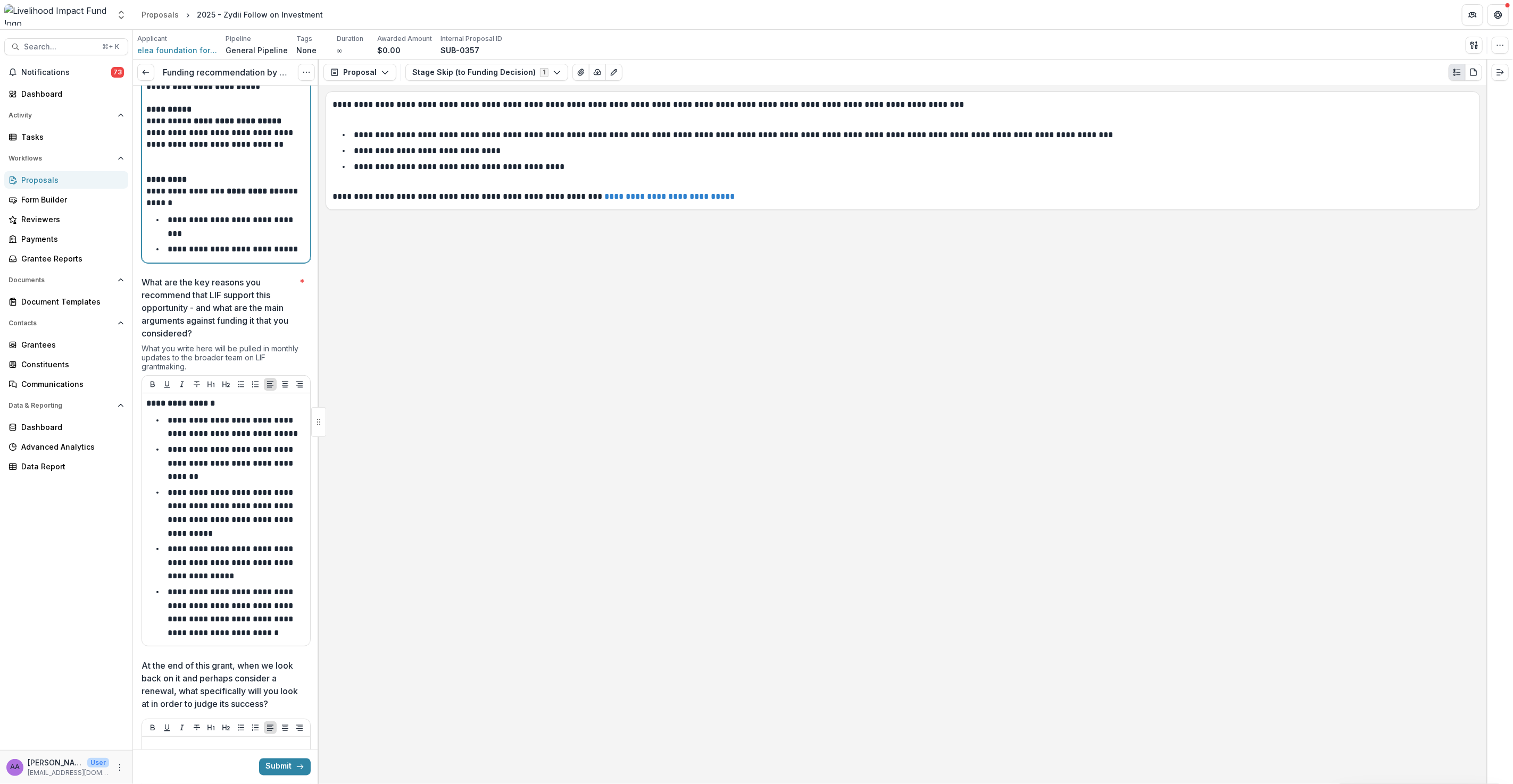
scroll to position [1582, 0]
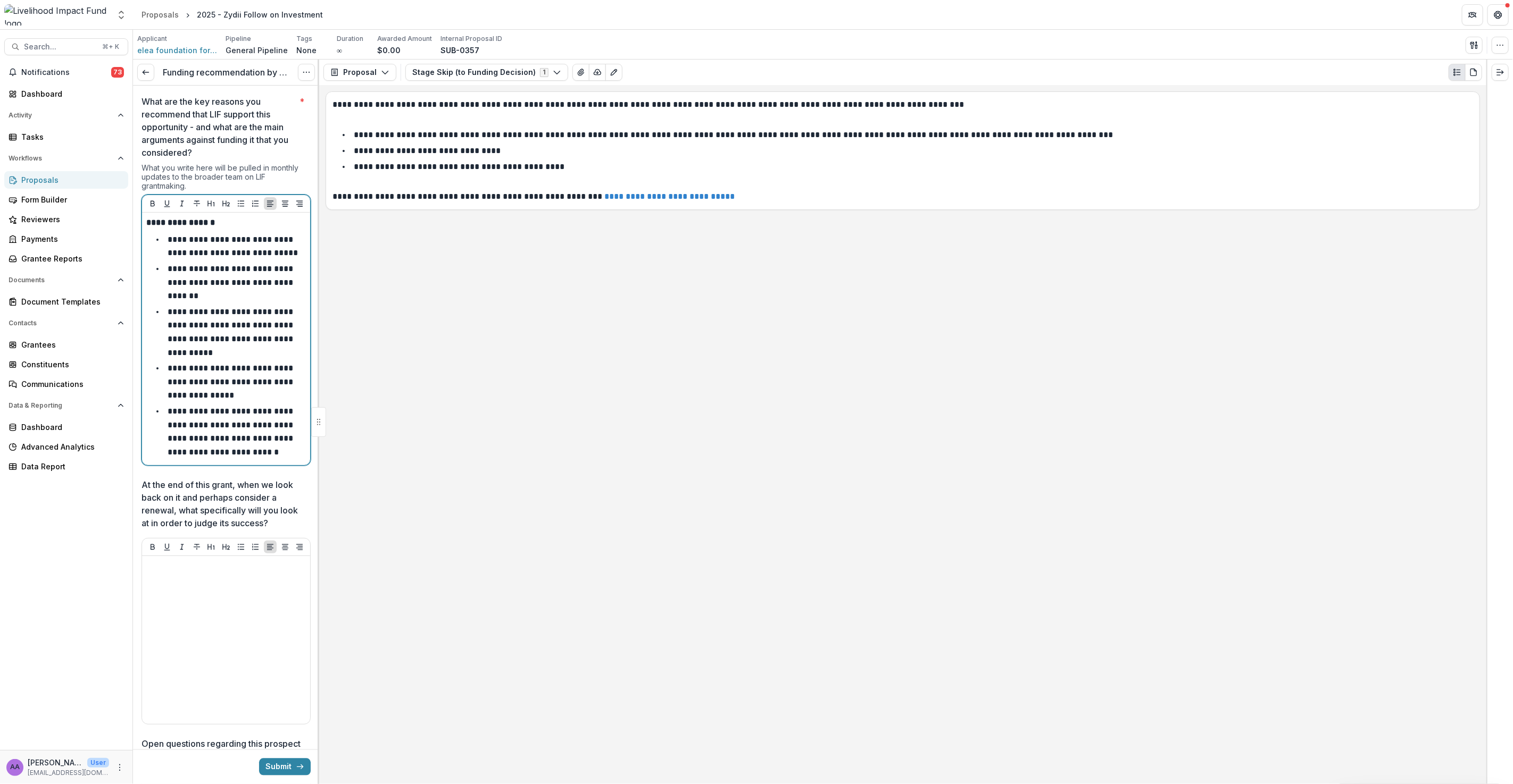
click at [282, 445] on li "**********" at bounding box center [233, 431] width 147 height 54
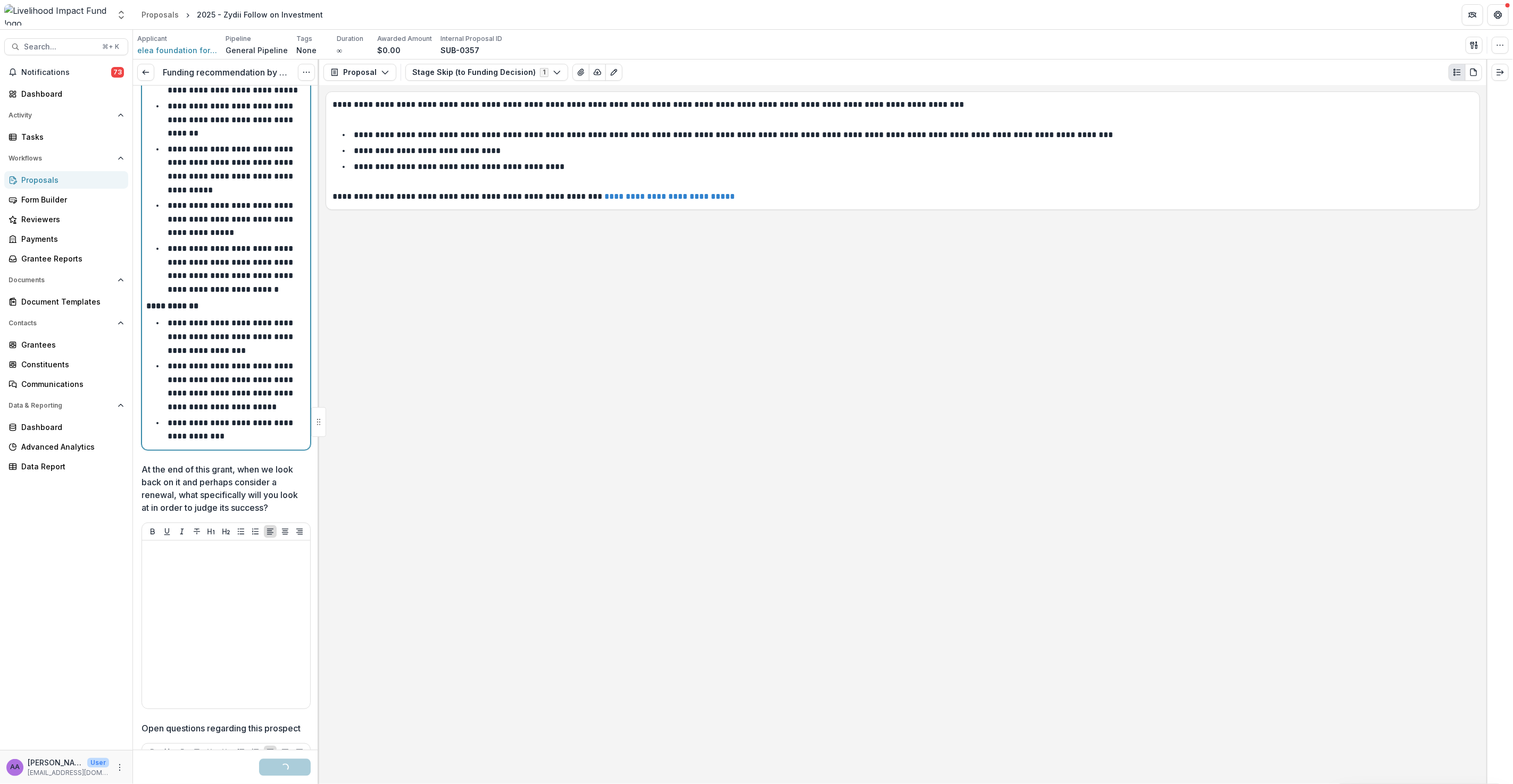
scroll to position [1862, 0]
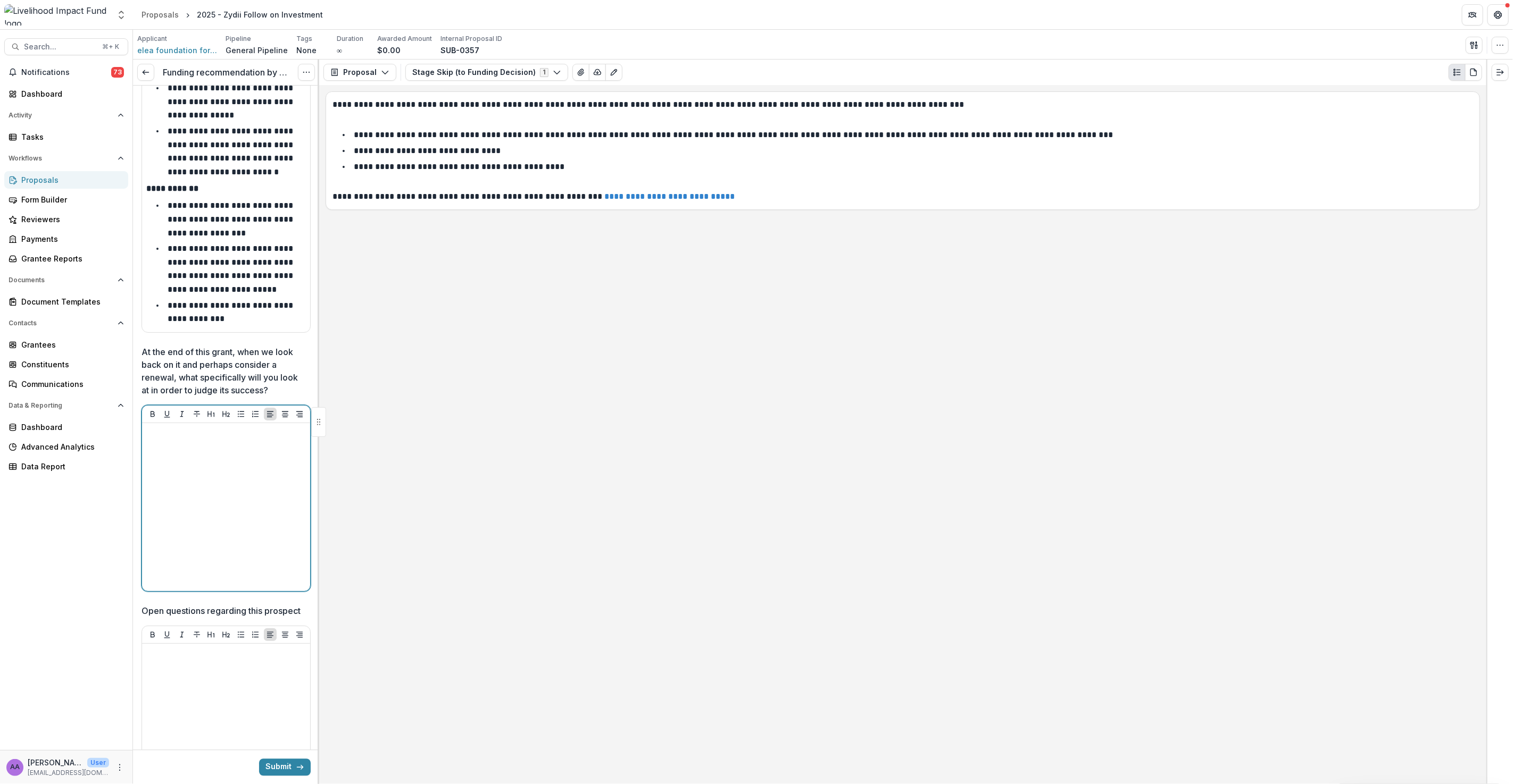
click at [197, 454] on div at bounding box center [226, 507] width 159 height 159
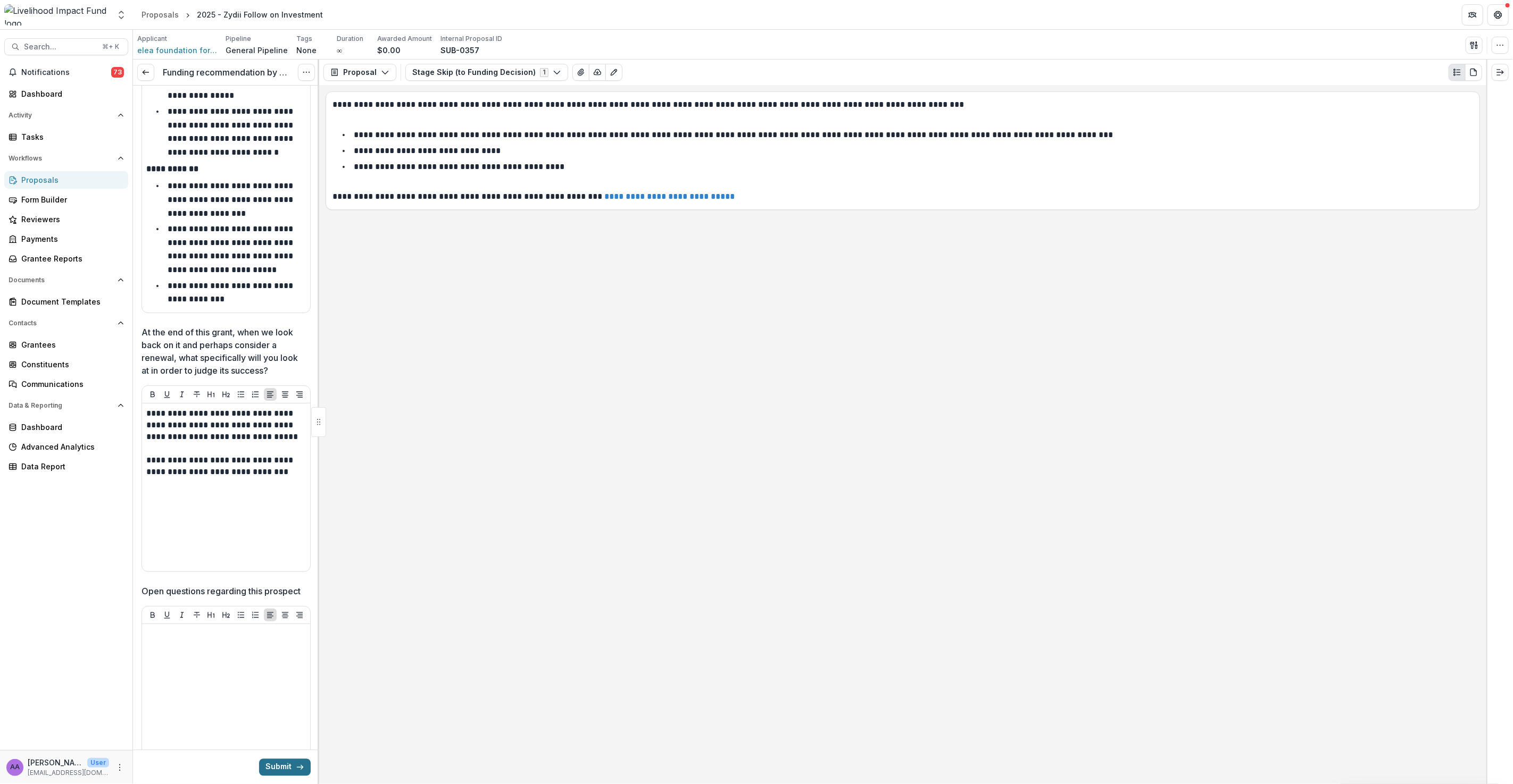
click at [285, 767] on button "Submit" at bounding box center [285, 767] width 51 height 17
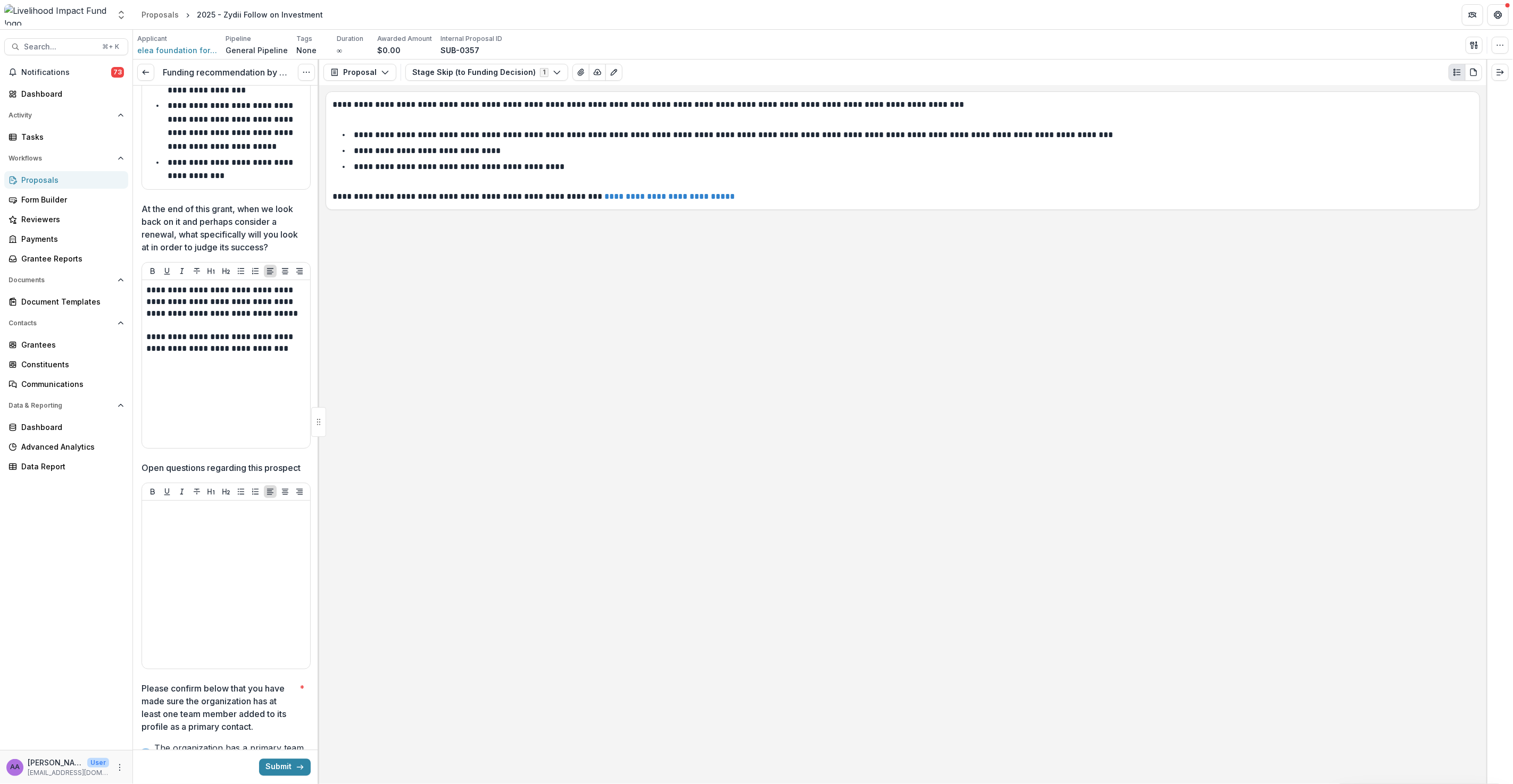
scroll to position [2059, 0]
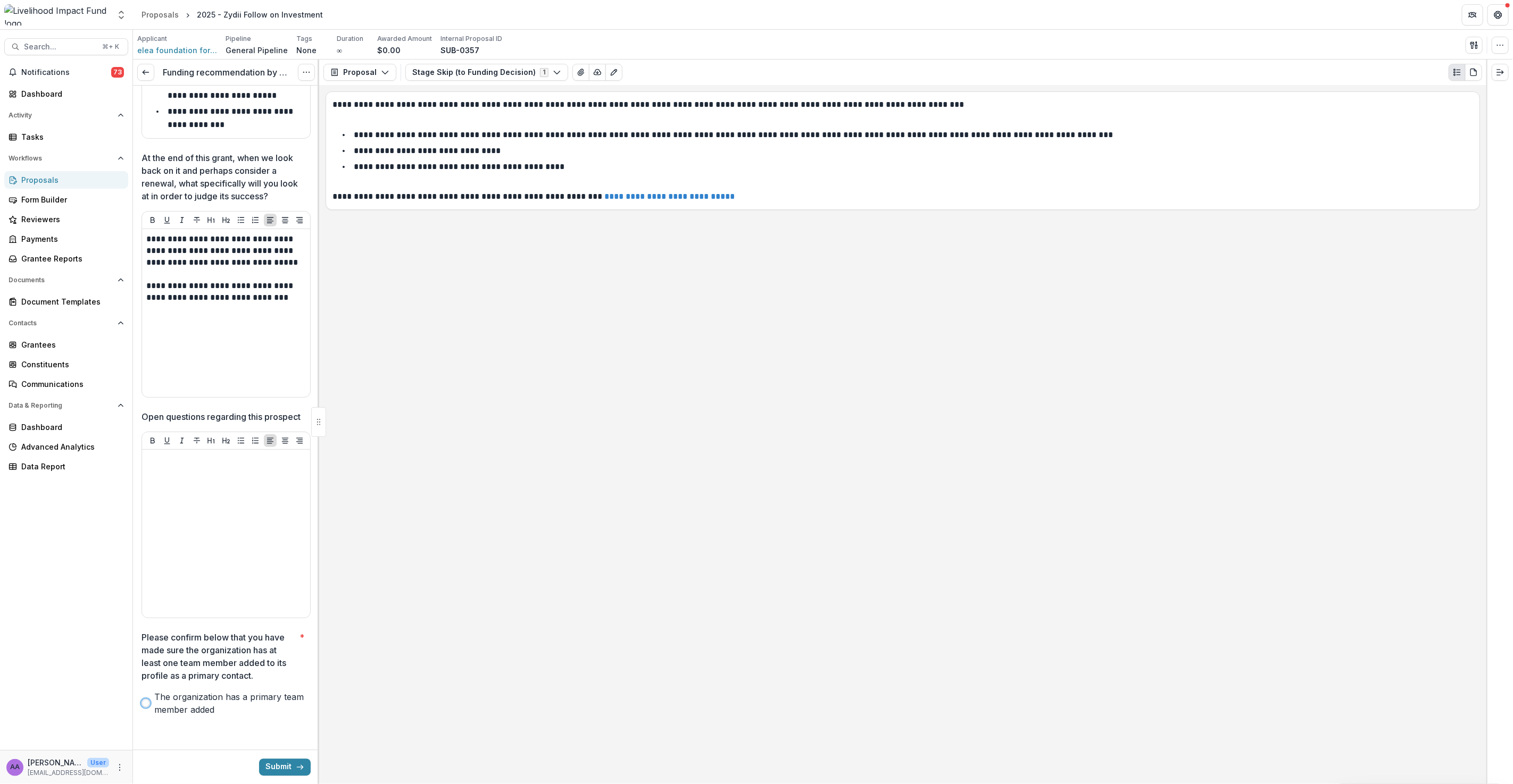
click at [149, 702] on span at bounding box center [146, 704] width 8 height 8
click at [279, 766] on button "Submit" at bounding box center [285, 767] width 51 height 17
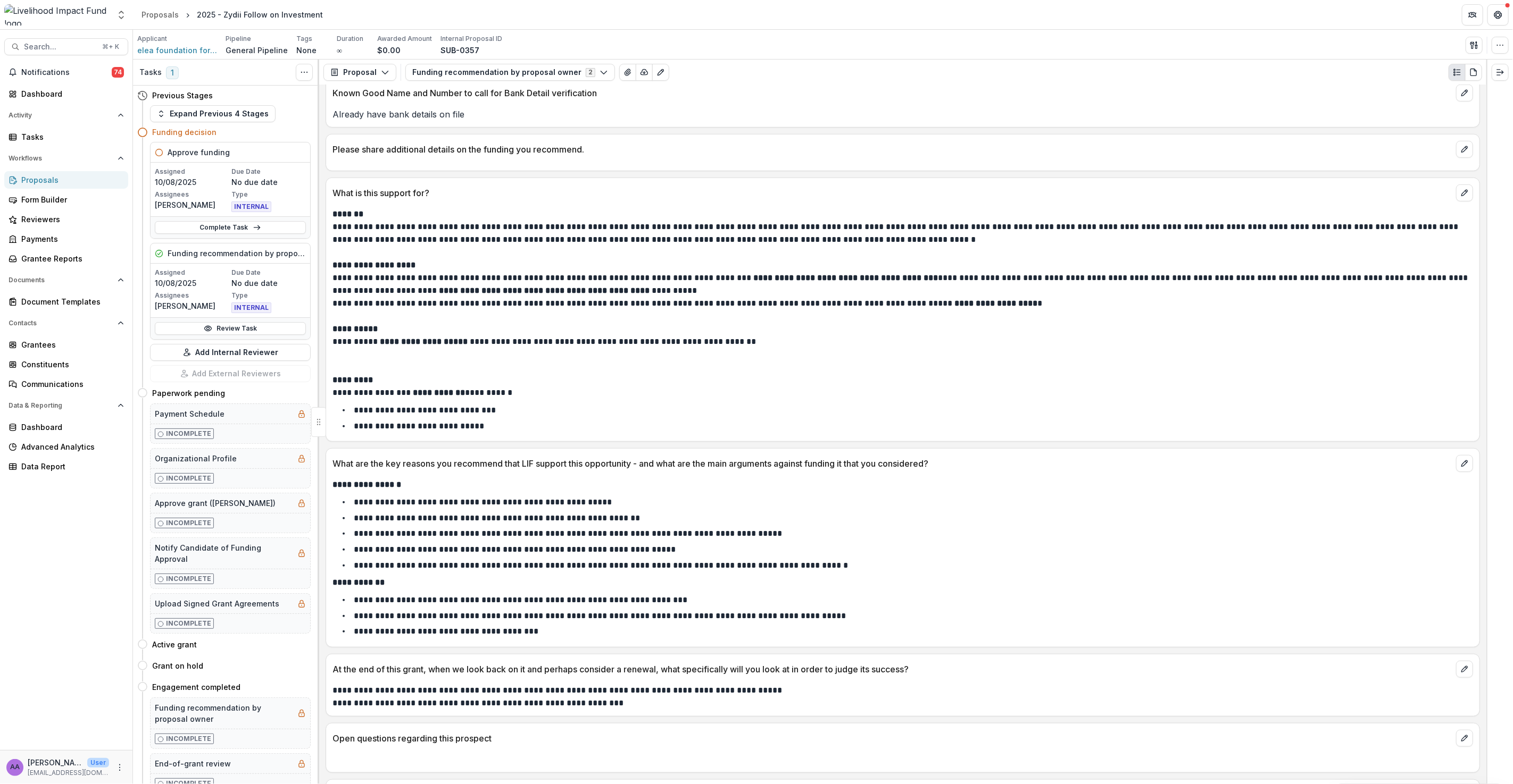
scroll to position [668, 0]
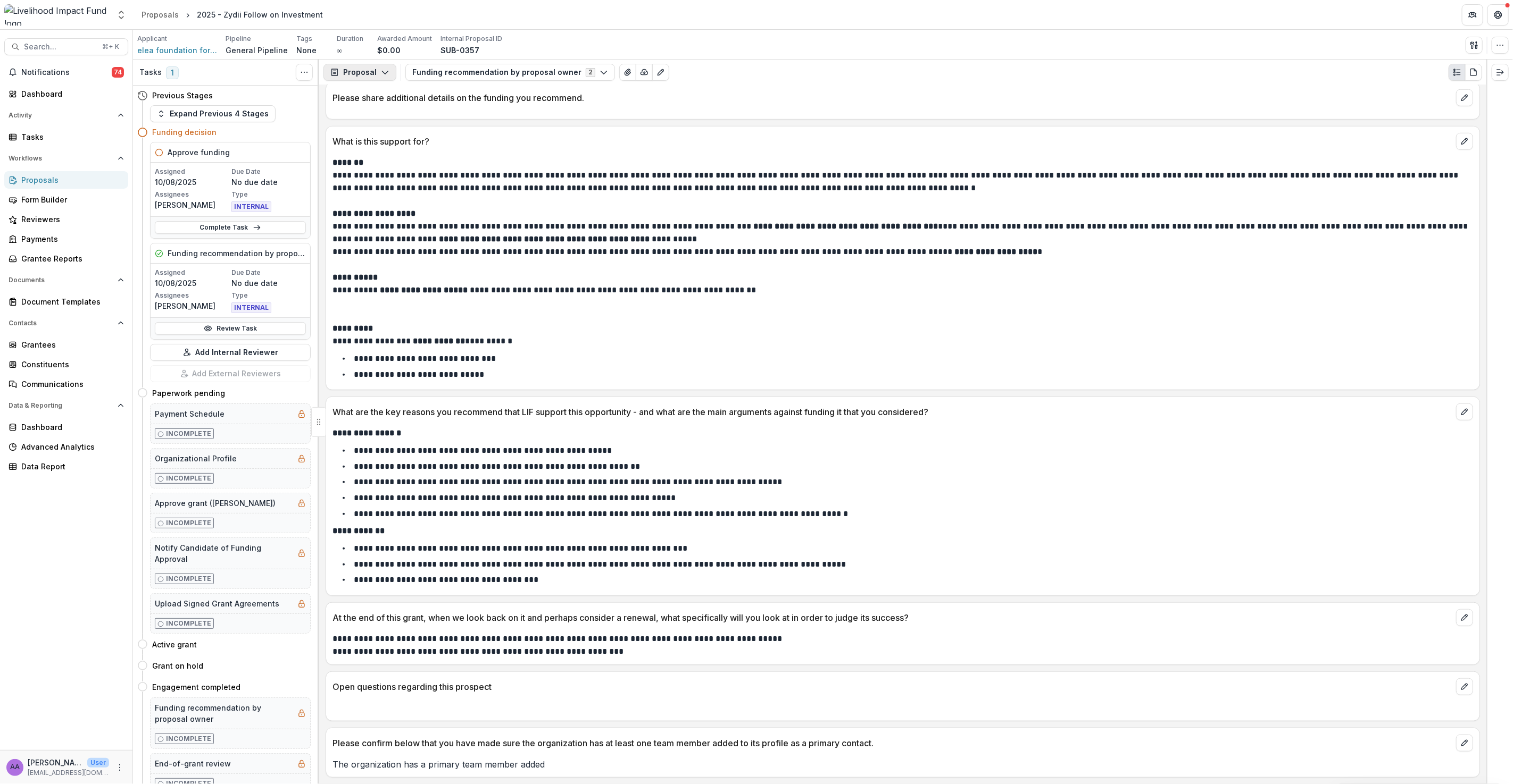
click at [367, 73] on button "Proposal" at bounding box center [359, 73] width 73 height 17
click at [1042, 105] on div "Please share additional details on the funding you recommend." at bounding box center [903, 94] width 1153 height 23
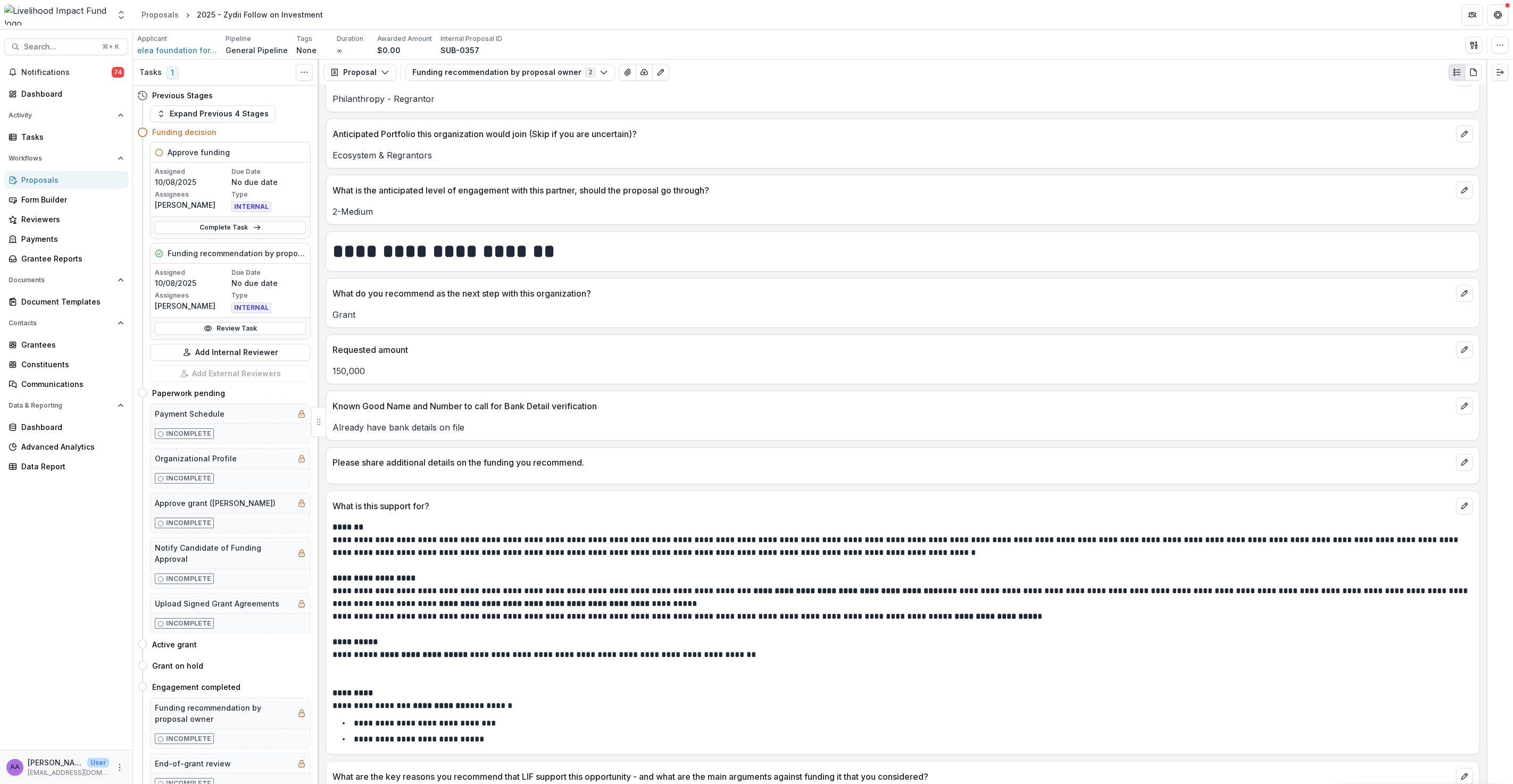
scroll to position [0, 0]
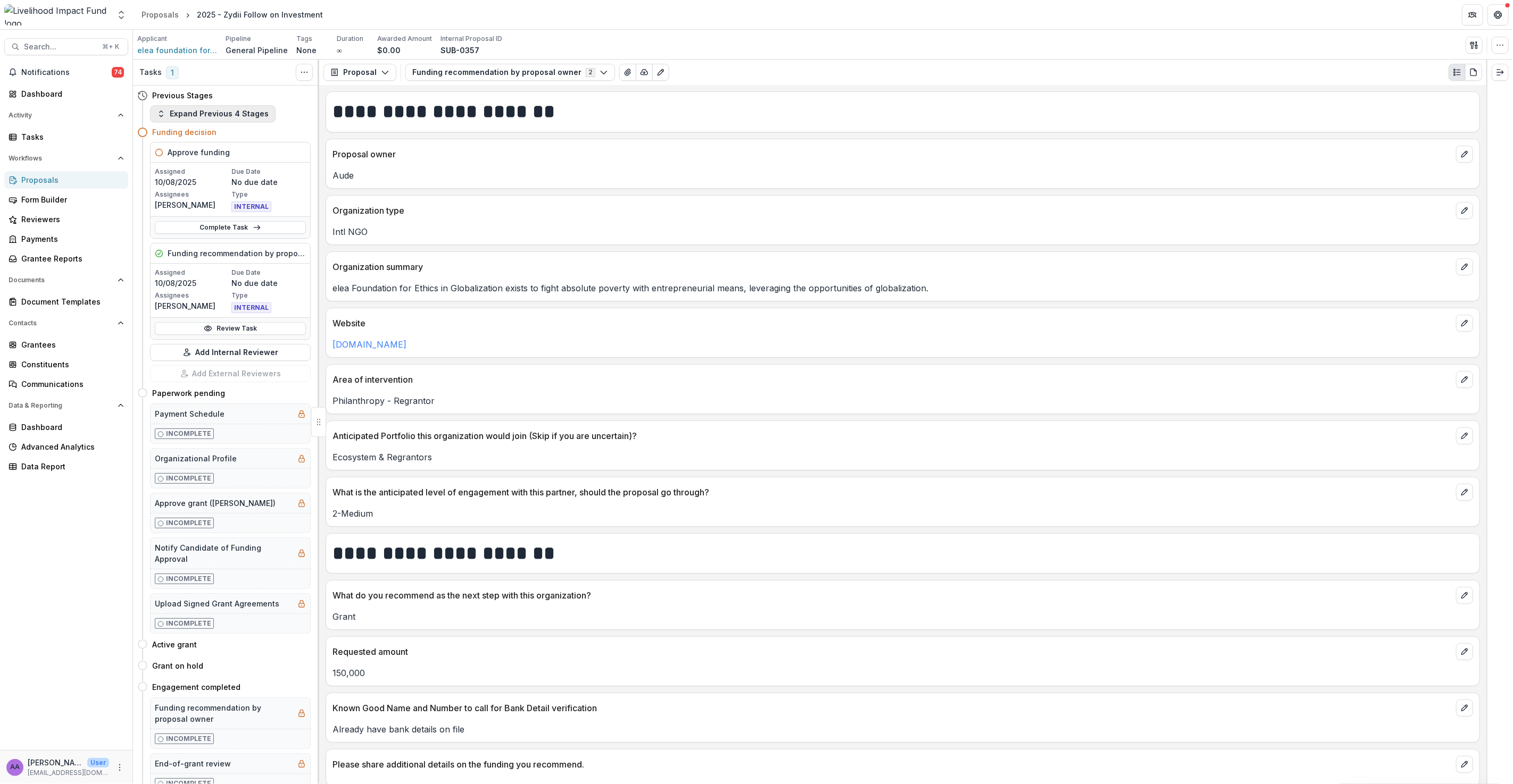
click at [220, 116] on button "Expand Previous 4 Stages" at bounding box center [213, 113] width 125 height 17
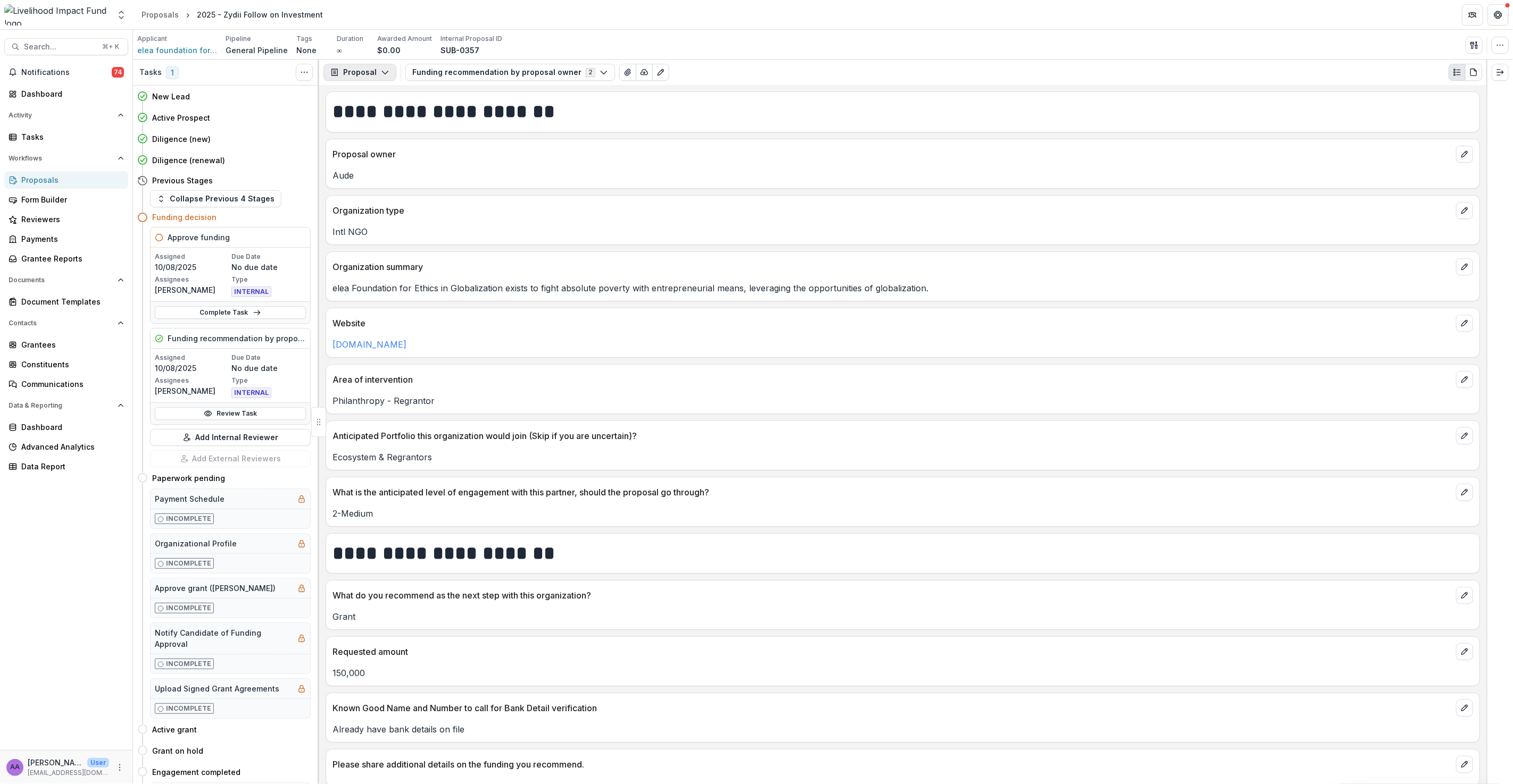
click at [372, 73] on button "Proposal" at bounding box center [359, 73] width 73 height 17
click at [569, 437] on p "Anticipated Portfolio this organization would join (Skip if you are uncertain)?" at bounding box center [892, 436] width 1119 height 13
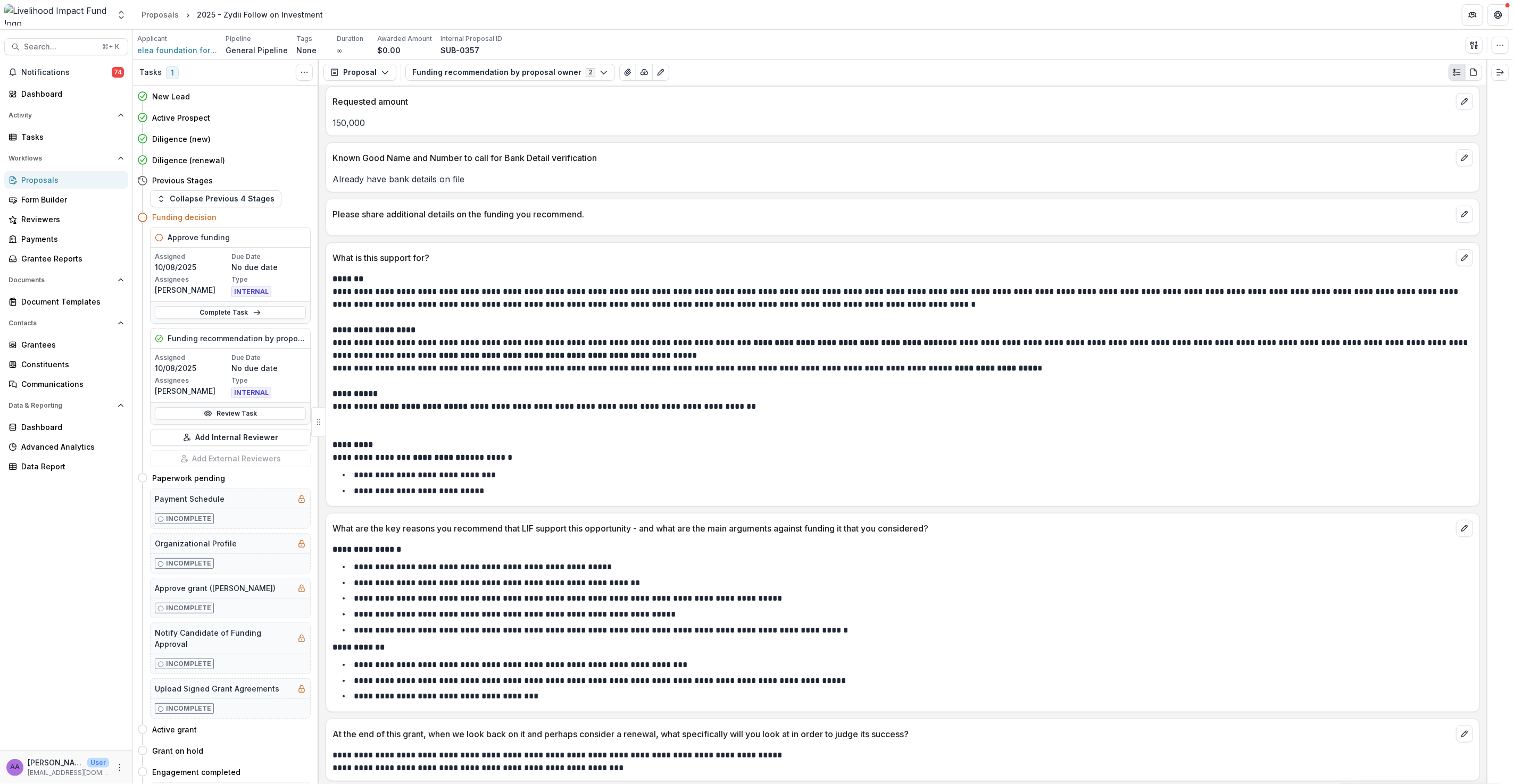
scroll to position [668, 0]
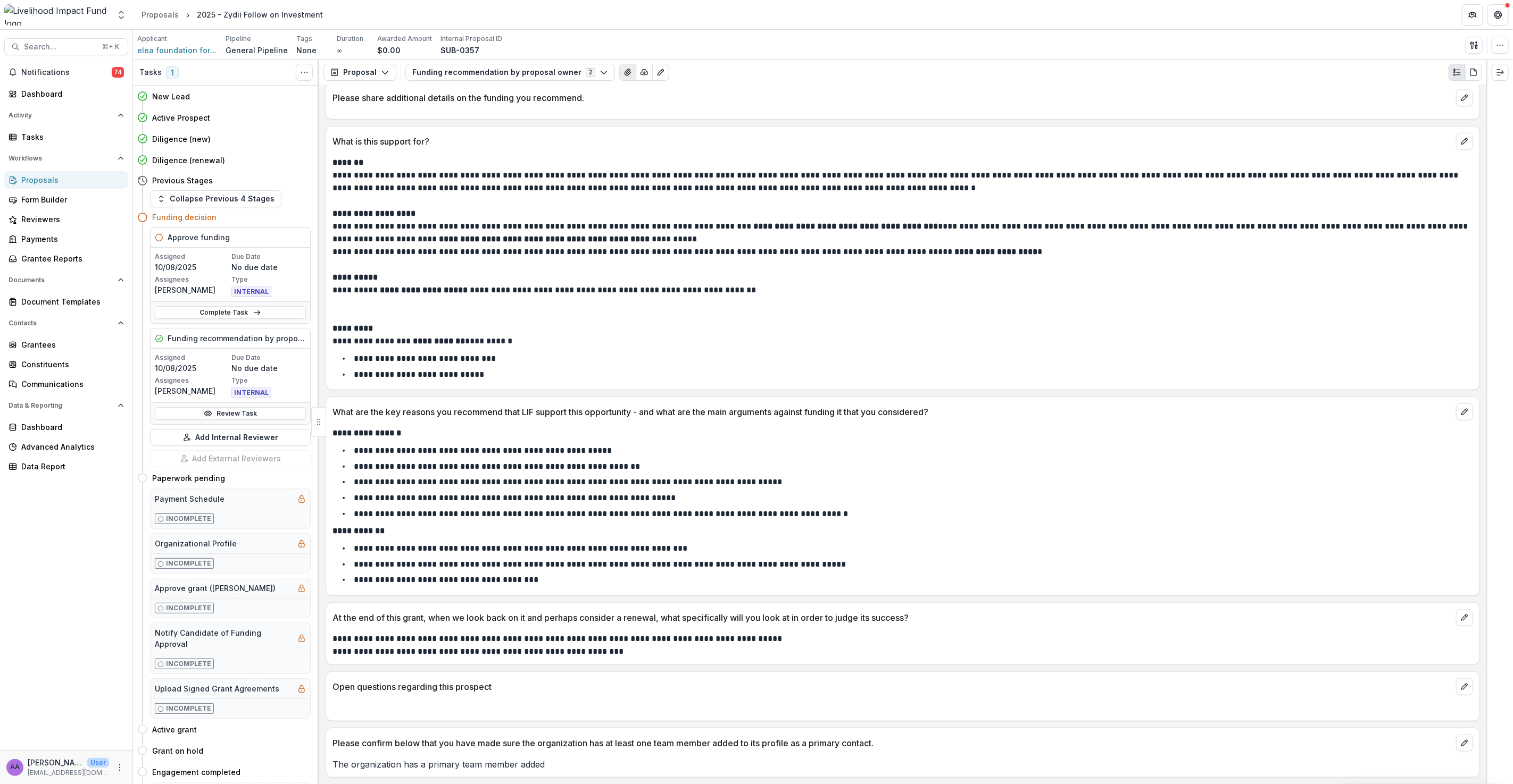
click at [619, 77] on button "View Attached Files" at bounding box center [628, 73] width 17 height 17
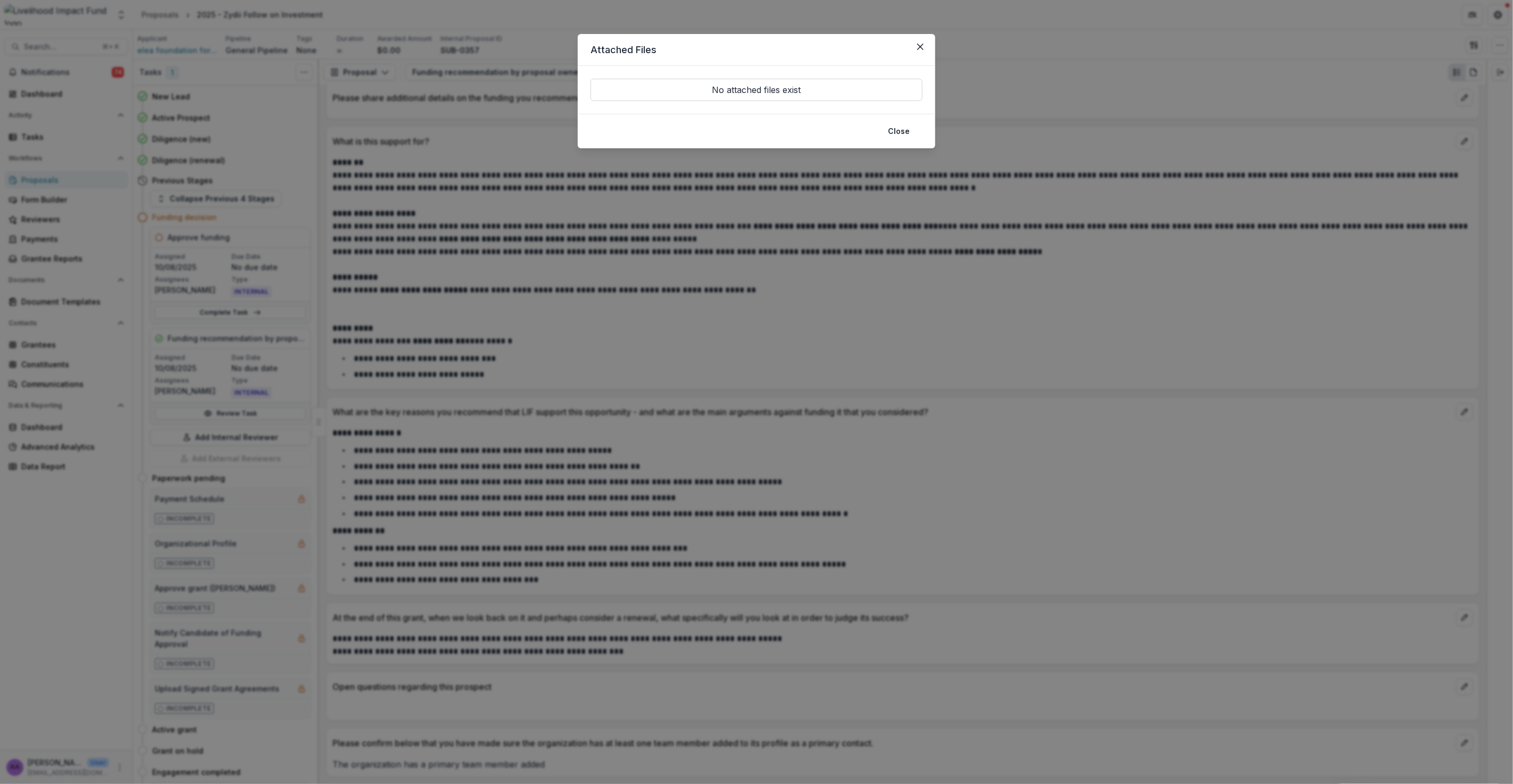
click at [753, 92] on p "No attached files exist" at bounding box center [756, 90] width 332 height 23
click at [897, 134] on button "Close" at bounding box center [898, 131] width 35 height 17
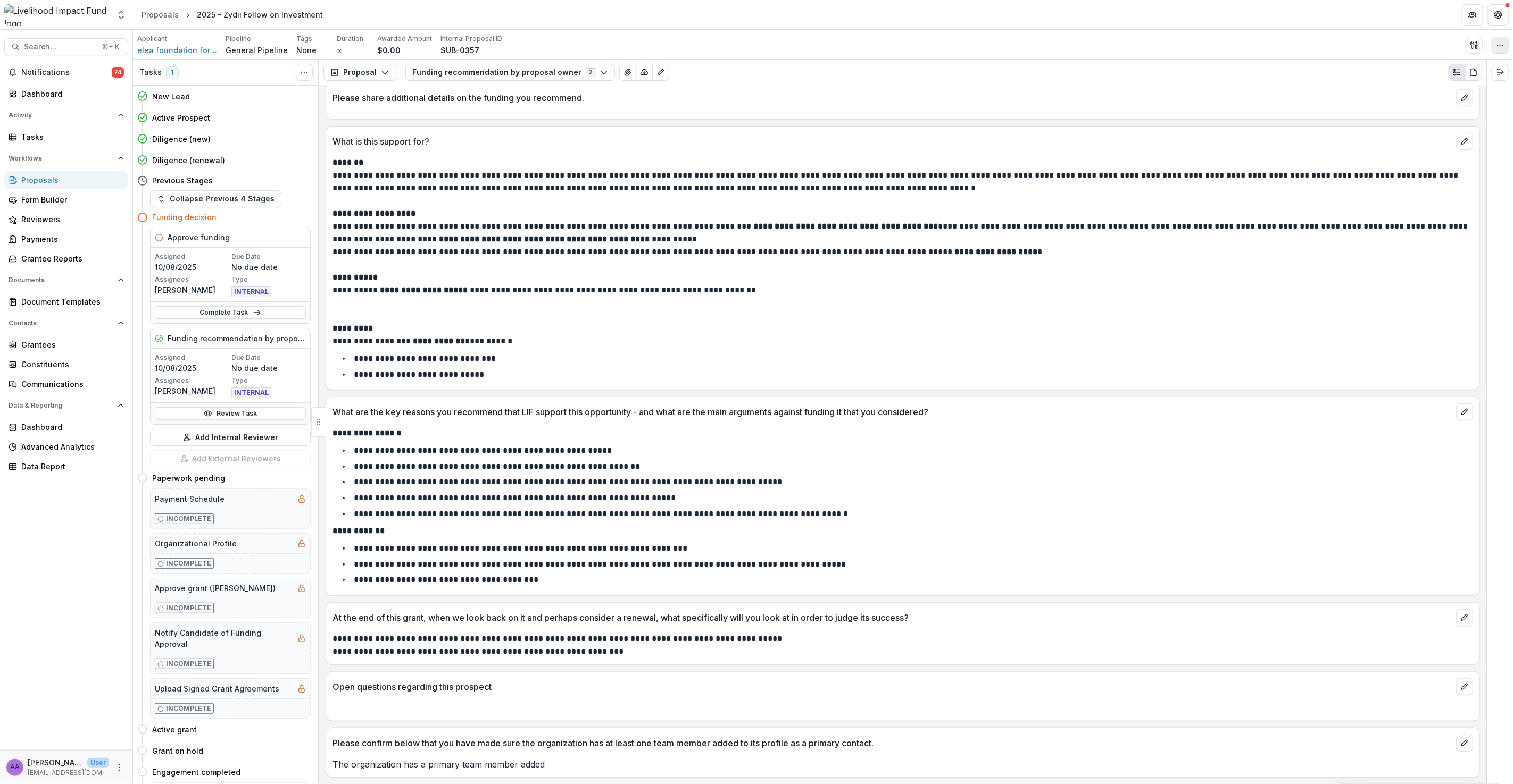
click at [1507, 44] on button "button" at bounding box center [1500, 45] width 17 height 17
click at [168, 47] on span "elea foundation for ethics in globalization" at bounding box center [177, 50] width 80 height 11
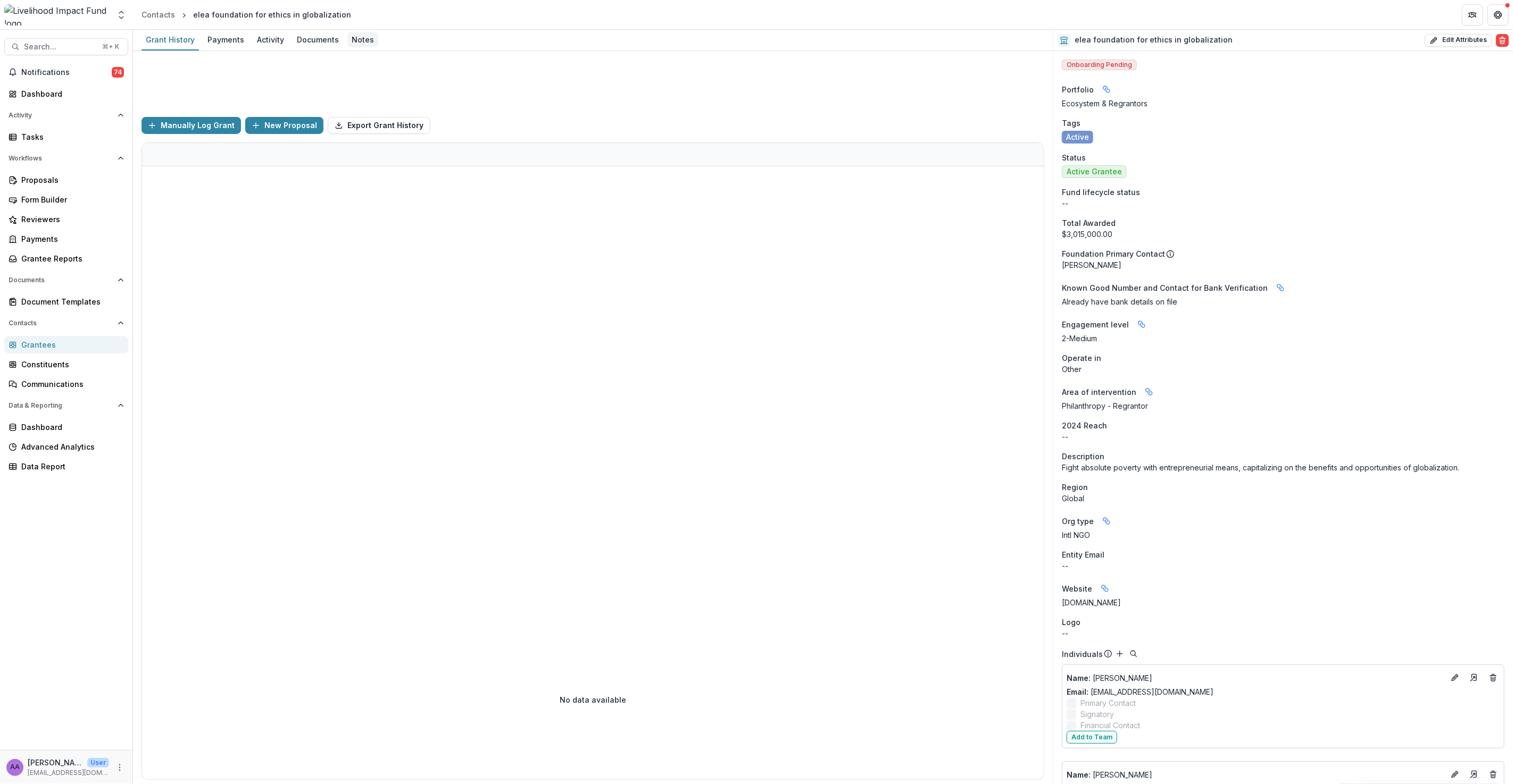
click at [347, 39] on div "Notes" at bounding box center [363, 39] width 31 height 15
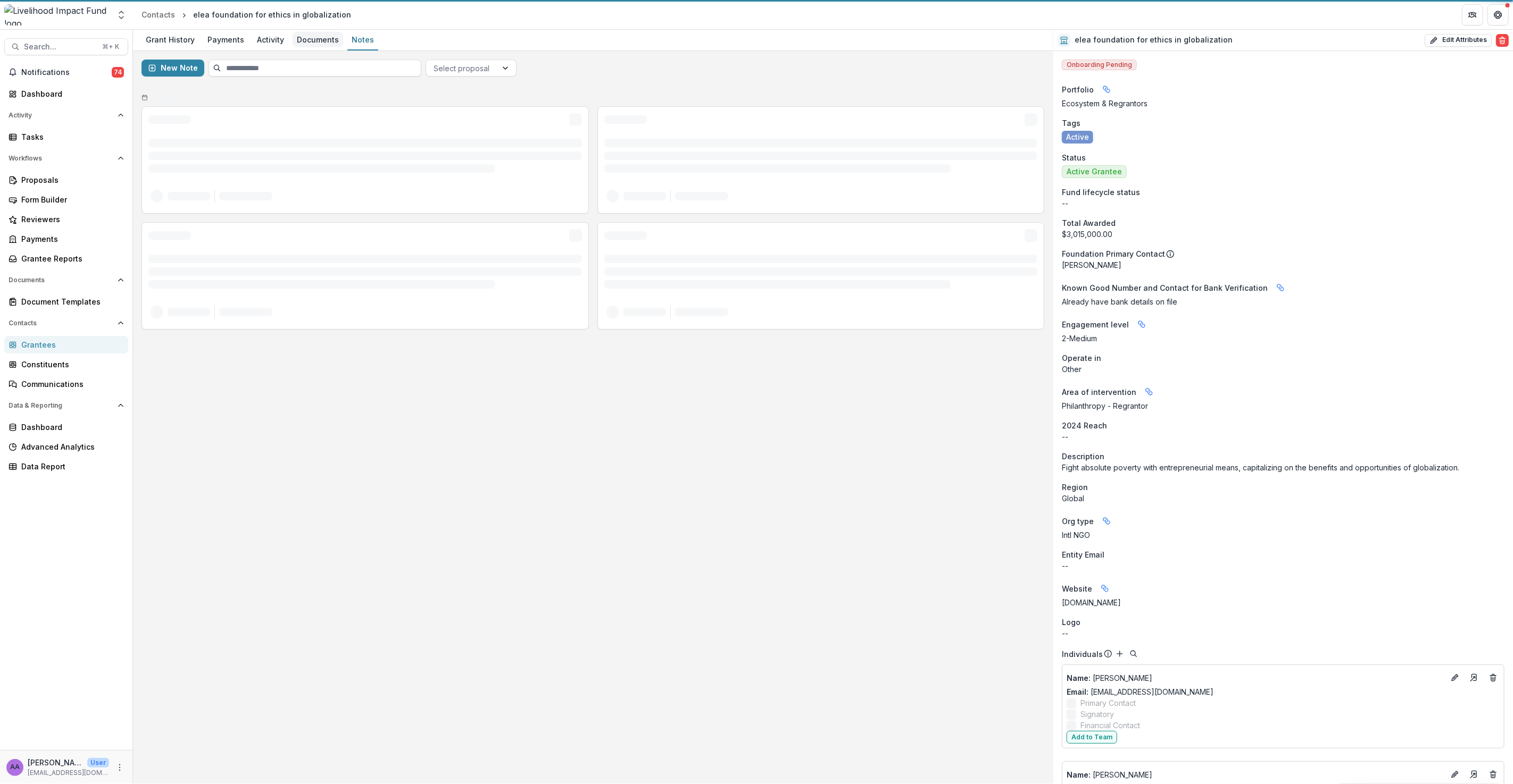
click at [316, 44] on div "Documents" at bounding box center [318, 39] width 51 height 15
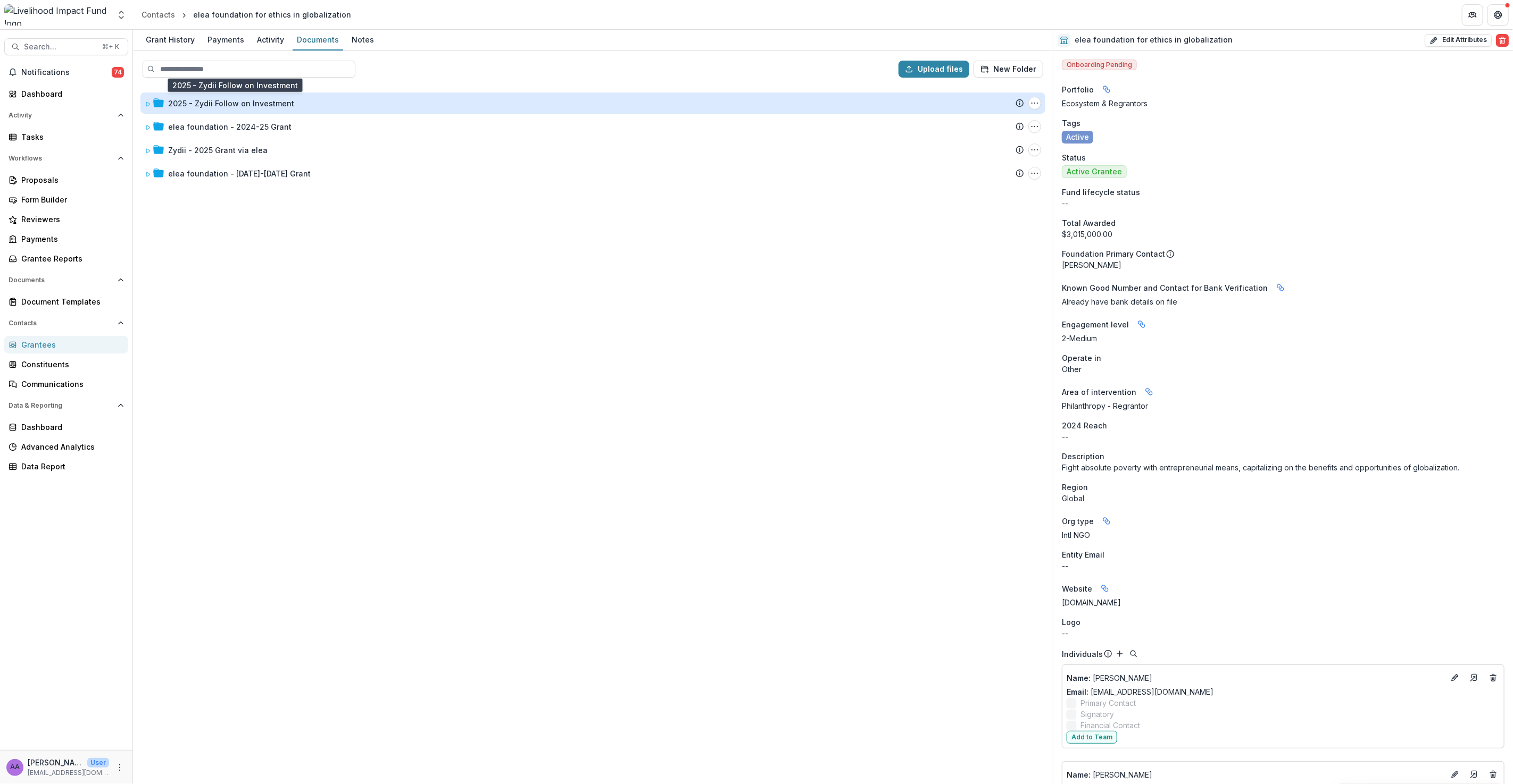
click at [233, 103] on div "2025 - Zydii Follow on Investment" at bounding box center [231, 104] width 126 height 11
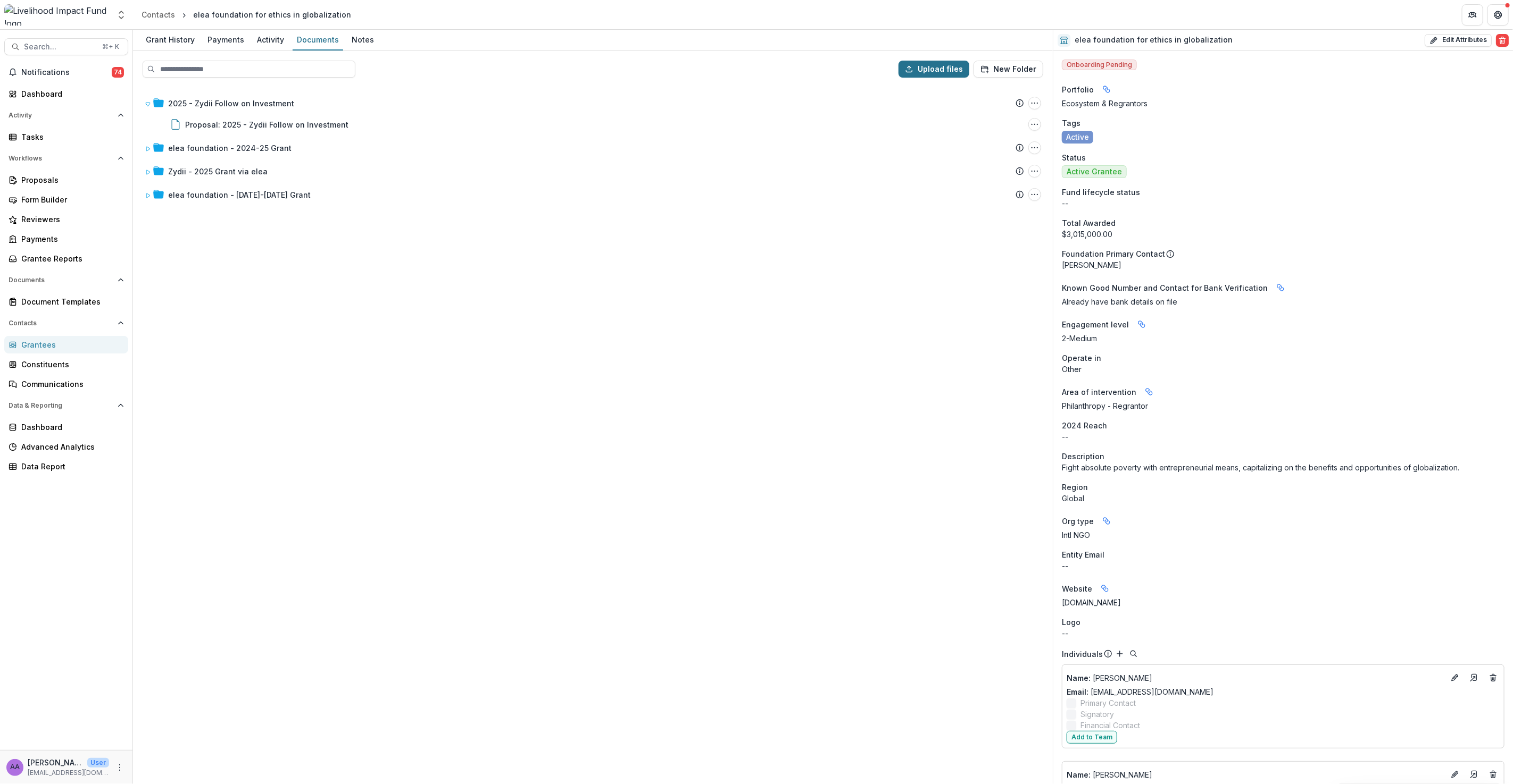
click at [961, 68] on button "Upload files" at bounding box center [934, 69] width 70 height 17
type input "**********"
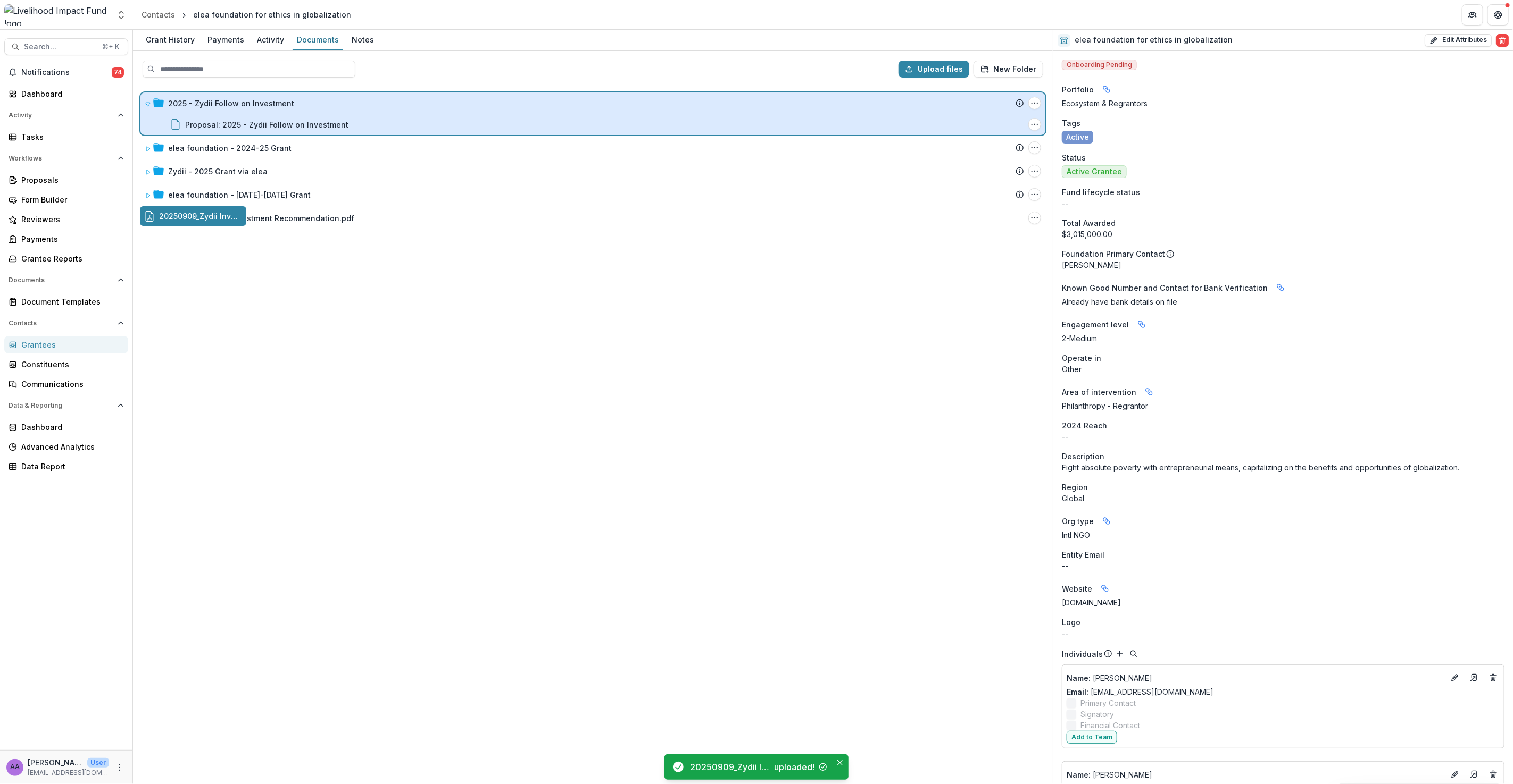
drag, startPoint x: 205, startPoint y: 220, endPoint x: 250, endPoint y: 111, distance: 117.9
click at [250, 111] on div "Upload files New Folder 2025 - Zydii Follow on Investment Submission Temelio Pr…" at bounding box center [593, 417] width 920 height 733
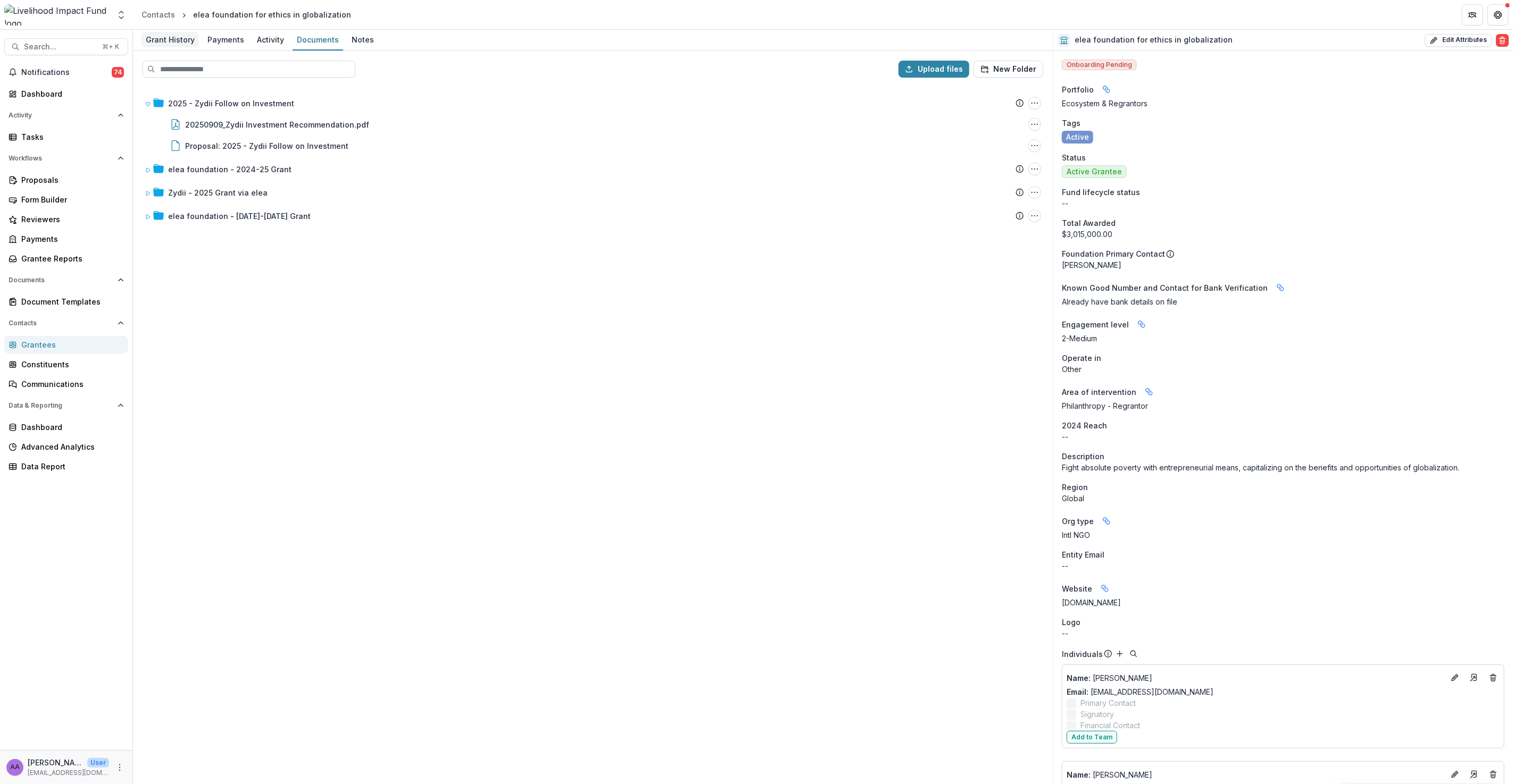
click at [166, 37] on div "Grant History" at bounding box center [171, 39] width 58 height 15
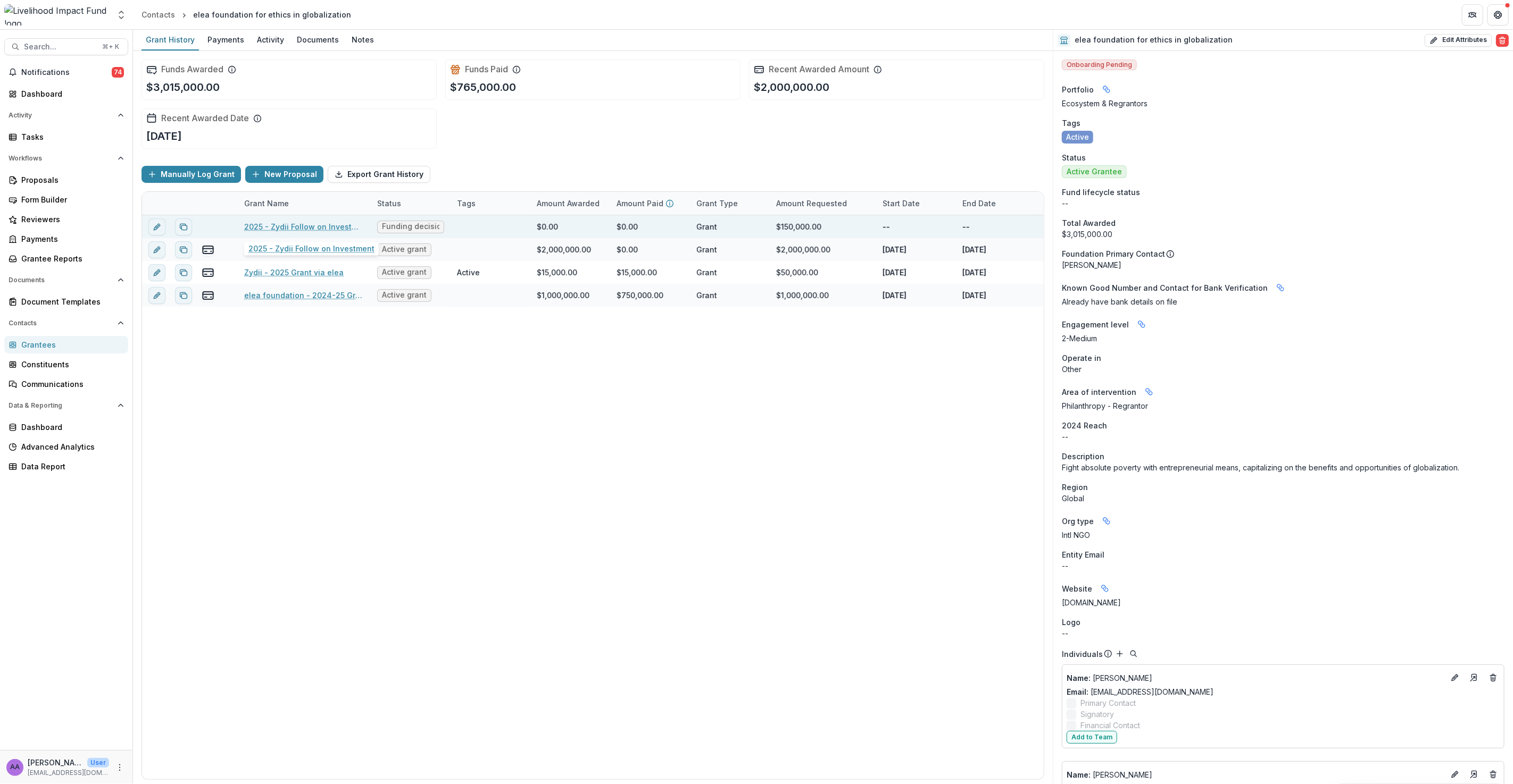
click at [303, 229] on link "2025 - Zydii Follow on Investment" at bounding box center [304, 227] width 121 height 11
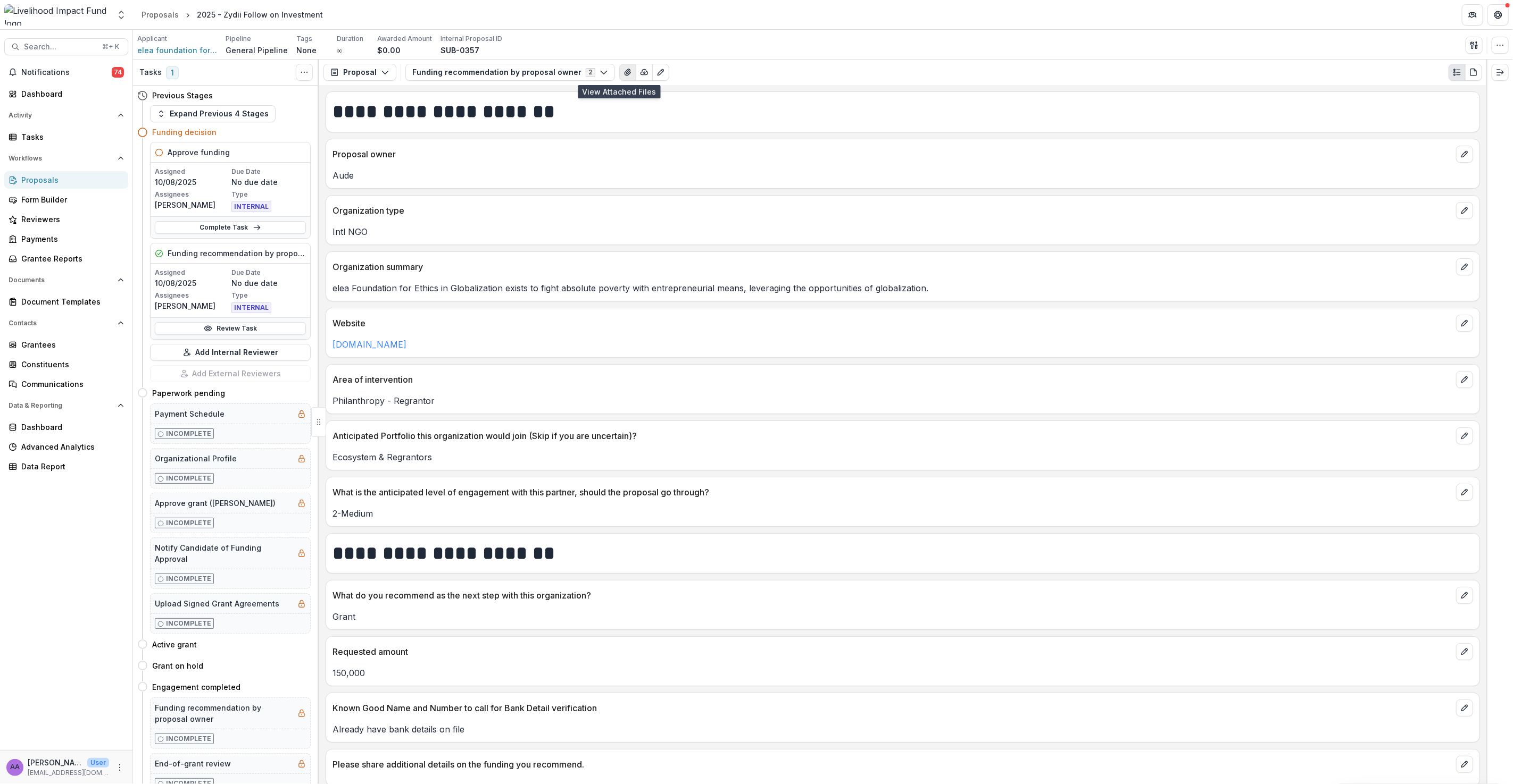
click at [624, 73] on icon "View Attached Files" at bounding box center [627, 72] width 6 height 6
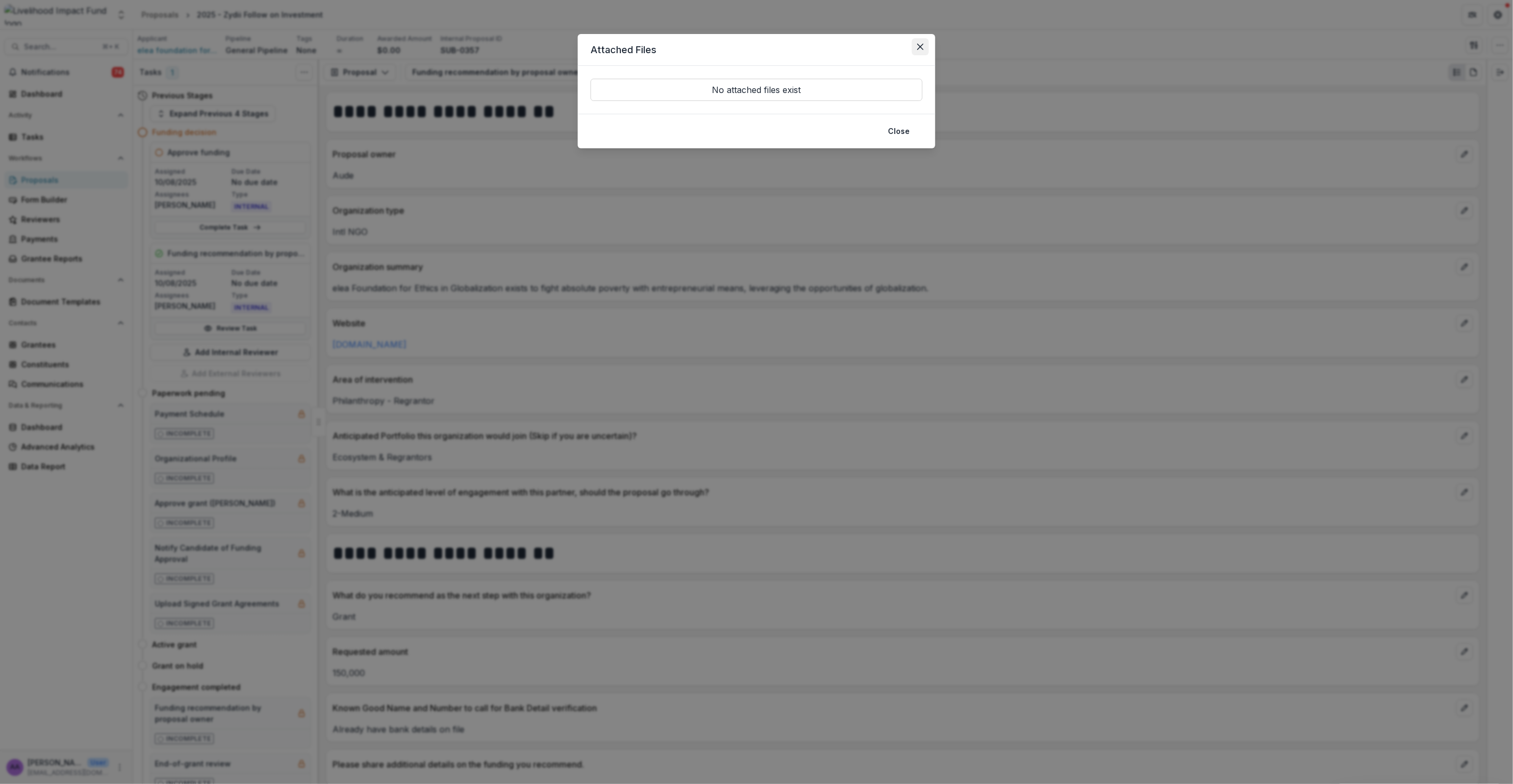
click at [918, 44] on icon "Close" at bounding box center [920, 46] width 6 height 6
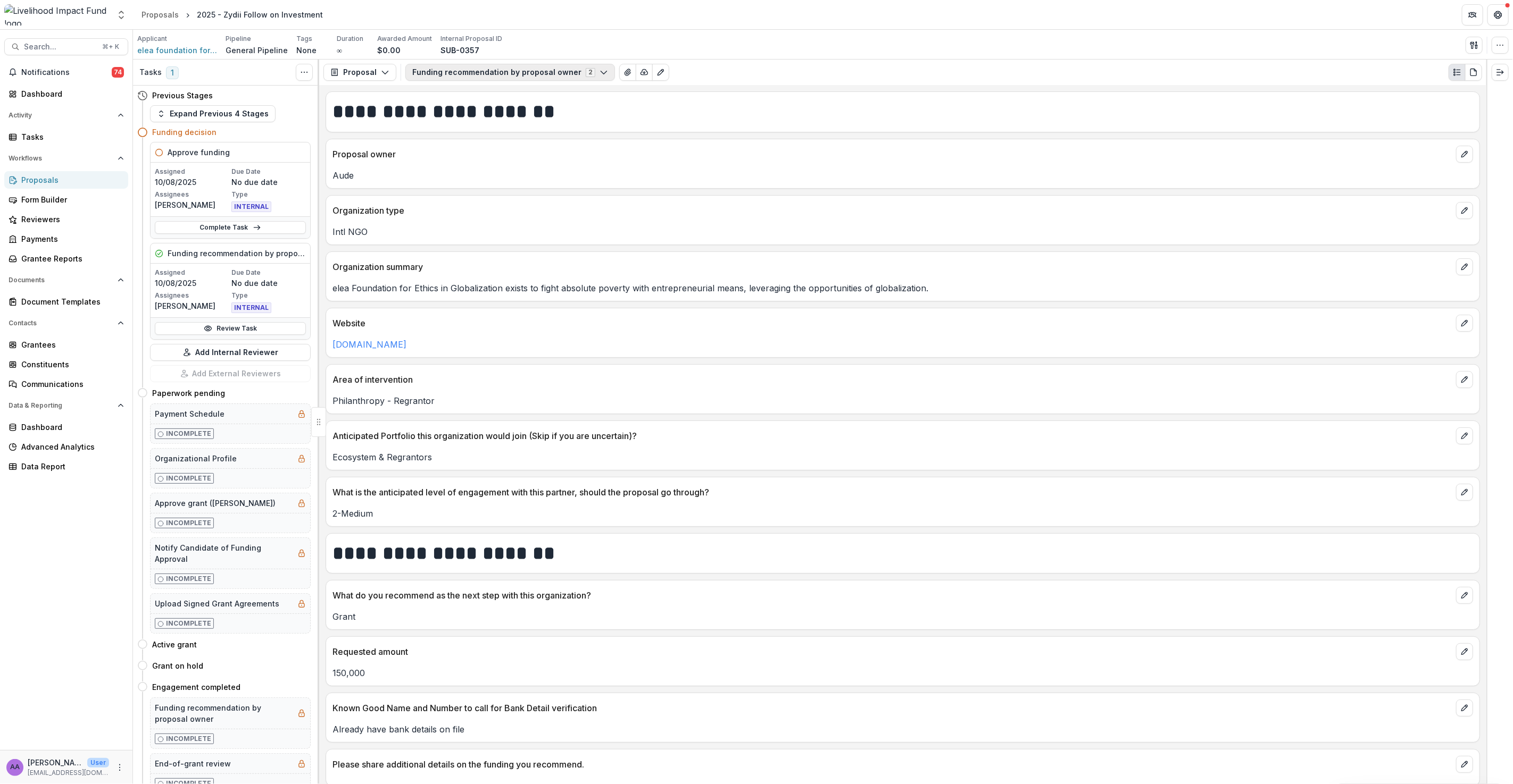
click at [518, 77] on button "Funding recommendation by proposal owner 2" at bounding box center [510, 73] width 209 height 17
click at [493, 107] on span "Stage Skip (to Funding Decision) Internal" at bounding box center [531, 113] width 211 height 12
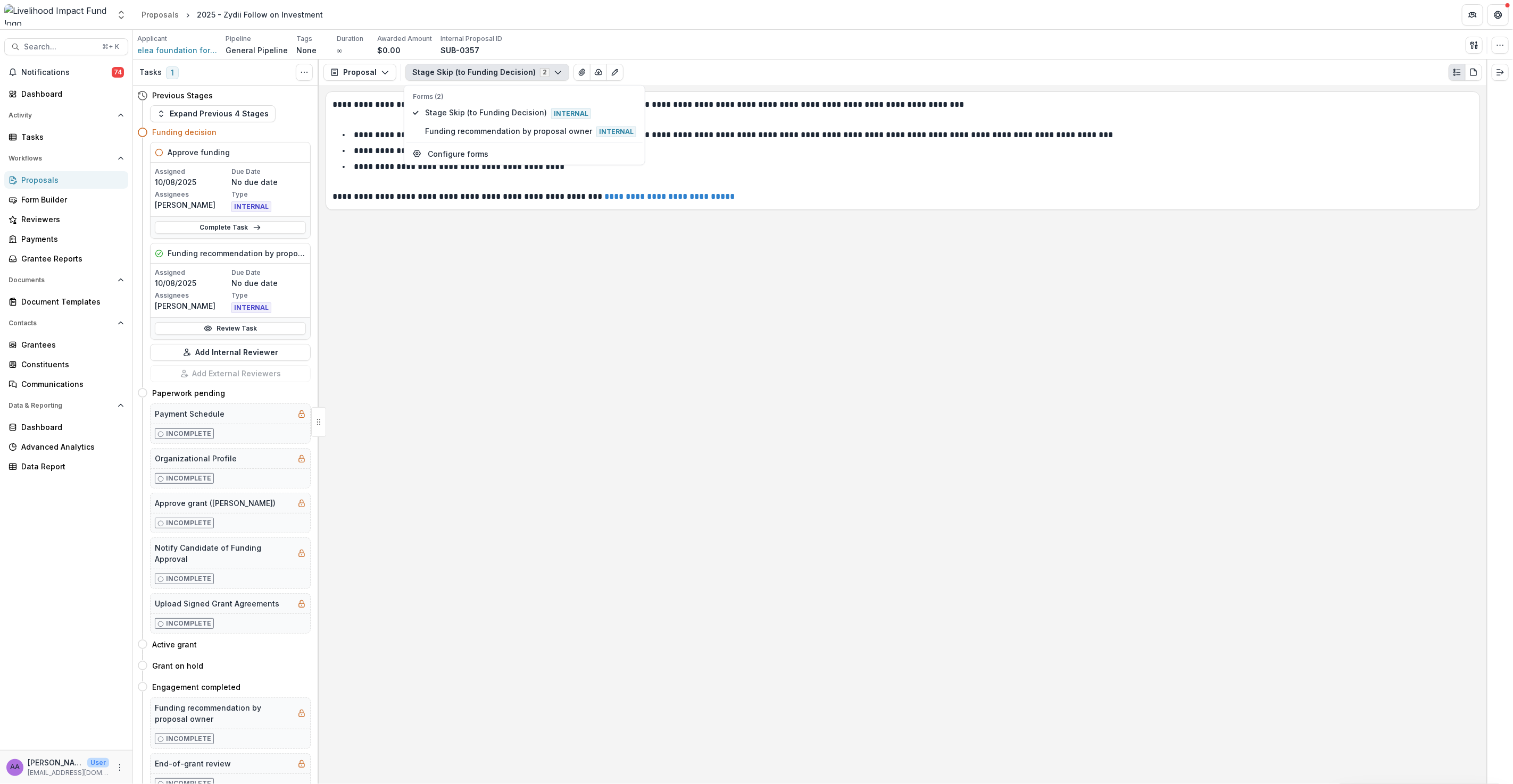
click at [581, 286] on div "**********" at bounding box center [903, 435] width 1167 height 699
click at [443, 77] on button "Stage Skip (to Funding Decision) 2" at bounding box center [487, 73] width 163 height 17
click at [454, 135] on span "Funding recommendation by proposal owner Internal" at bounding box center [531, 130] width 211 height 12
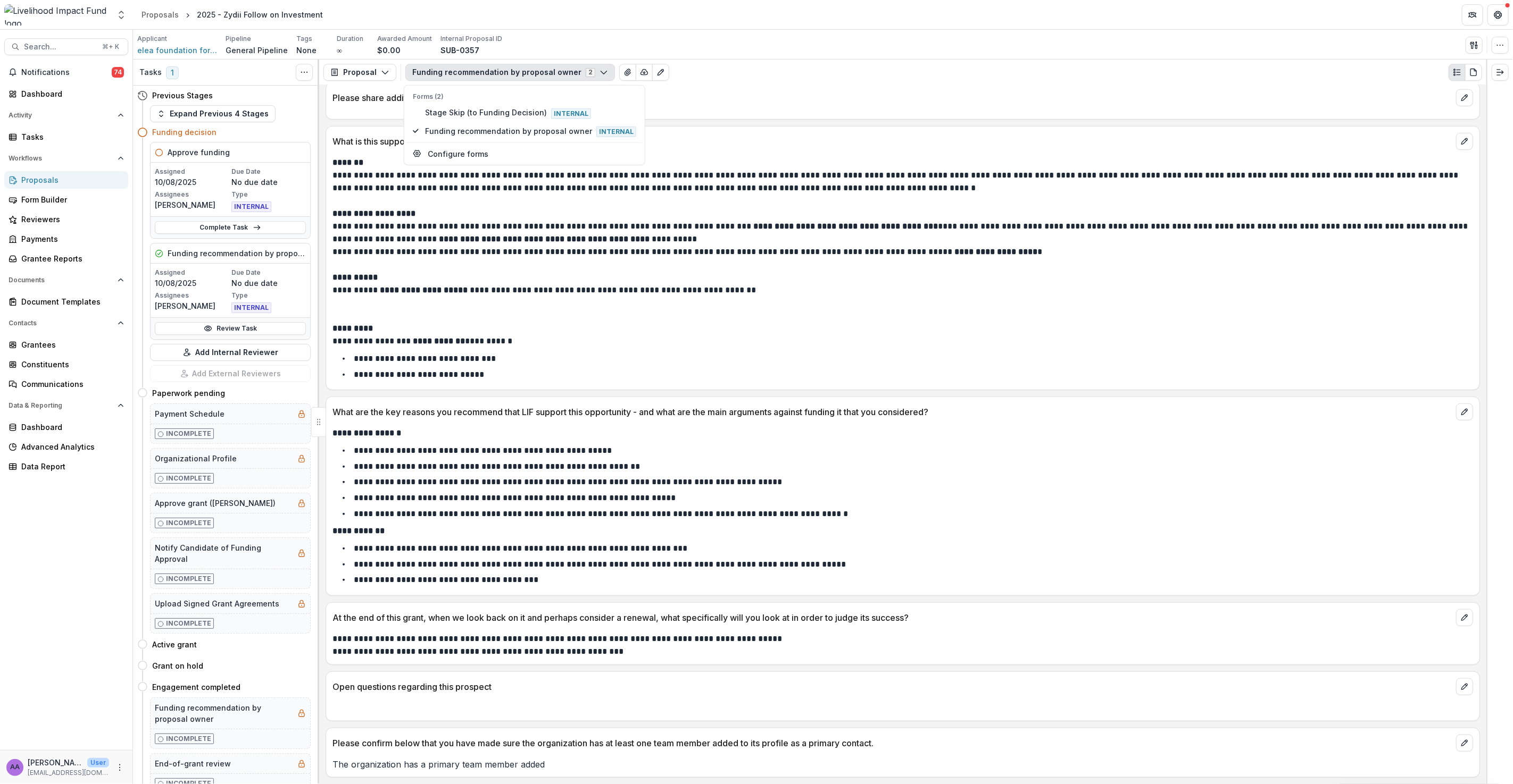
scroll to position [668, 0]
click at [37, 142] on div "Tasks" at bounding box center [70, 137] width 99 height 11
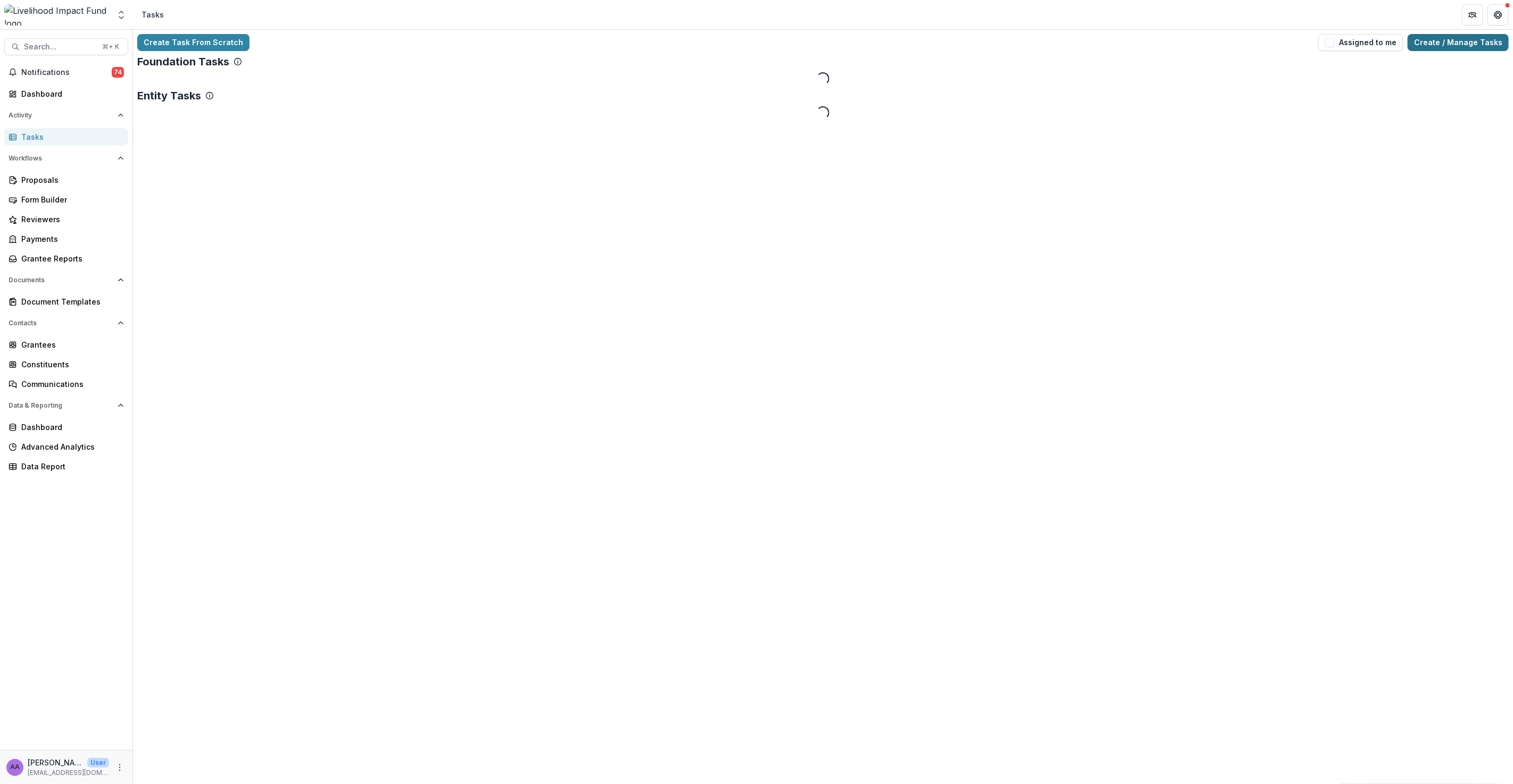
click at [1431, 43] on link "Create / Manage Tasks" at bounding box center [1457, 42] width 101 height 17
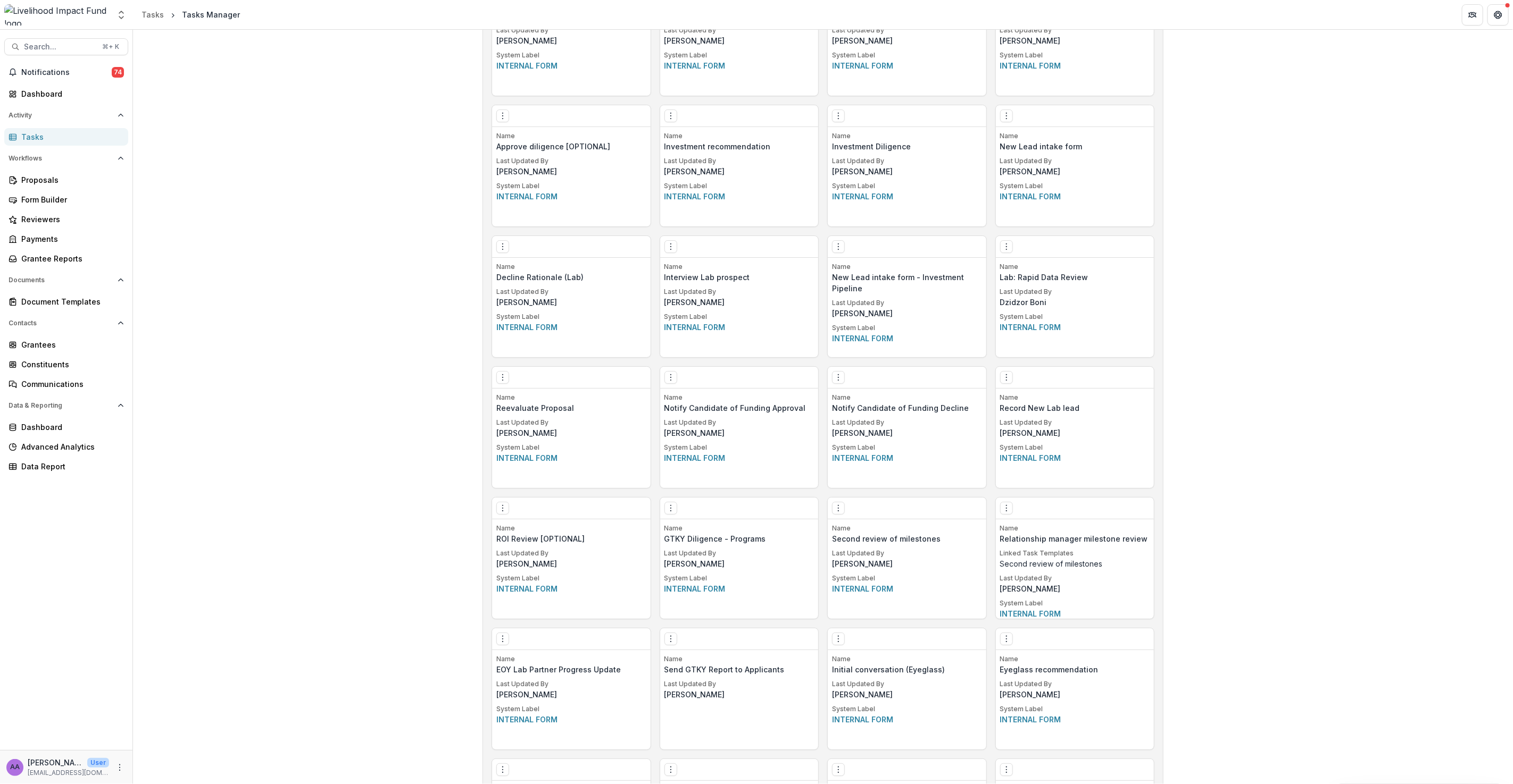
scroll to position [1285, 0]
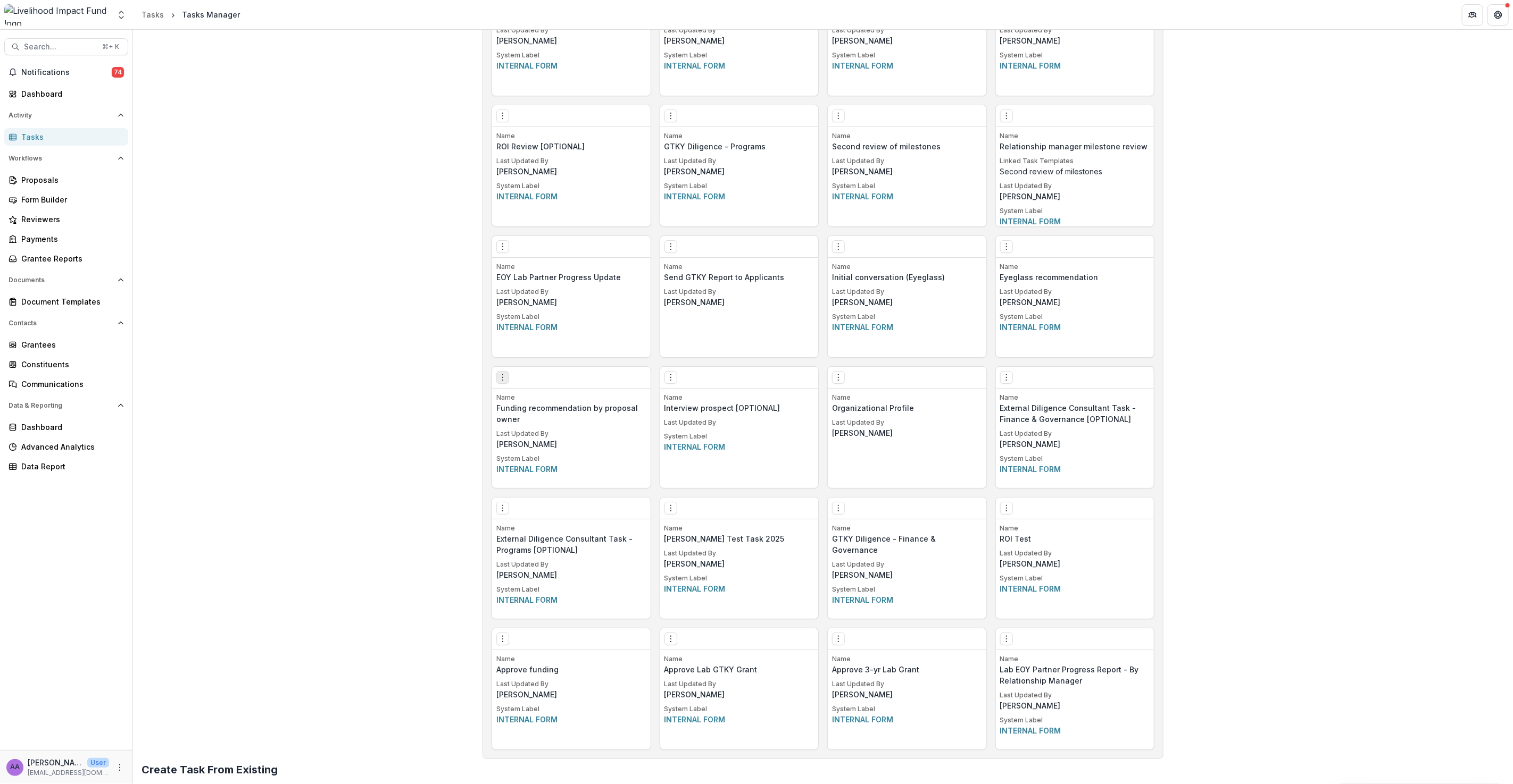
click at [502, 382] on button "Options" at bounding box center [502, 378] width 13 height 13
click at [520, 402] on link "Edit" at bounding box center [562, 399] width 130 height 18
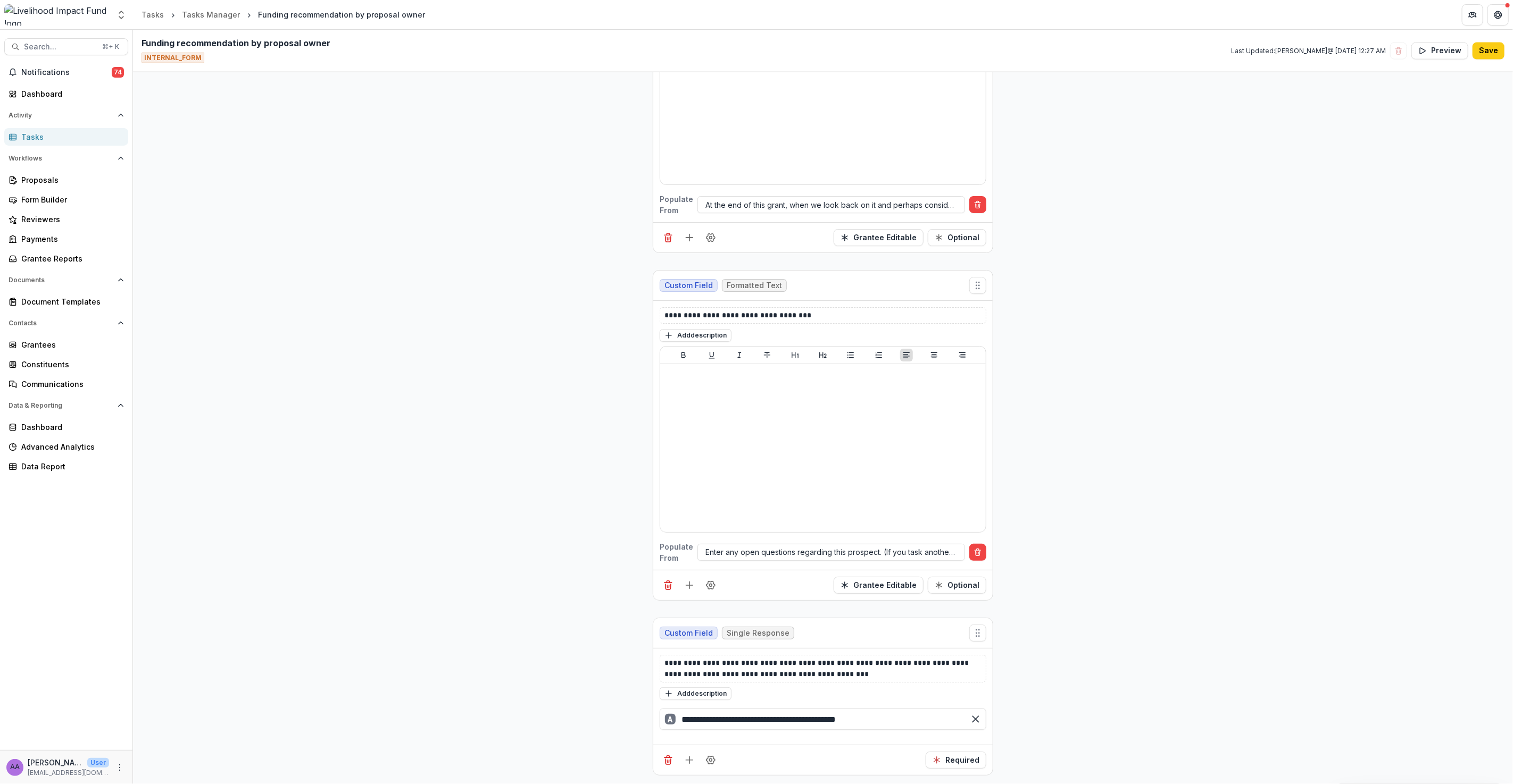
scroll to position [4724, 0]
click at [686, 759] on icon "Add field" at bounding box center [689, 760] width 11 height 11
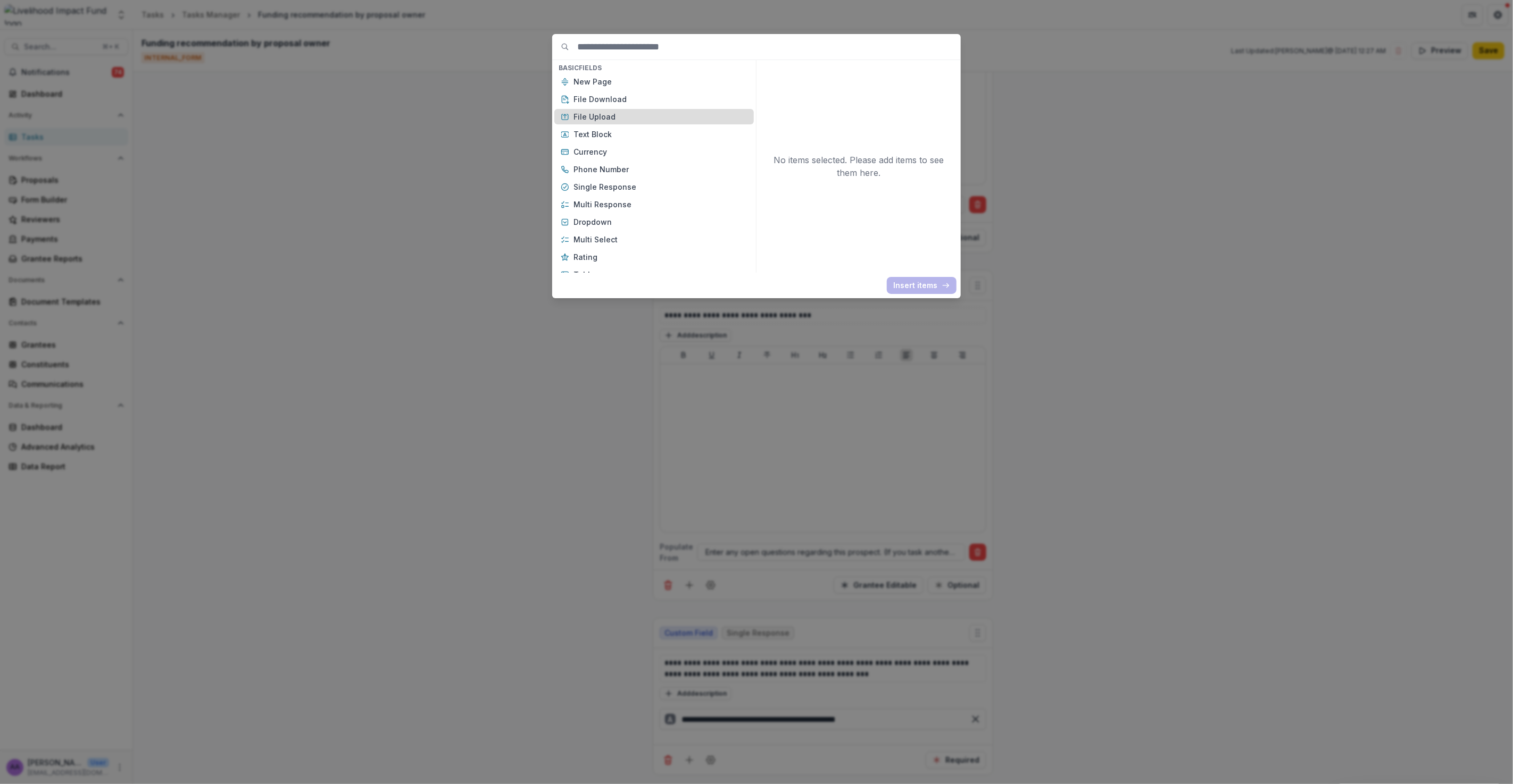
click at [605, 116] on p "File Upload" at bounding box center [660, 117] width 174 height 11
click at [932, 285] on button "Insert 1 items" at bounding box center [919, 285] width 75 height 17
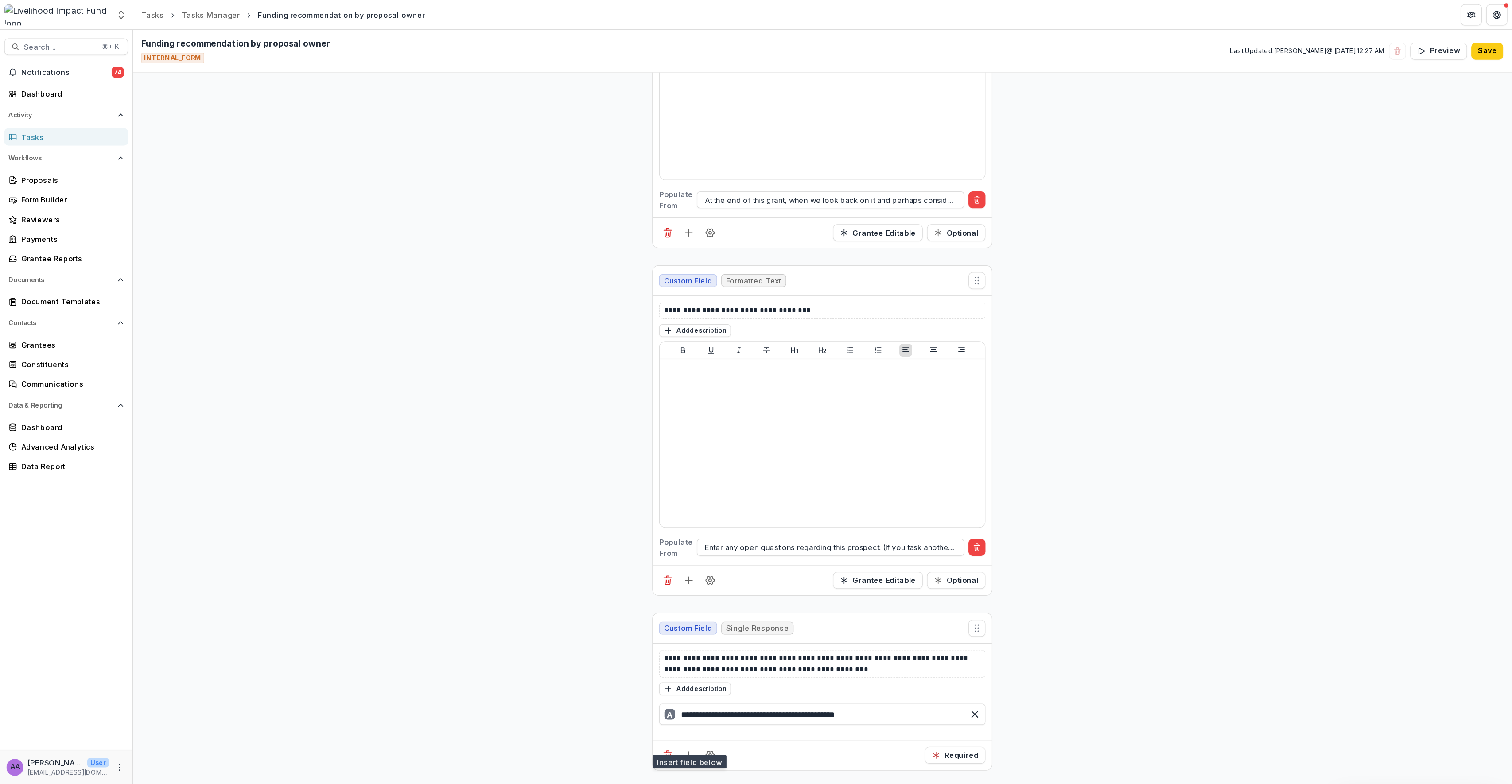
scroll to position [4117, 0]
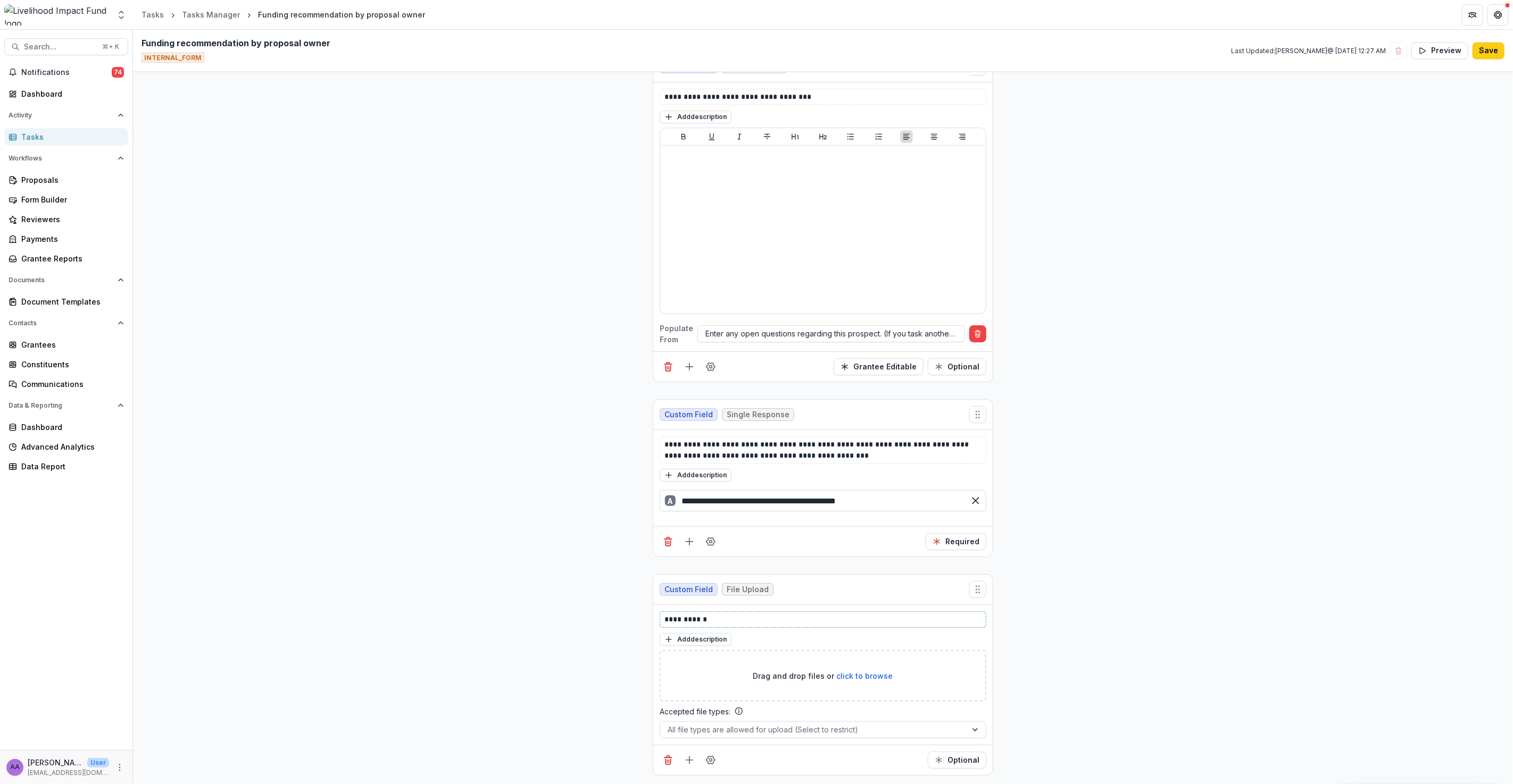
click at [719, 621] on p "**********" at bounding box center [823, 620] width 317 height 11
click at [1490, 53] on button "Save" at bounding box center [1488, 51] width 32 height 17
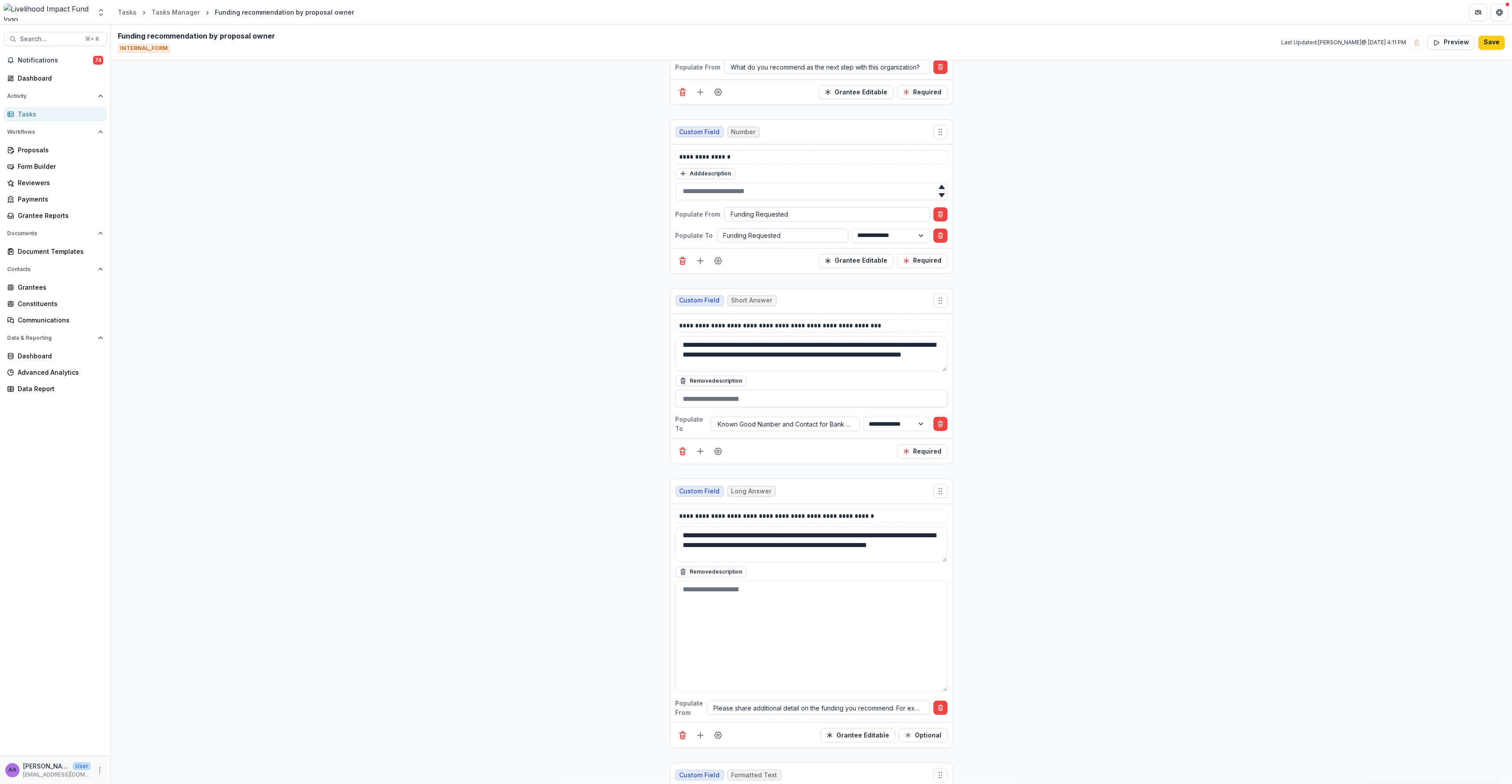
scroll to position [2125, 0]
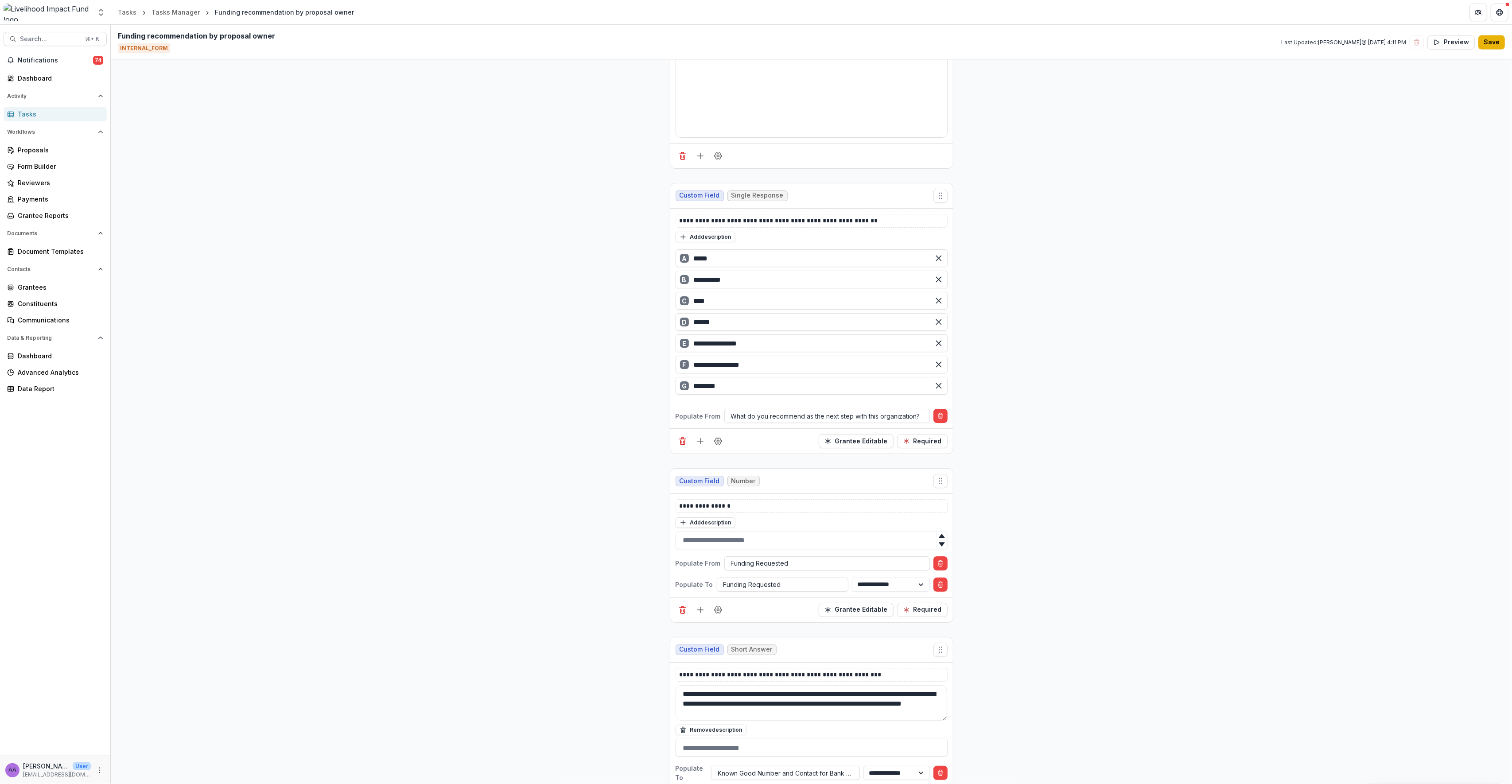
click at [1260, 39] on button "Save" at bounding box center [1491, 42] width 26 height 14
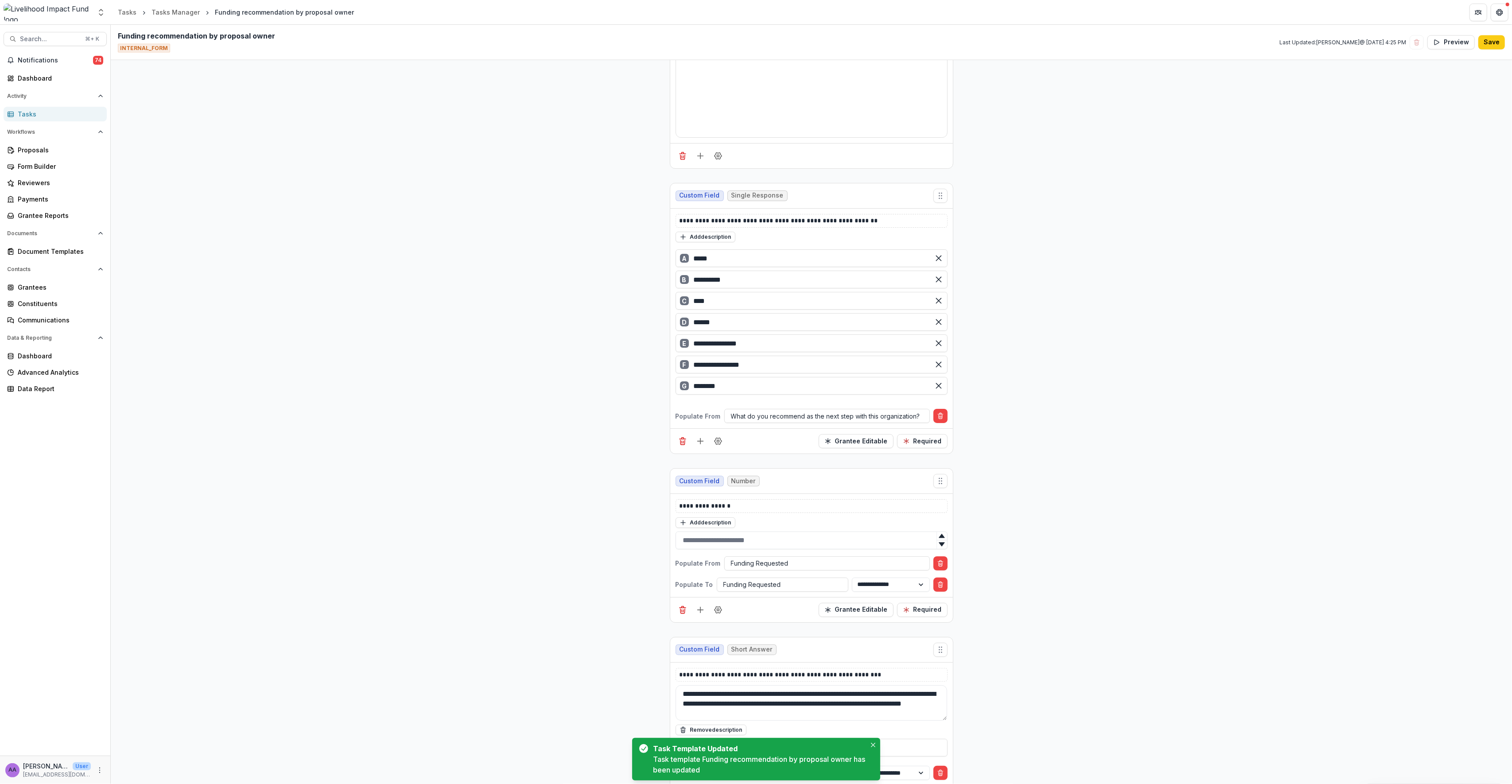
click at [52, 46] on div "Search... ⌘ + K Notifications 74 Dashboard Activity Tasks Workflows Proposals F…" at bounding box center [55, 404] width 111 height 759
click at [46, 41] on span "Search..." at bounding box center [50, 39] width 60 height 8
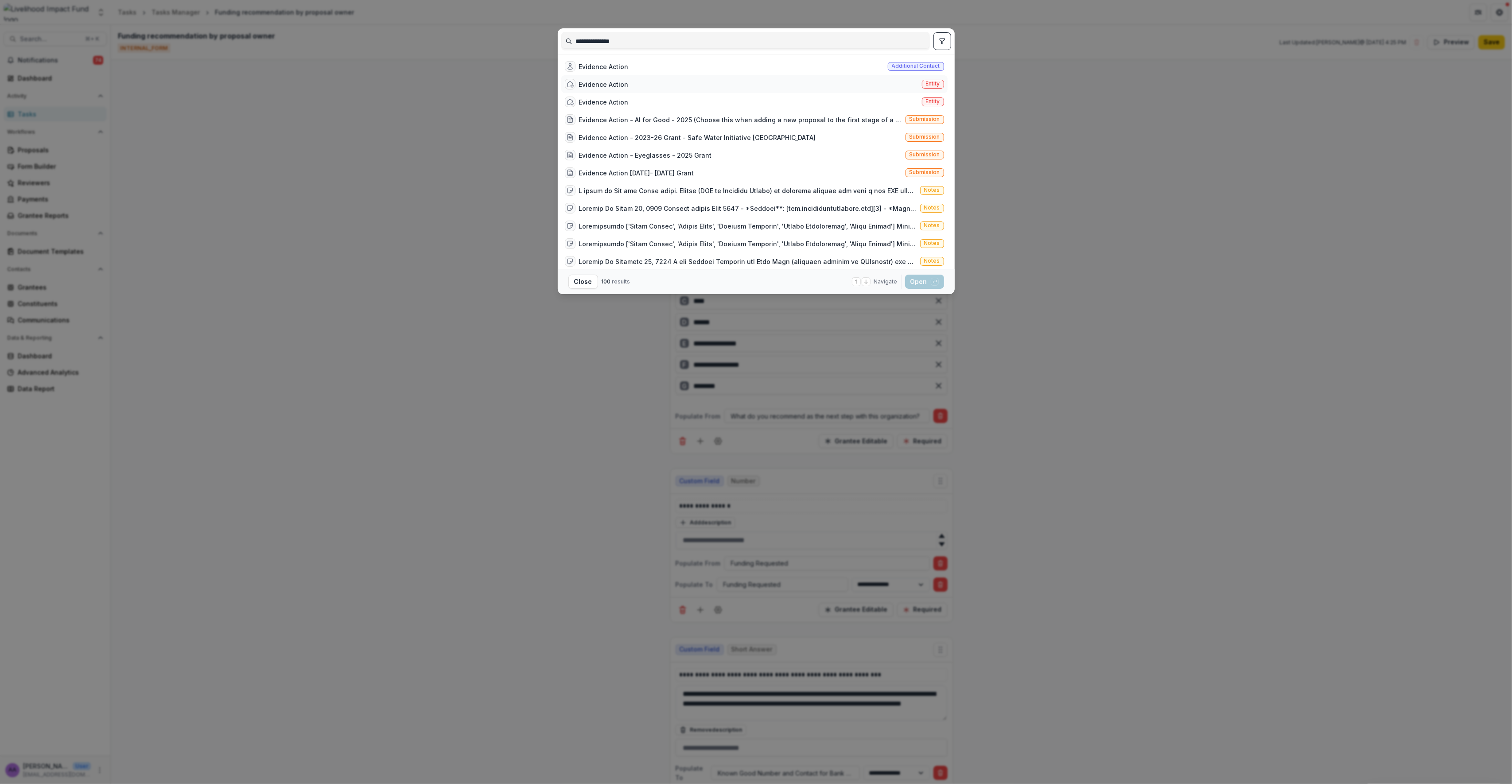
type input "**********"
click at [634, 88] on div "Evidence Action Entity" at bounding box center [754, 84] width 386 height 18
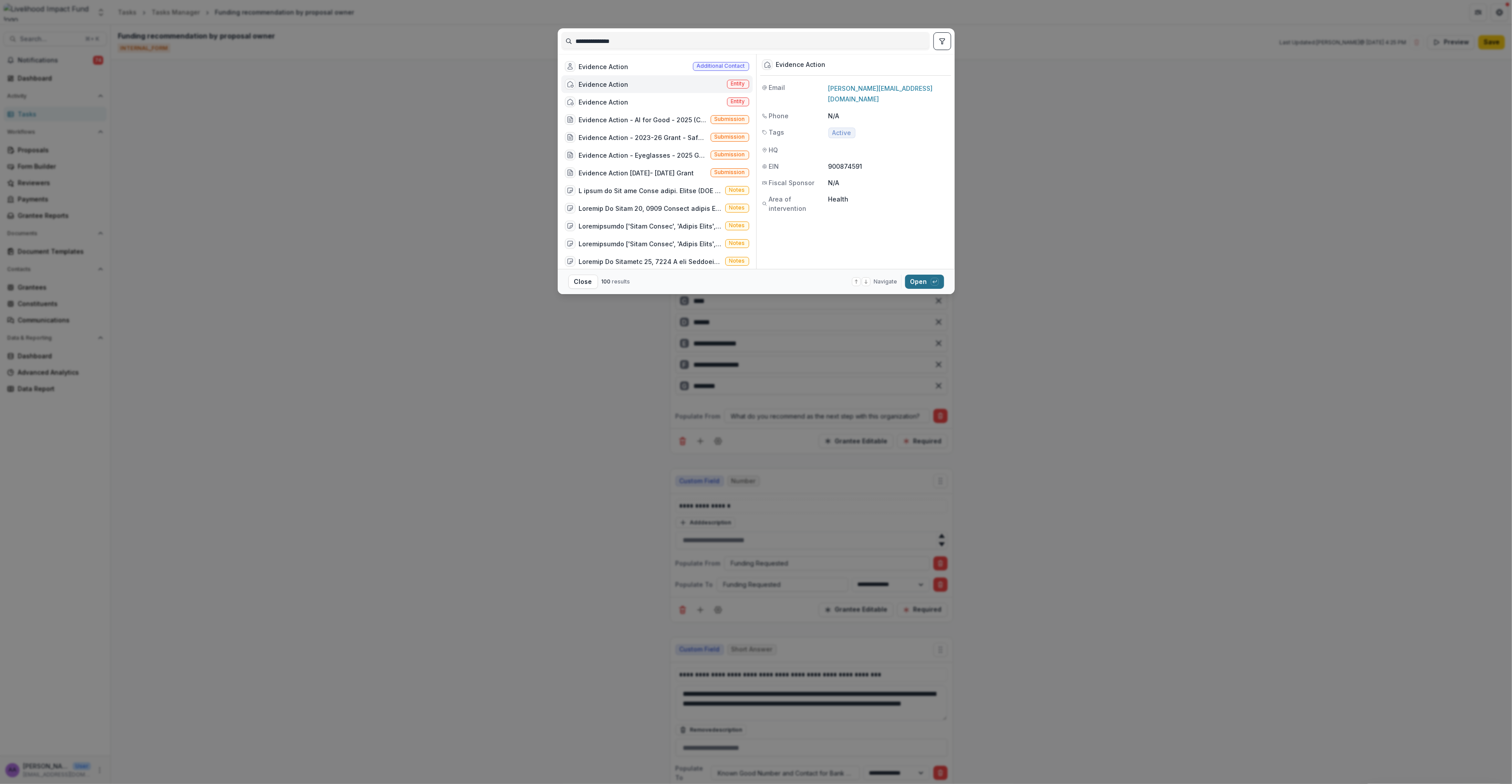
click at [922, 282] on button "Open with enter key" at bounding box center [924, 282] width 39 height 14
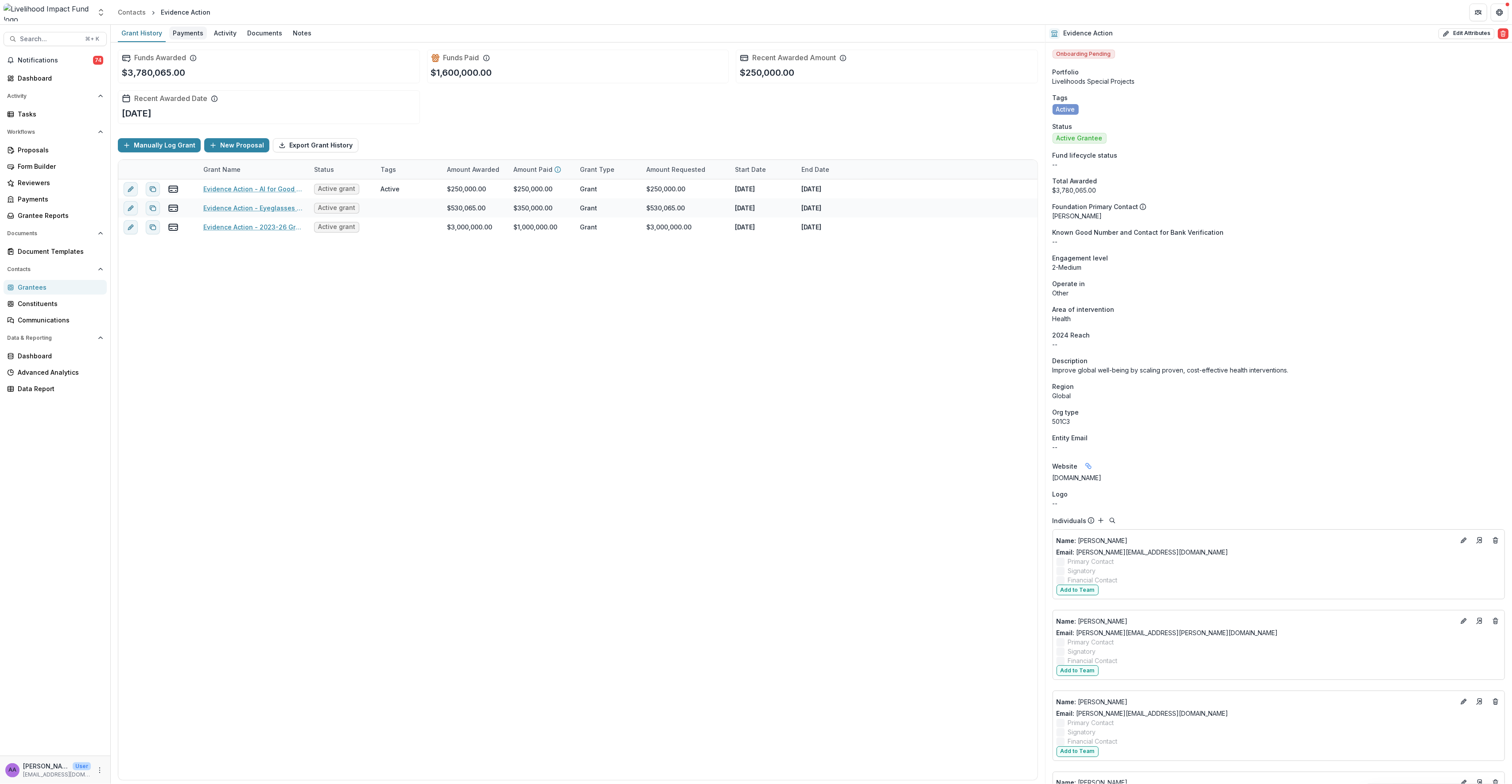
click at [203, 35] on div "Payments" at bounding box center [188, 33] width 38 height 13
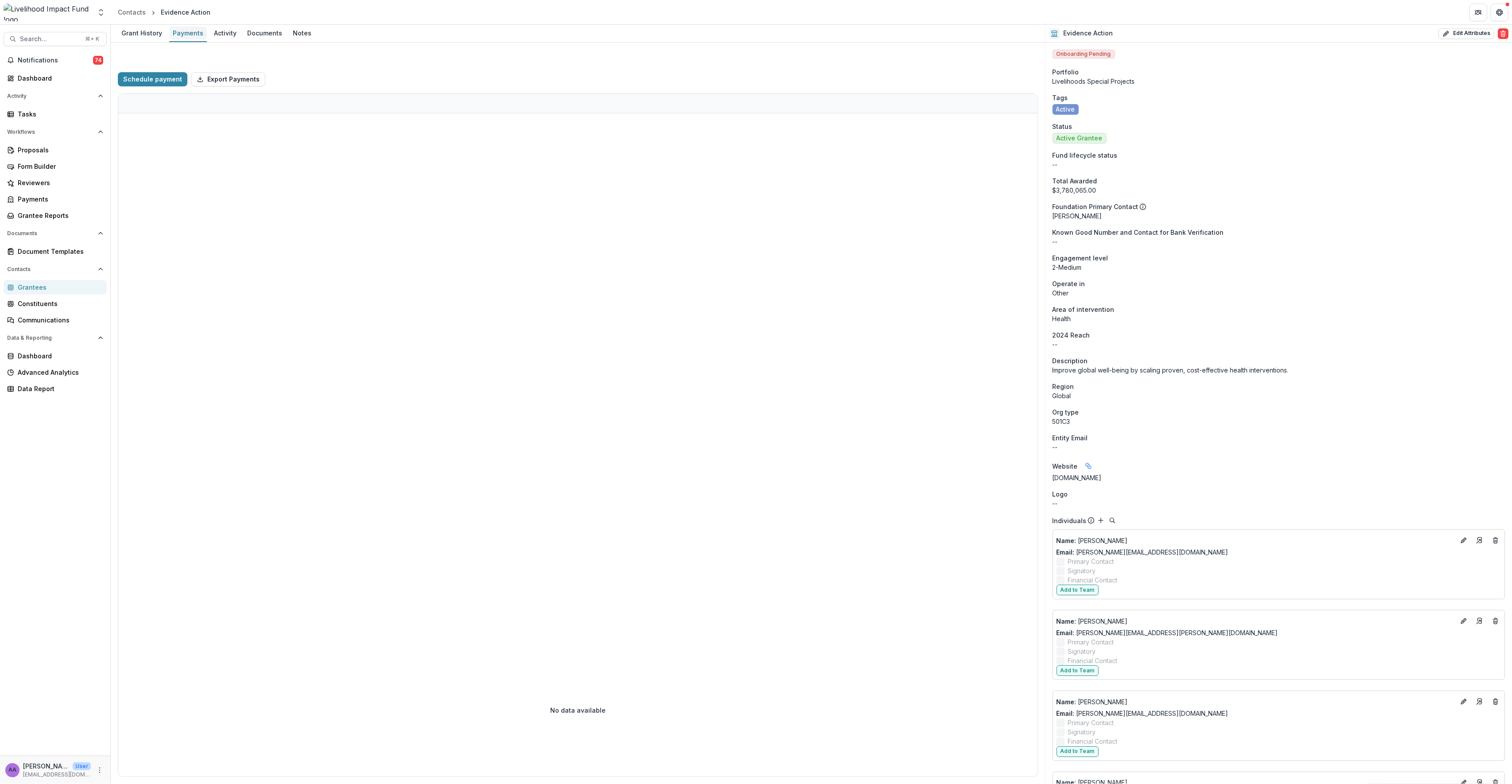
select select "**********"
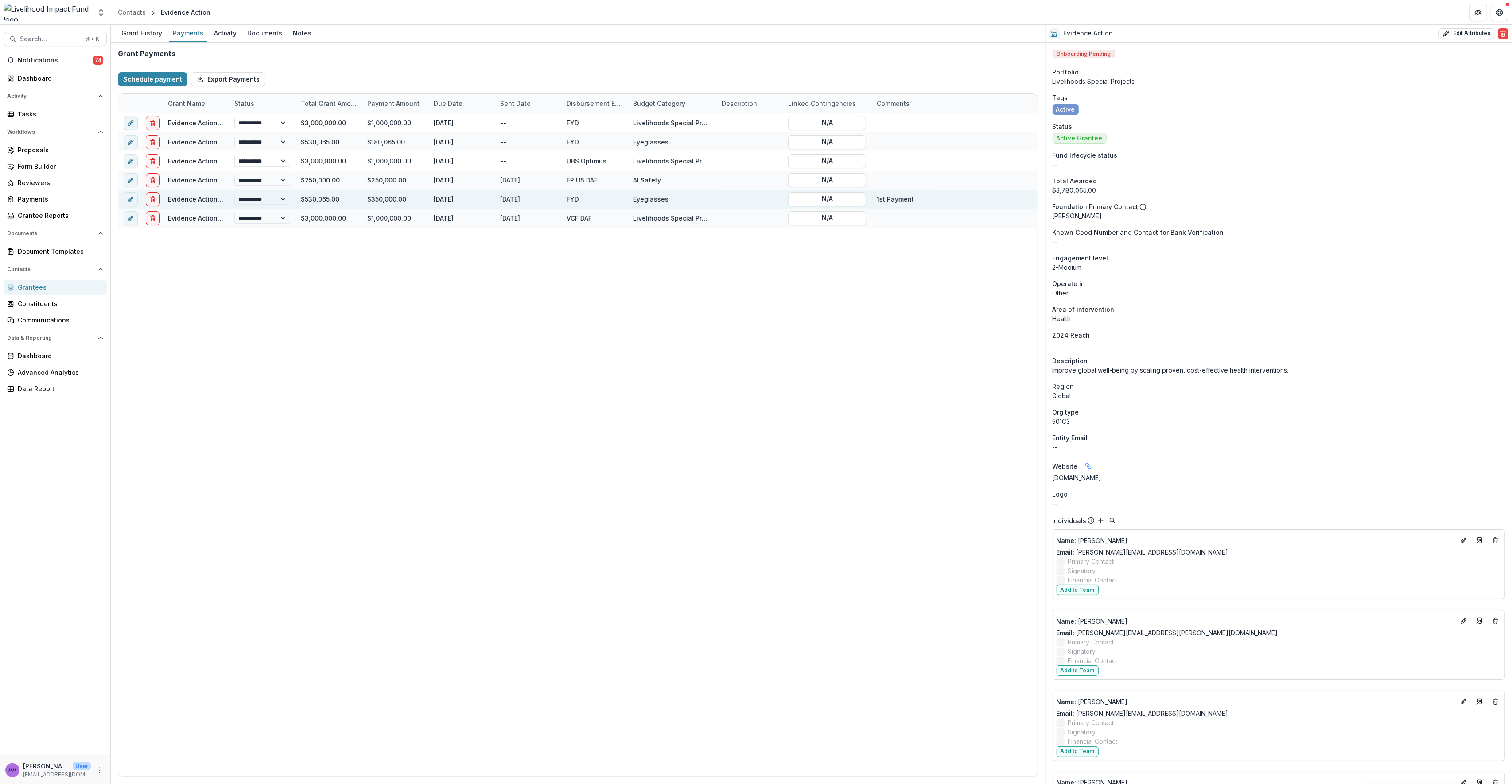
select select "**********"
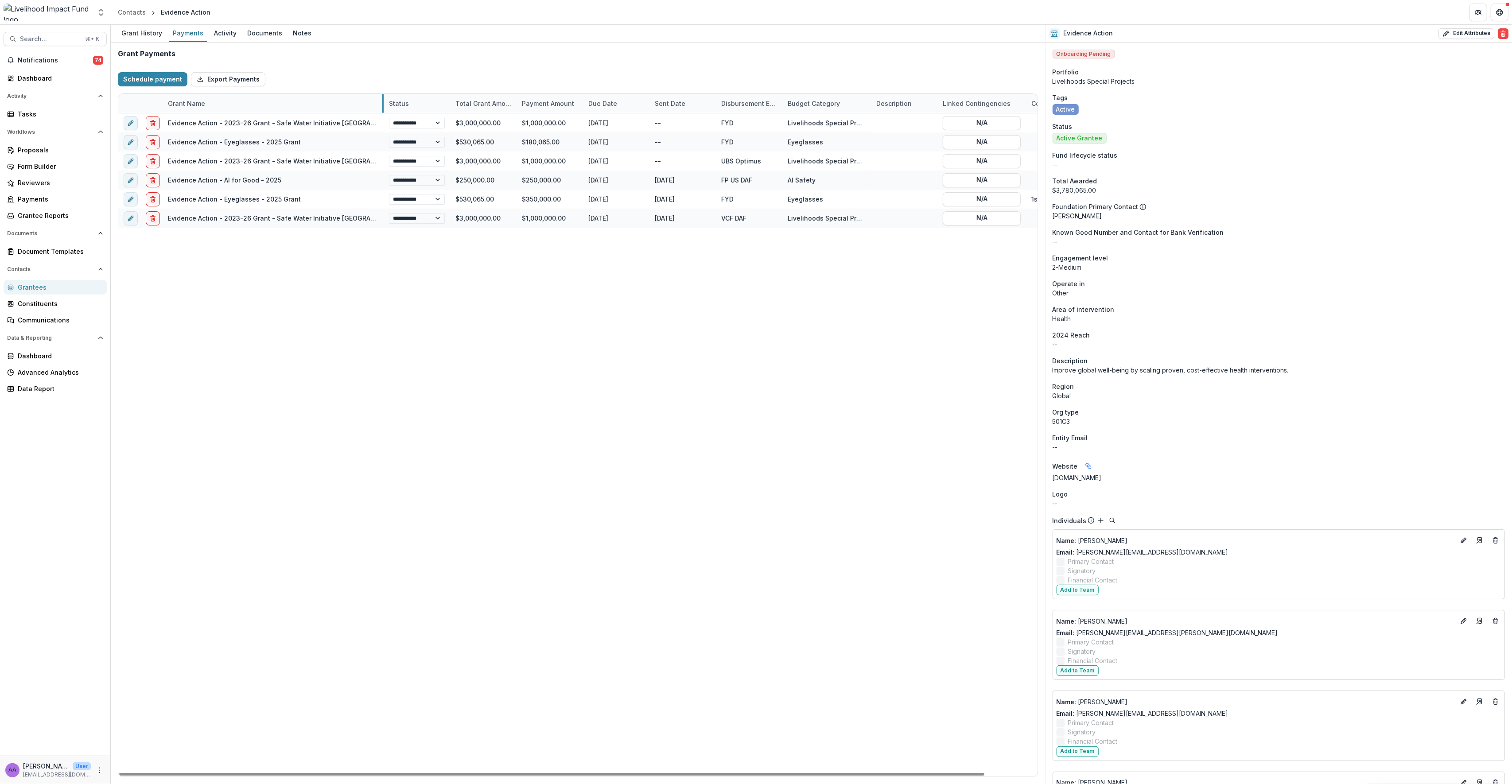
drag, startPoint x: 228, startPoint y: 100, endPoint x: 382, endPoint y: 95, distance: 154.1
click at [146, 32] on div "Grant History" at bounding box center [142, 33] width 48 height 13
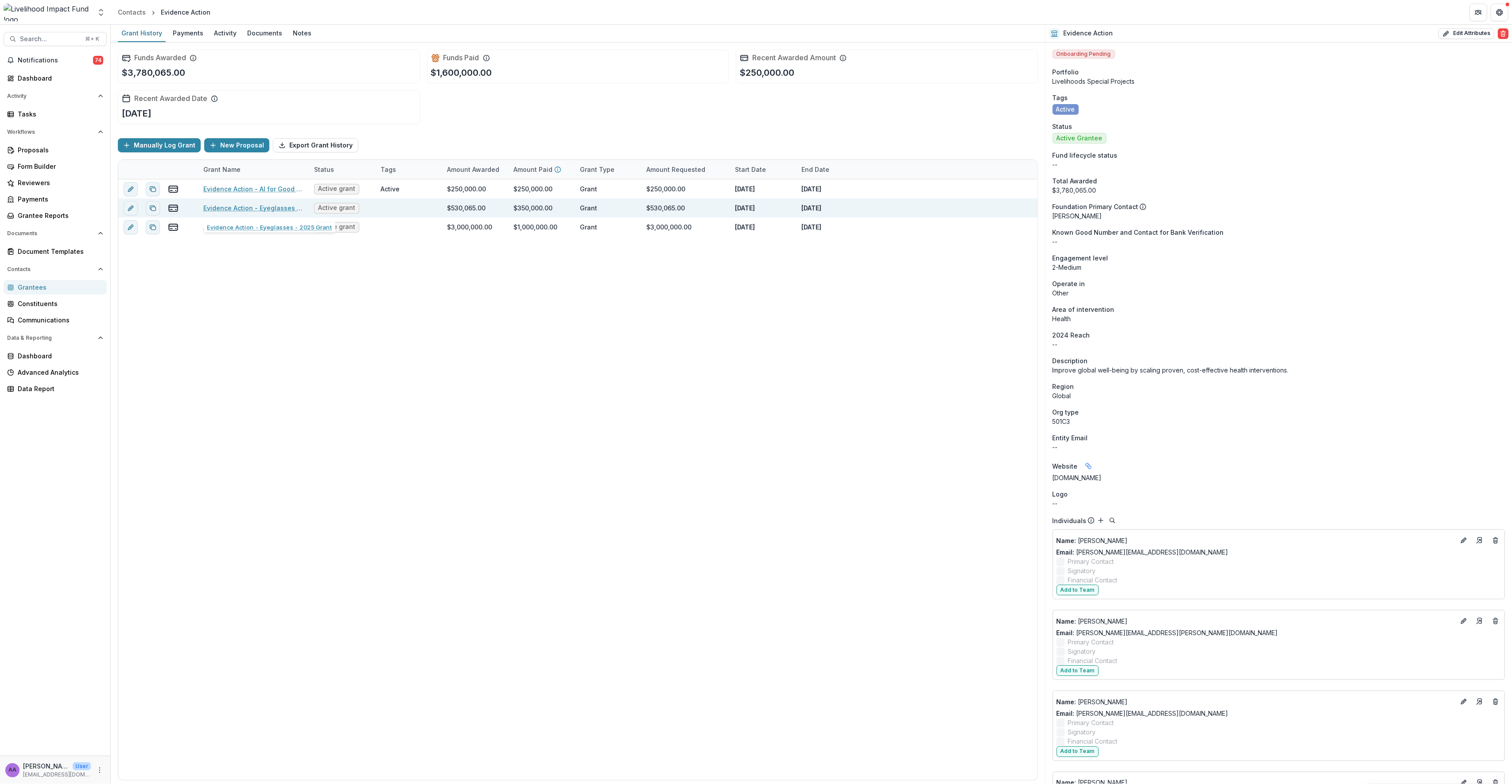
click at [260, 211] on link "Evidence Action - Eyeglasses - 2025 Grant" at bounding box center [253, 208] width 100 height 9
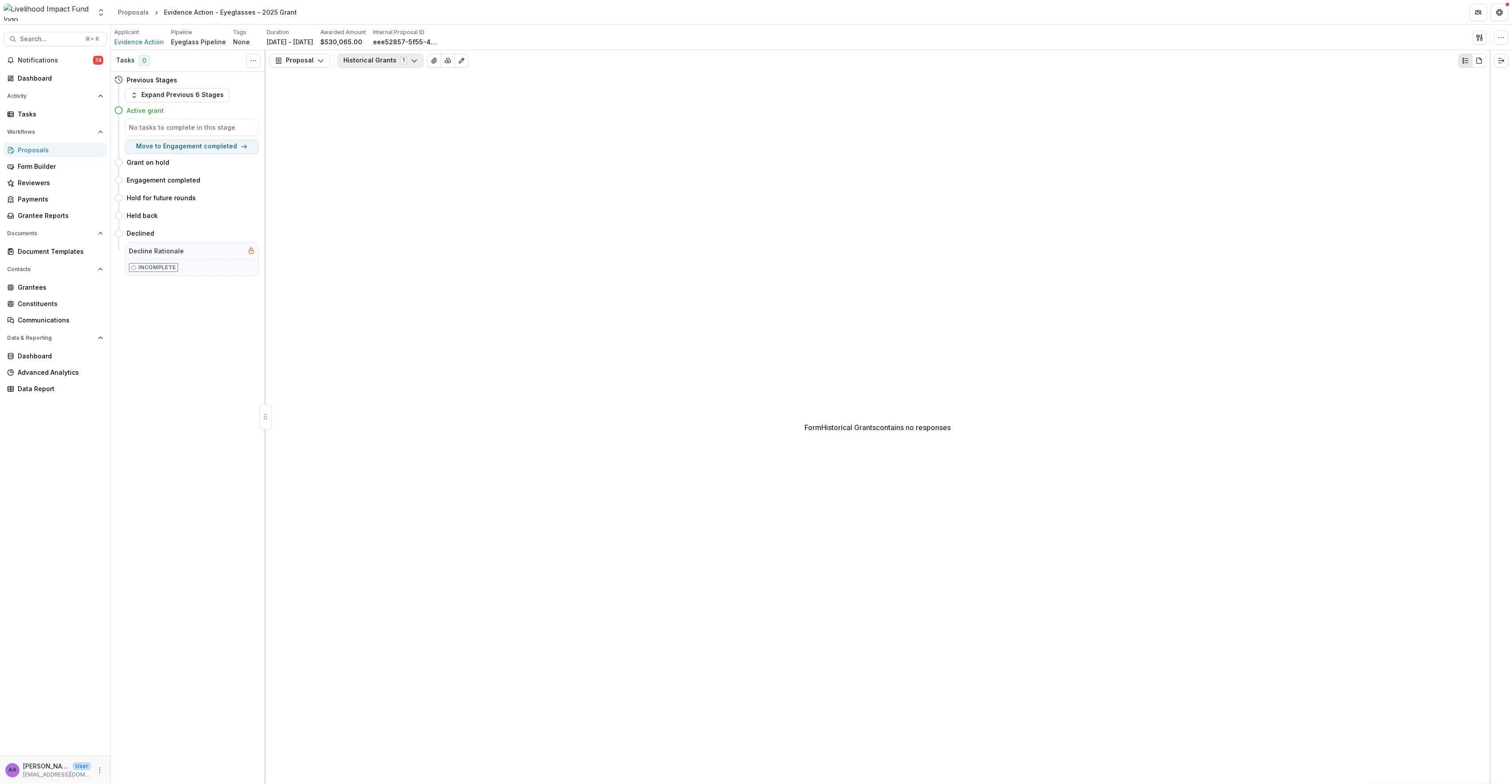
click at [354, 60] on button "Historical Grants 1" at bounding box center [380, 60] width 86 height 14
click at [304, 62] on button "Proposal" at bounding box center [299, 60] width 60 height 14
click at [317, 122] on div "Grant Agreements" at bounding box center [328, 125] width 81 height 9
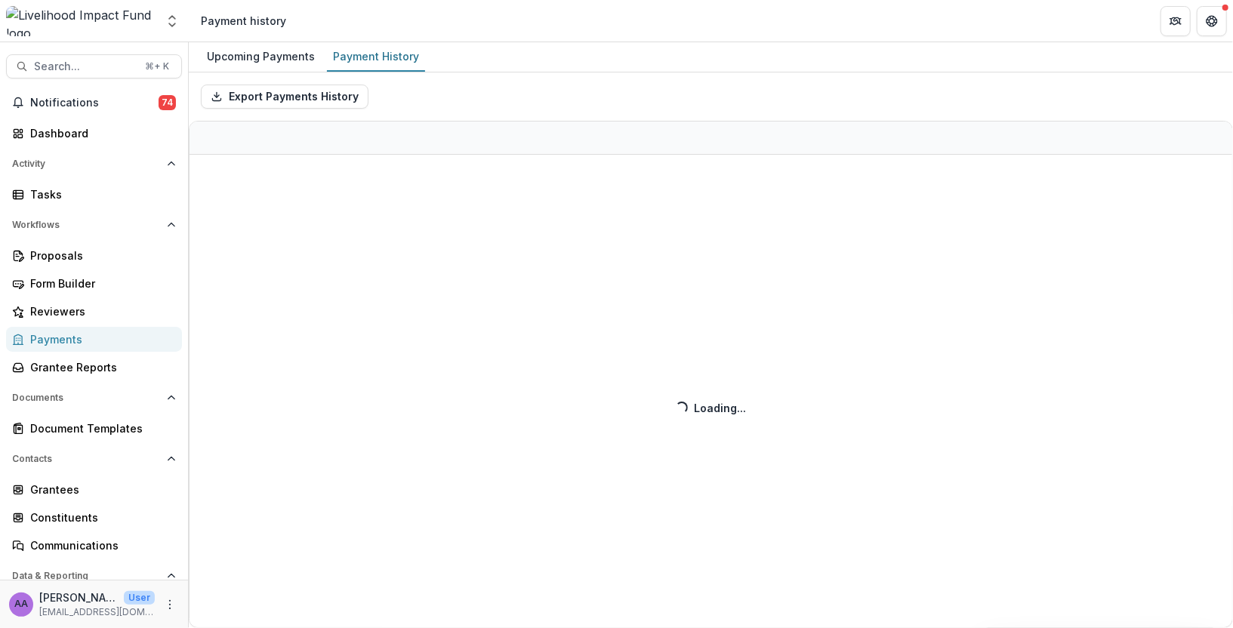
click at [88, 346] on div "Payments" at bounding box center [100, 339] width 140 height 16
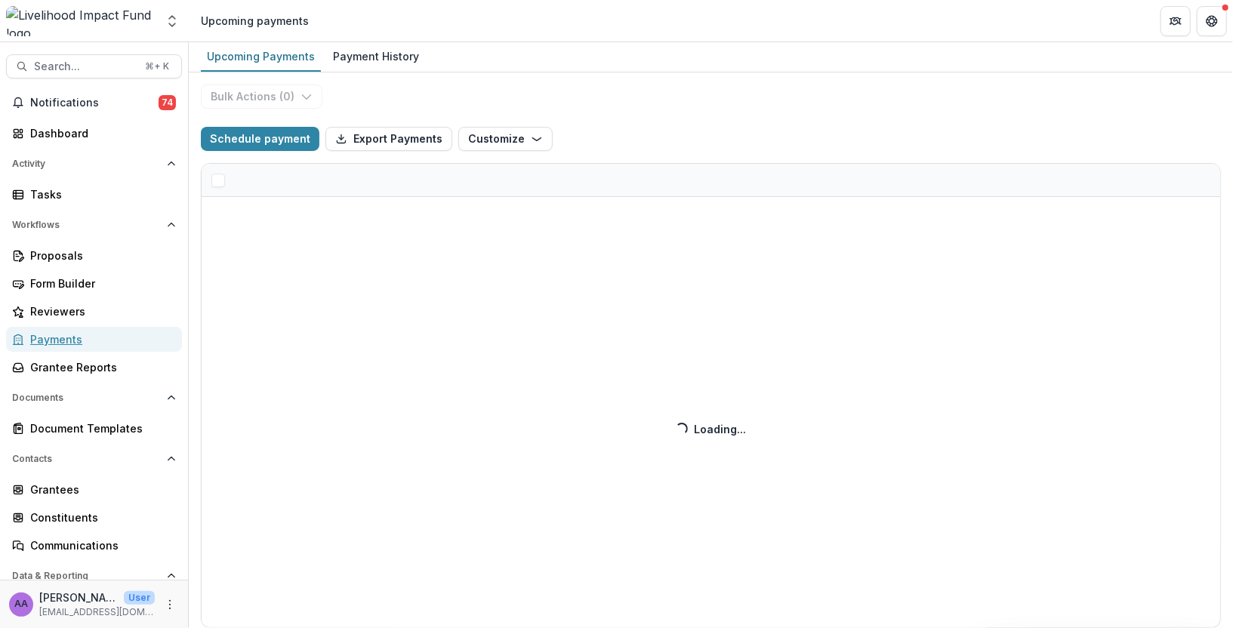
select select "**********"
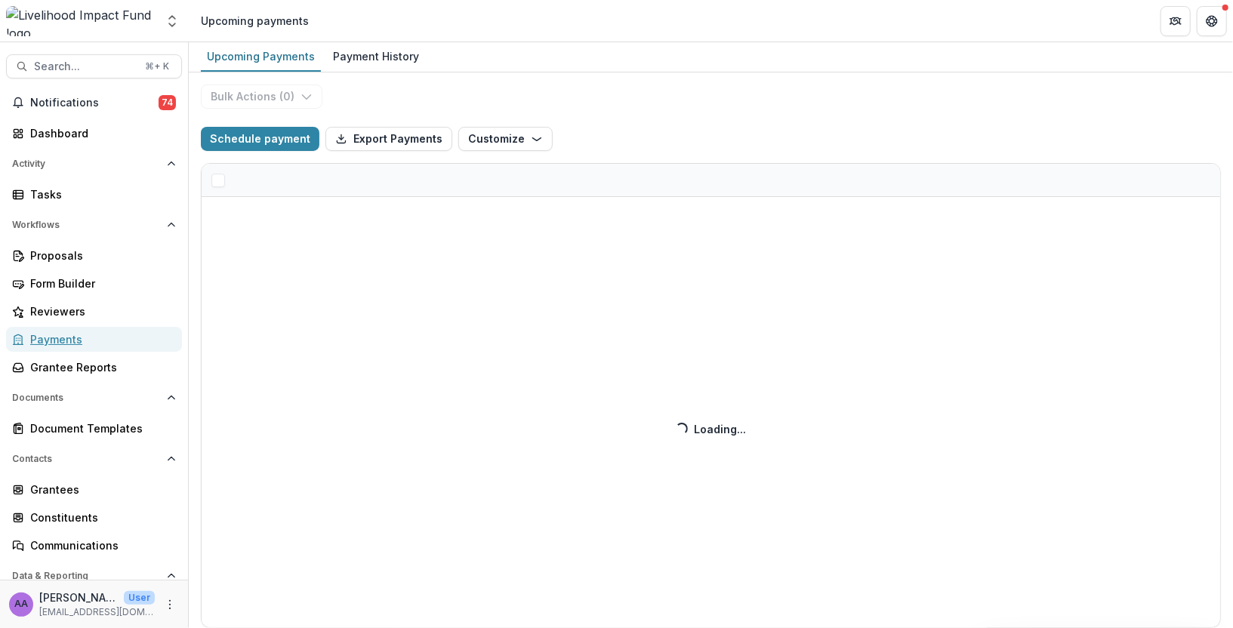
select select "**********"
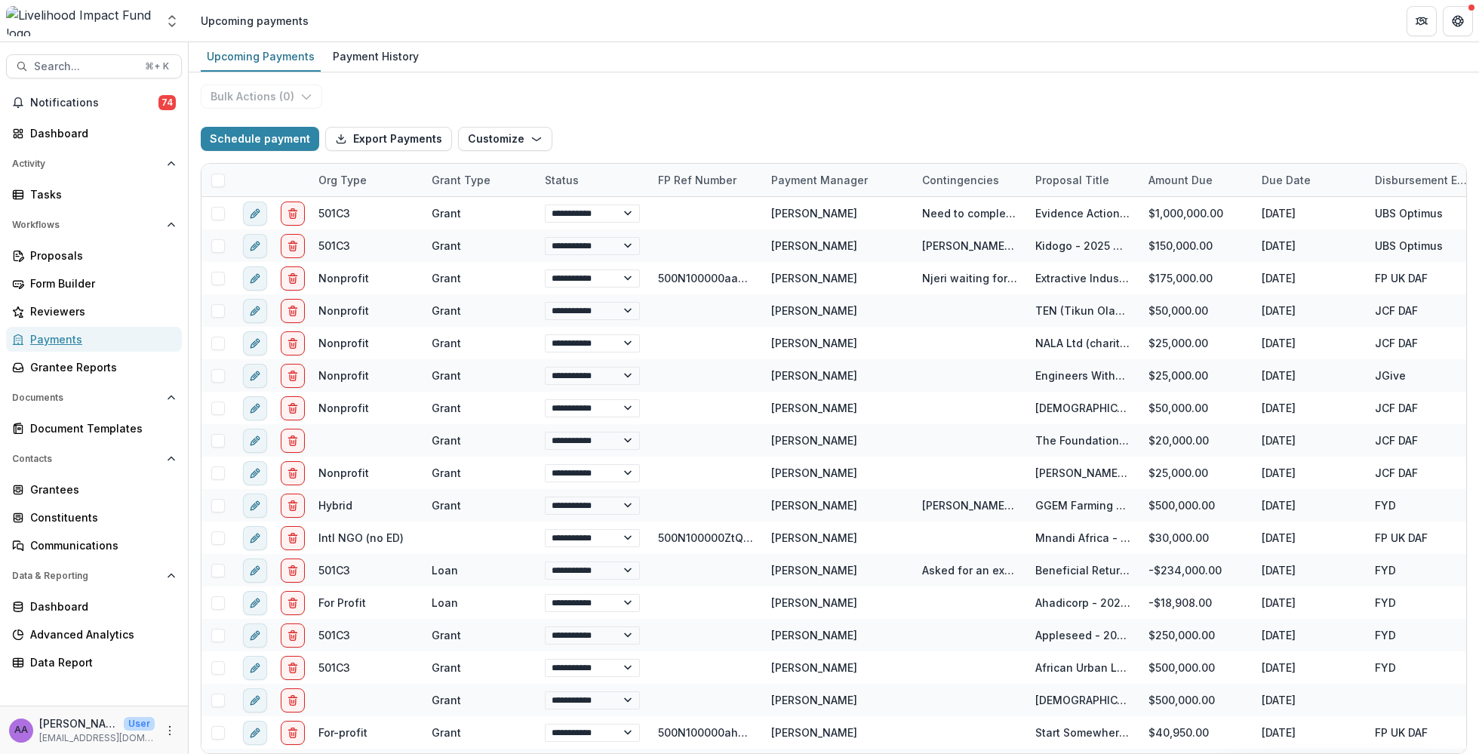
select select "**********"
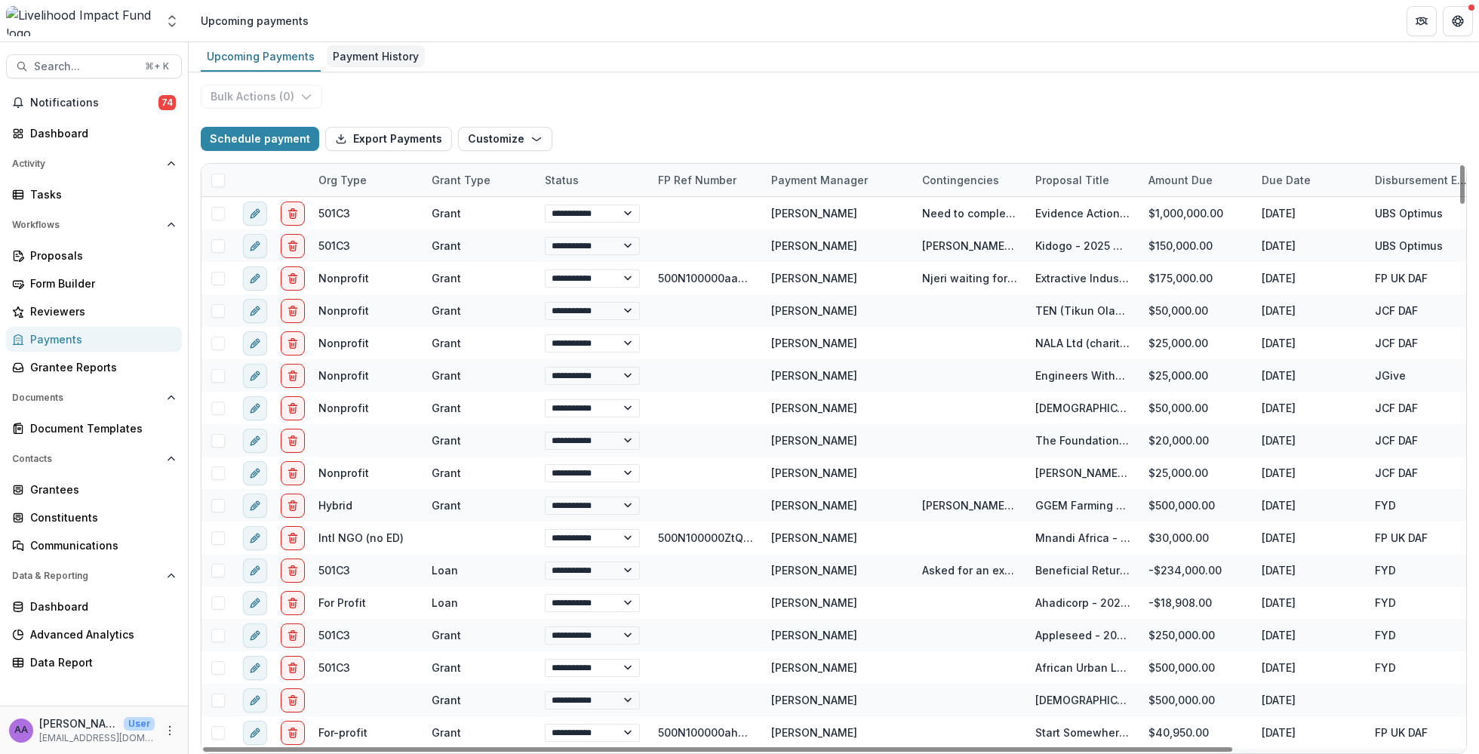
click at [371, 57] on div "Payment History" at bounding box center [376, 56] width 98 height 22
